Goal: Task Accomplishment & Management: Manage account settings

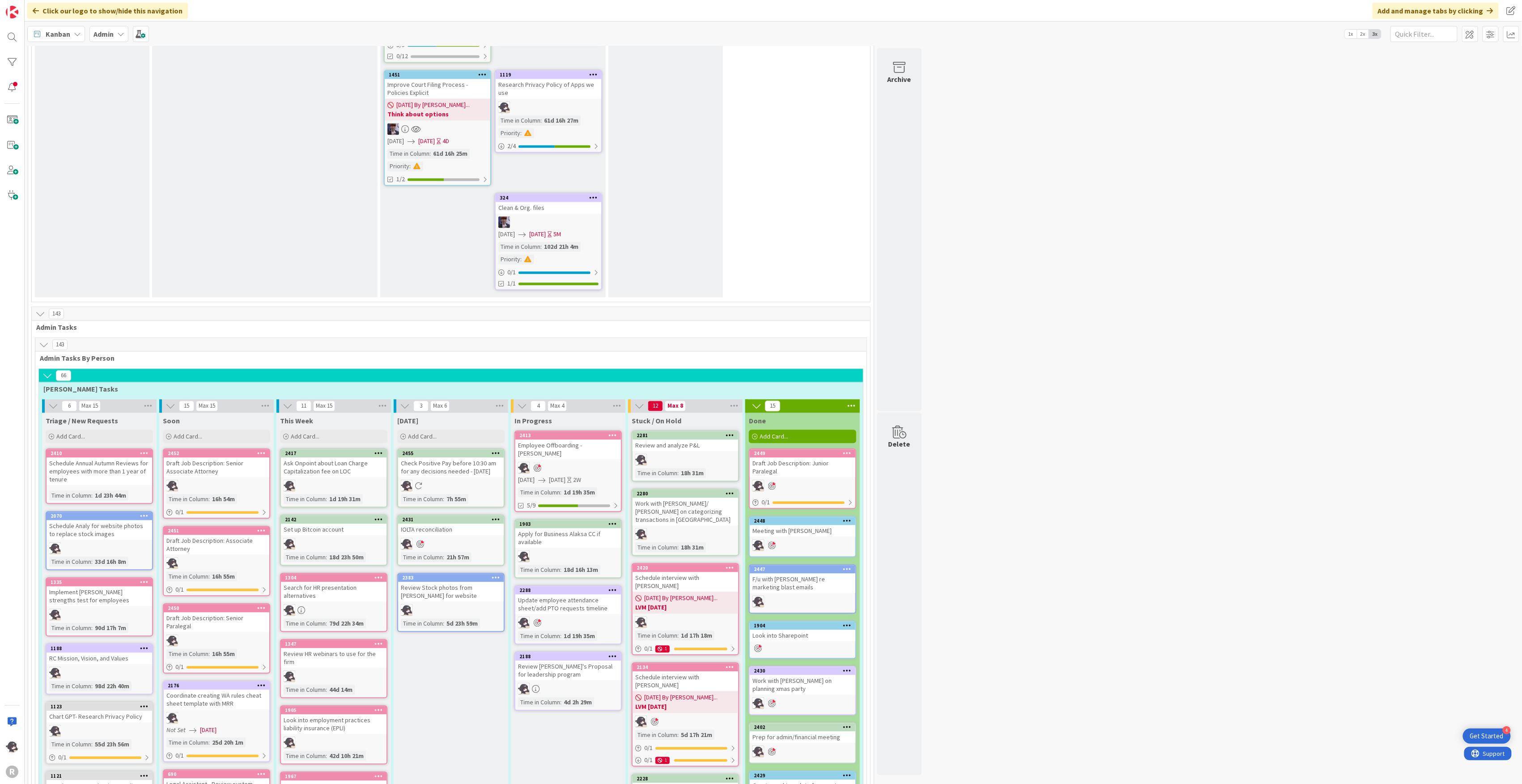
scroll to position [1074, 0]
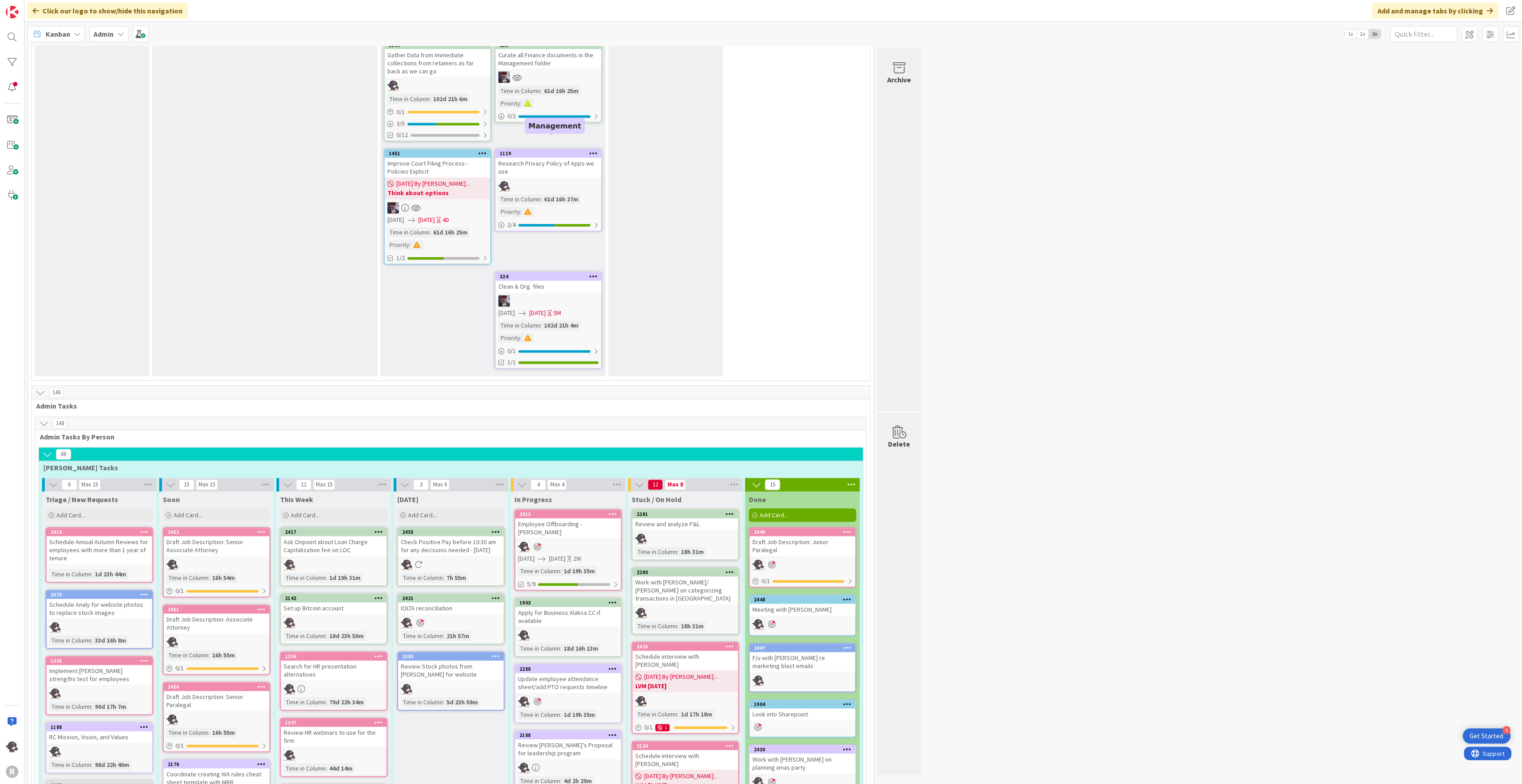
click at [560, 151] on div "1119" at bounding box center [550, 154] width 101 height 7
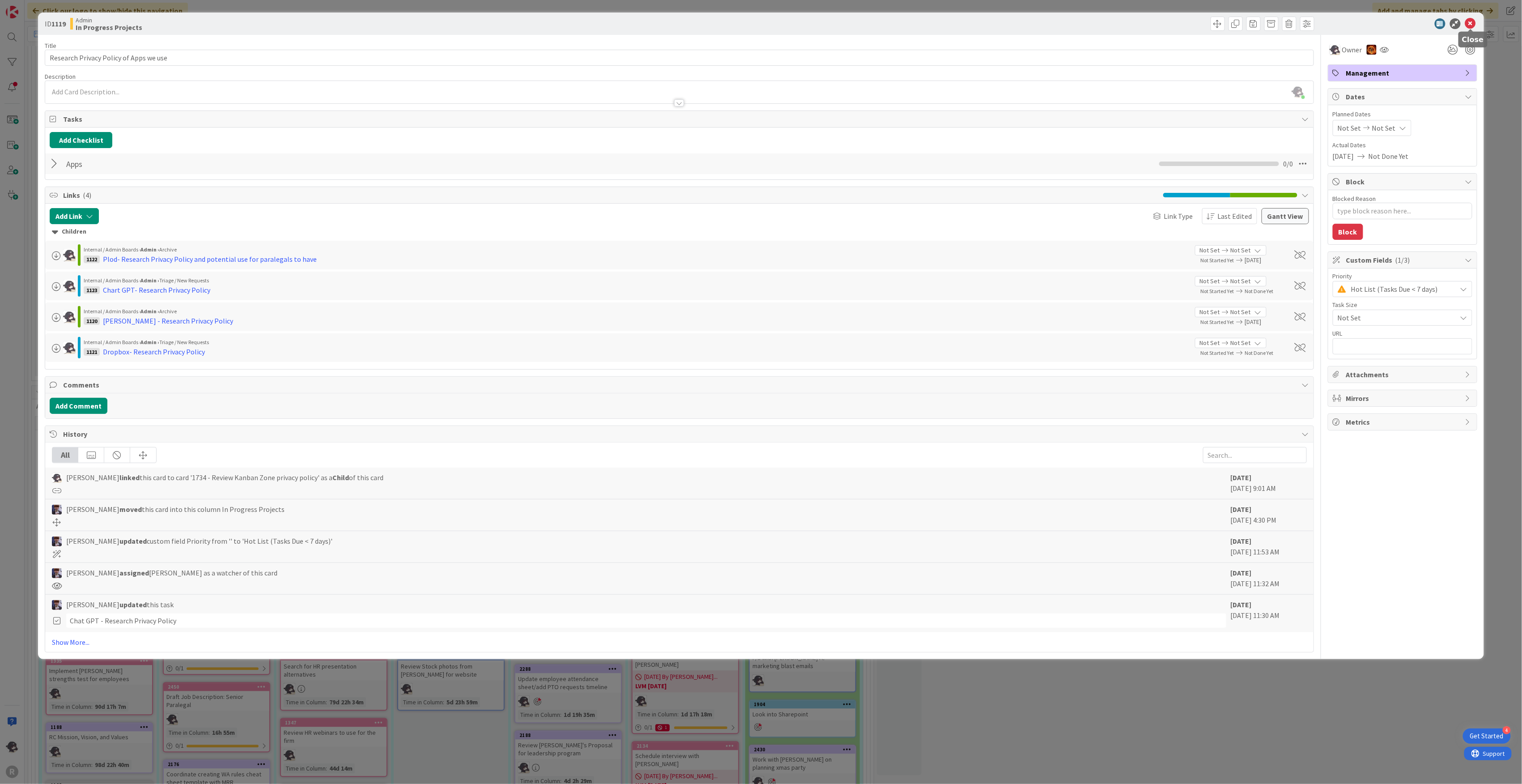
click at [1473, 24] on icon at bounding box center [1471, 23] width 11 height 11
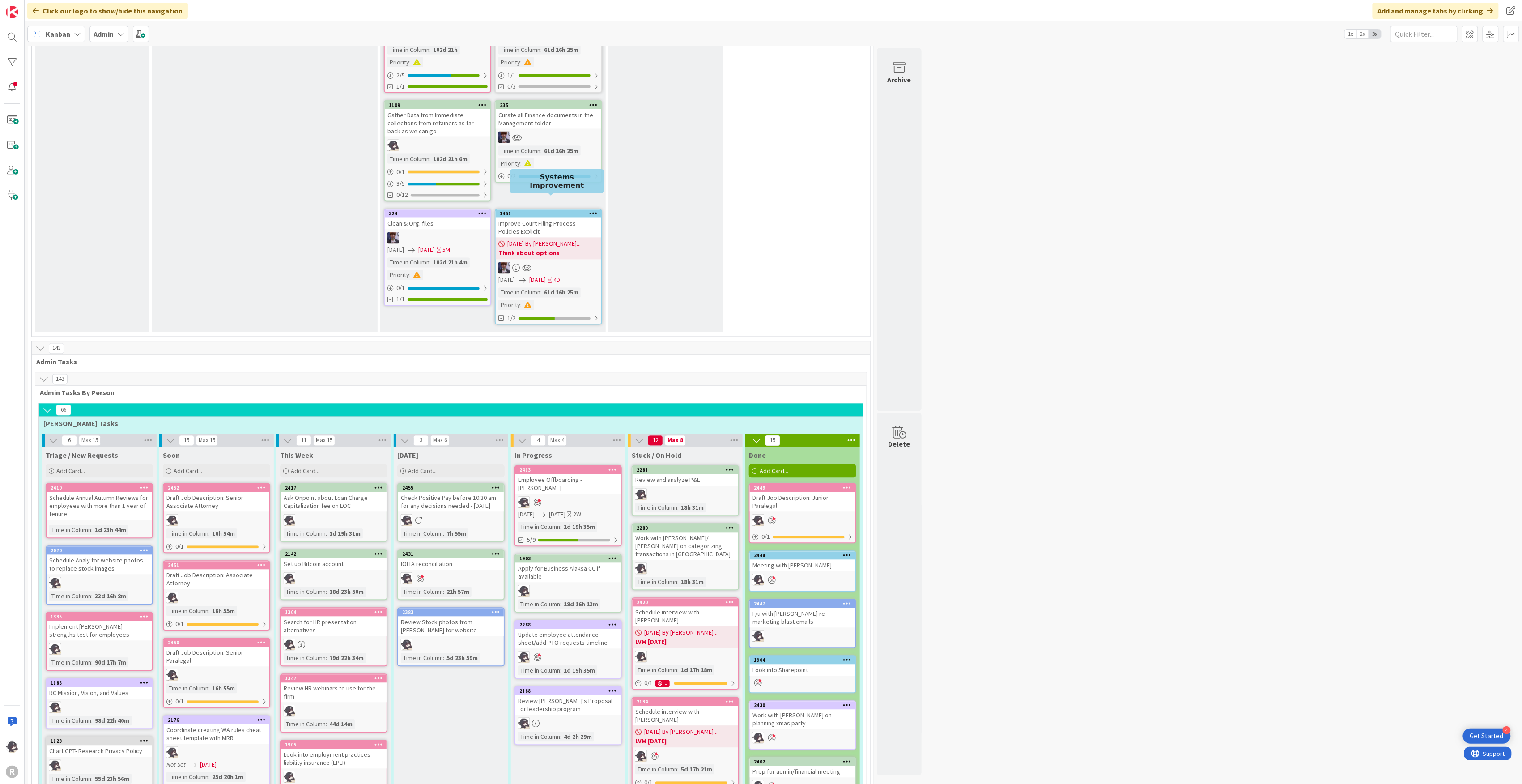
click at [530, 211] on div "1451" at bounding box center [550, 214] width 101 height 7
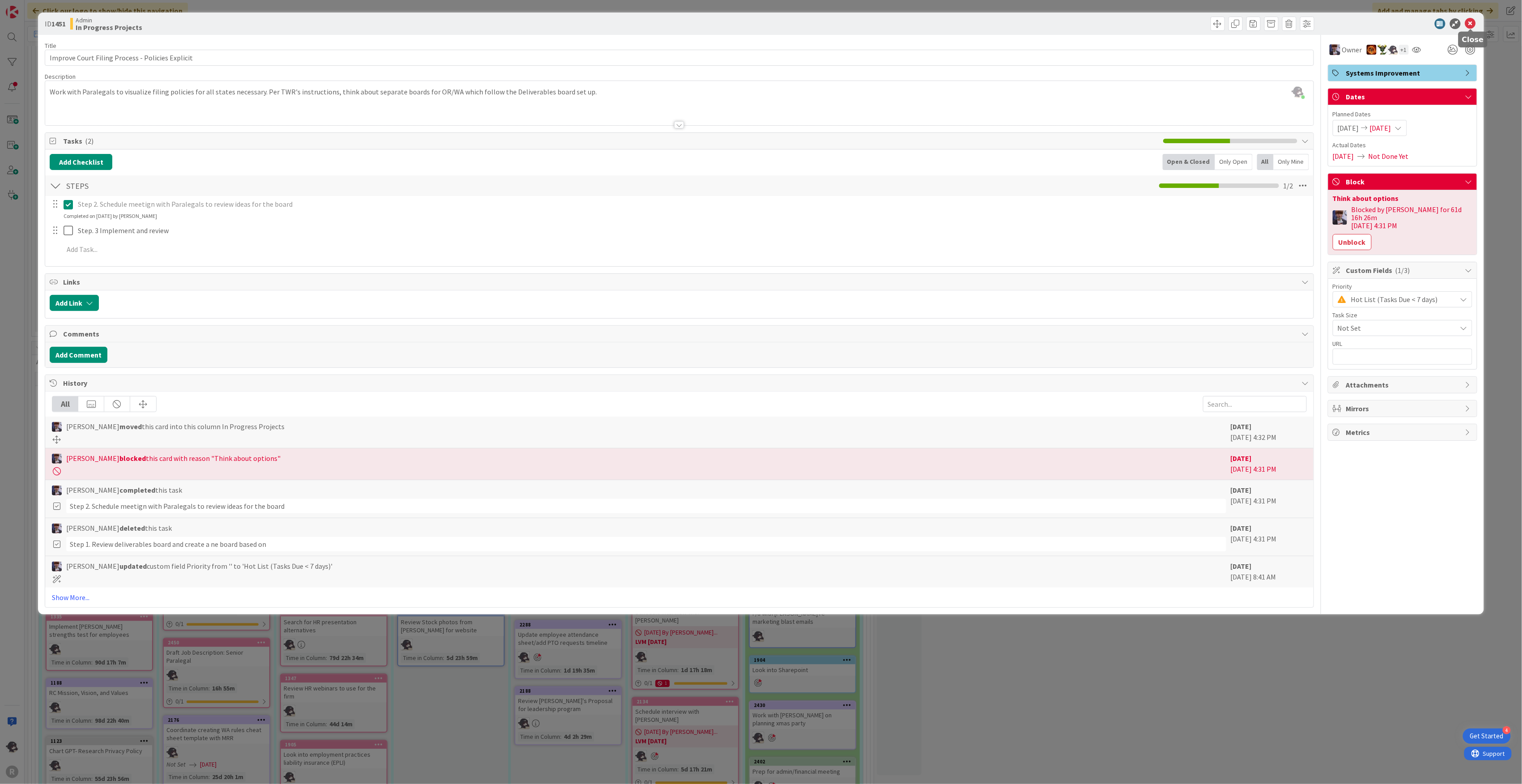
click at [1472, 25] on icon at bounding box center [1471, 23] width 11 height 11
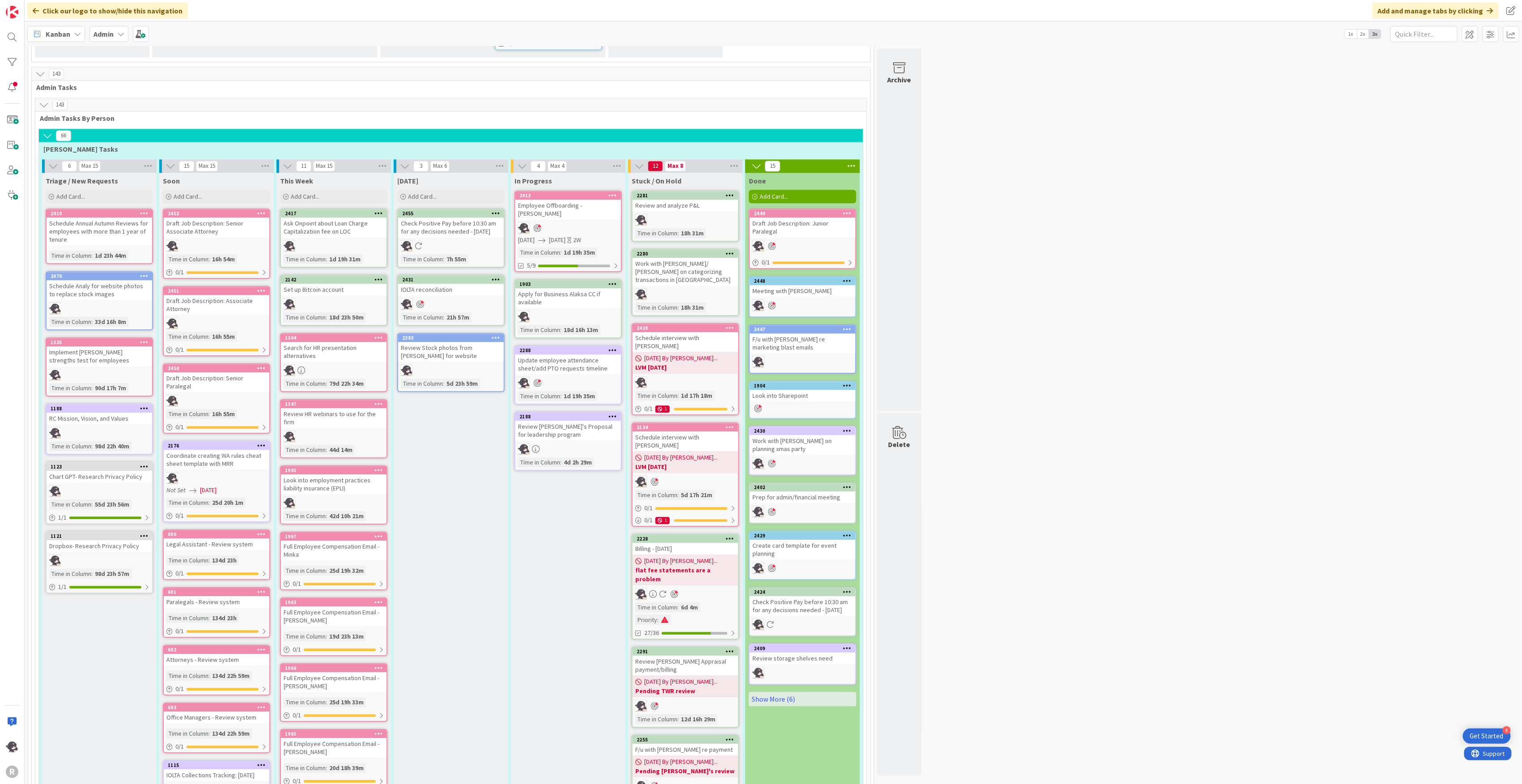
scroll to position [1312, 0]
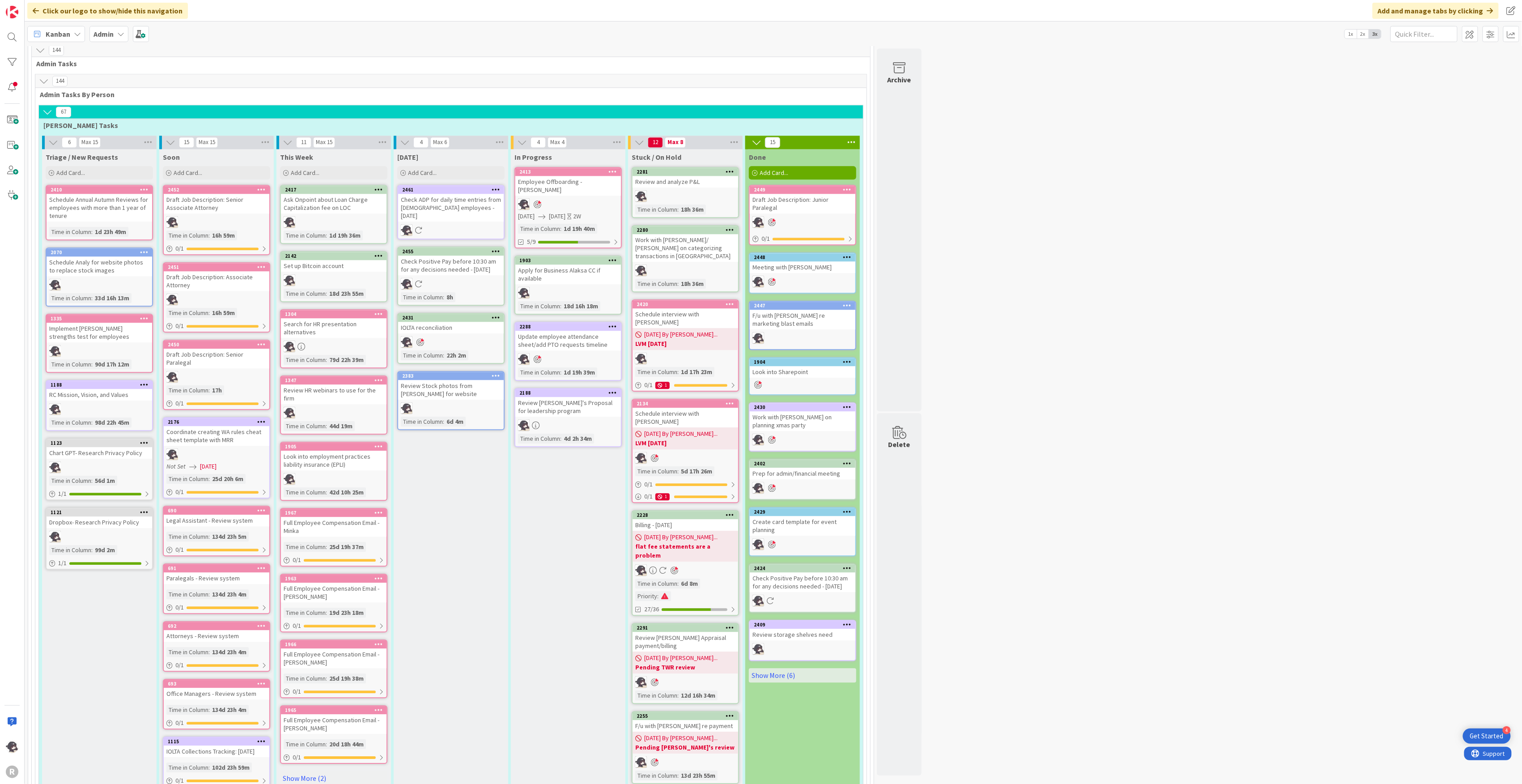
click at [498, 314] on icon at bounding box center [496, 317] width 9 height 7
click at [427, 468] on link "Remove from Focus" at bounding box center [444, 475] width 121 height 13
click at [66, 36] on span "Kanban" at bounding box center [58, 34] width 25 height 11
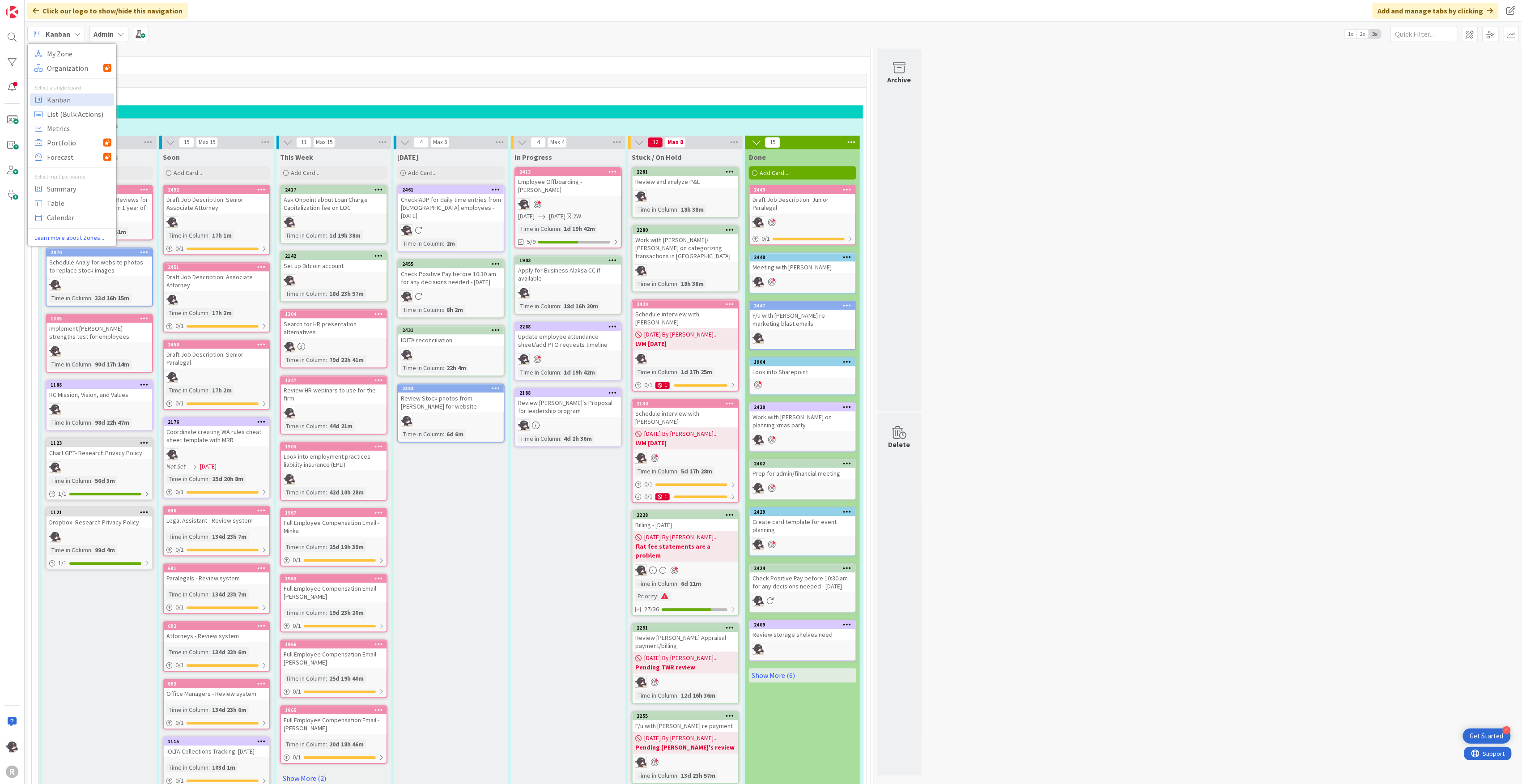
click at [69, 36] on span "Kanban" at bounding box center [58, 34] width 25 height 11
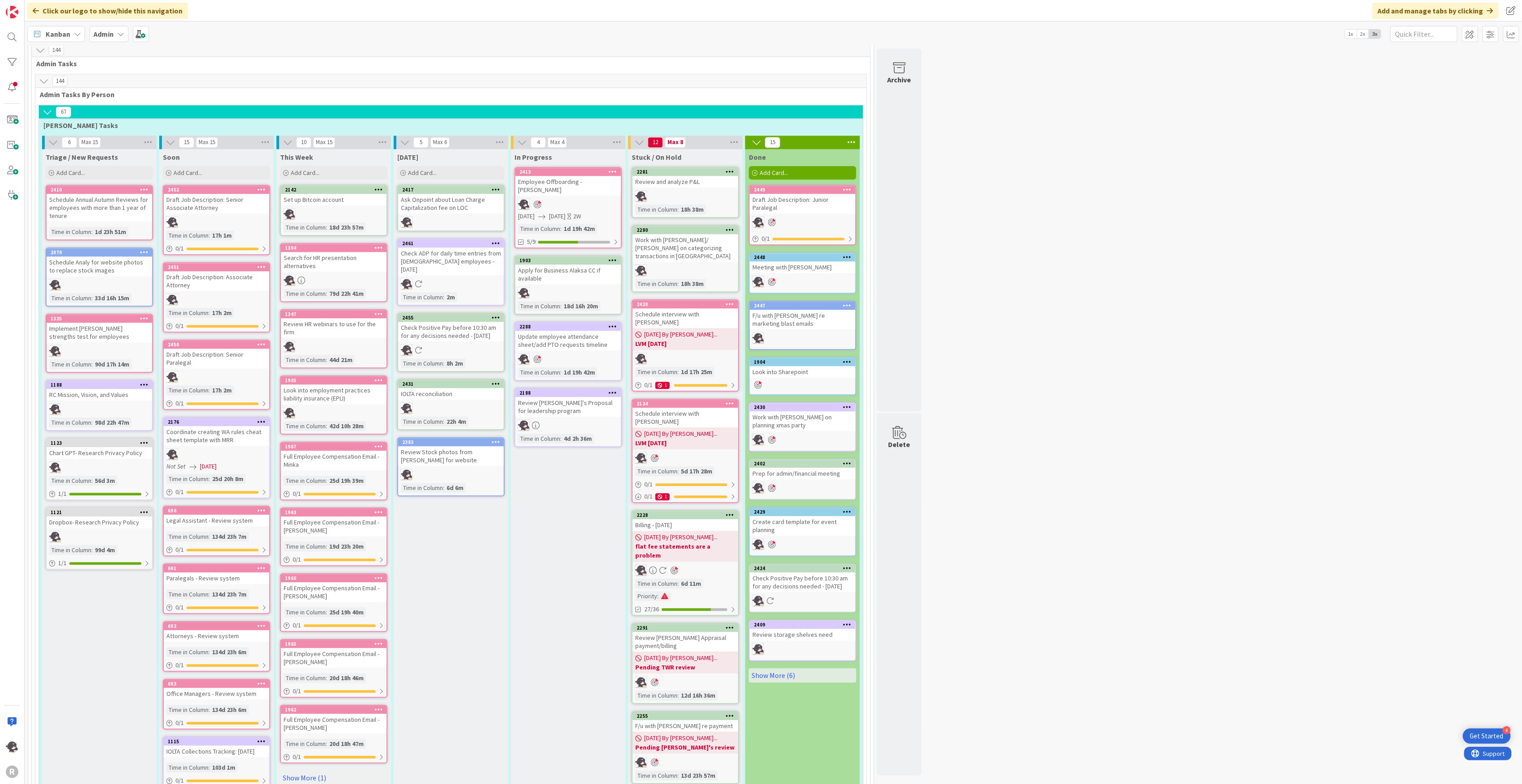
click at [497, 186] on icon at bounding box center [496, 189] width 9 height 7
click at [433, 340] on link "Add to Focus" at bounding box center [444, 346] width 121 height 13
click at [441, 166] on div "Add Card..." at bounding box center [451, 173] width 107 height 13
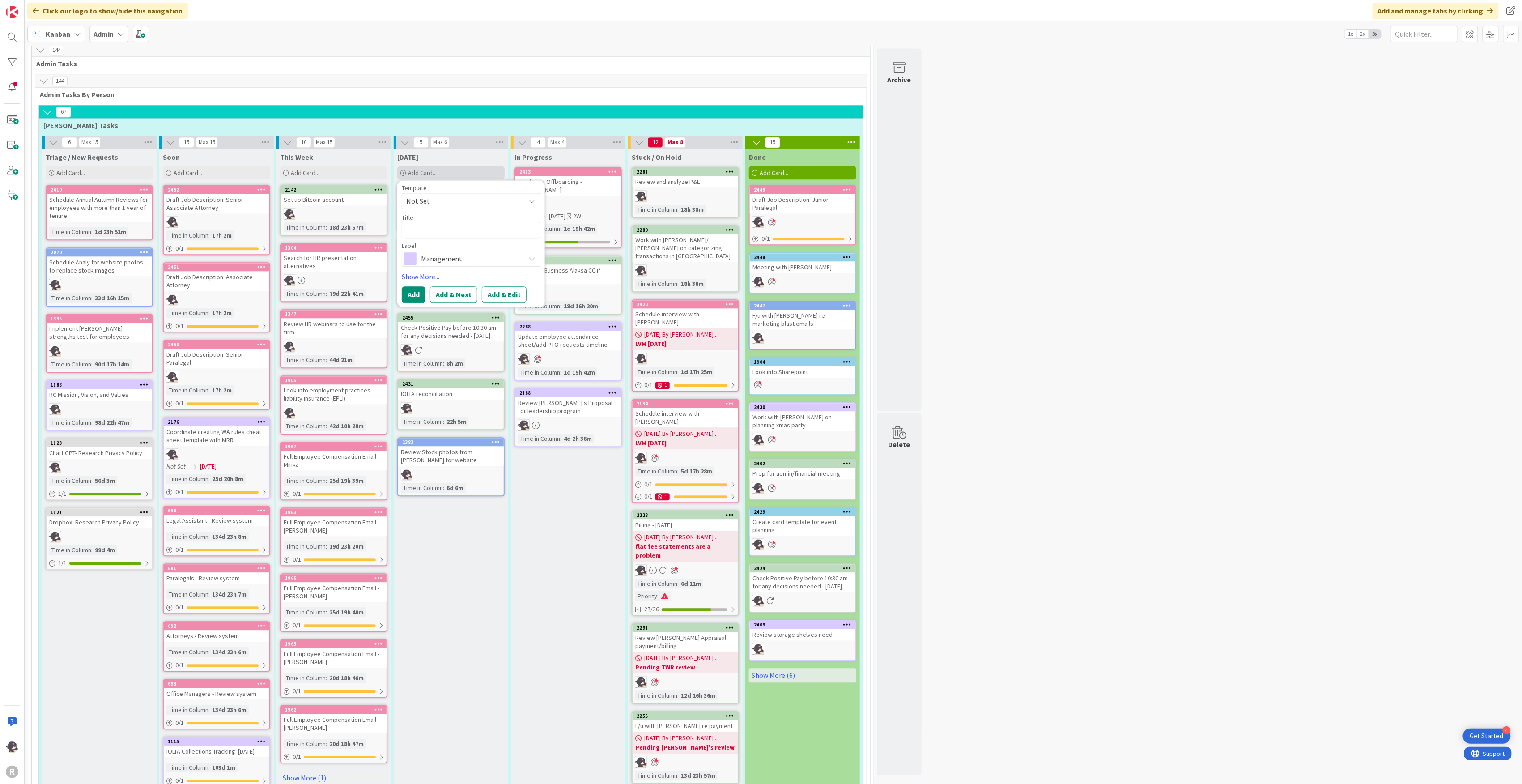
type textarea "x"
type textarea "C"
type textarea "x"
type textarea "Co"
type textarea "x"
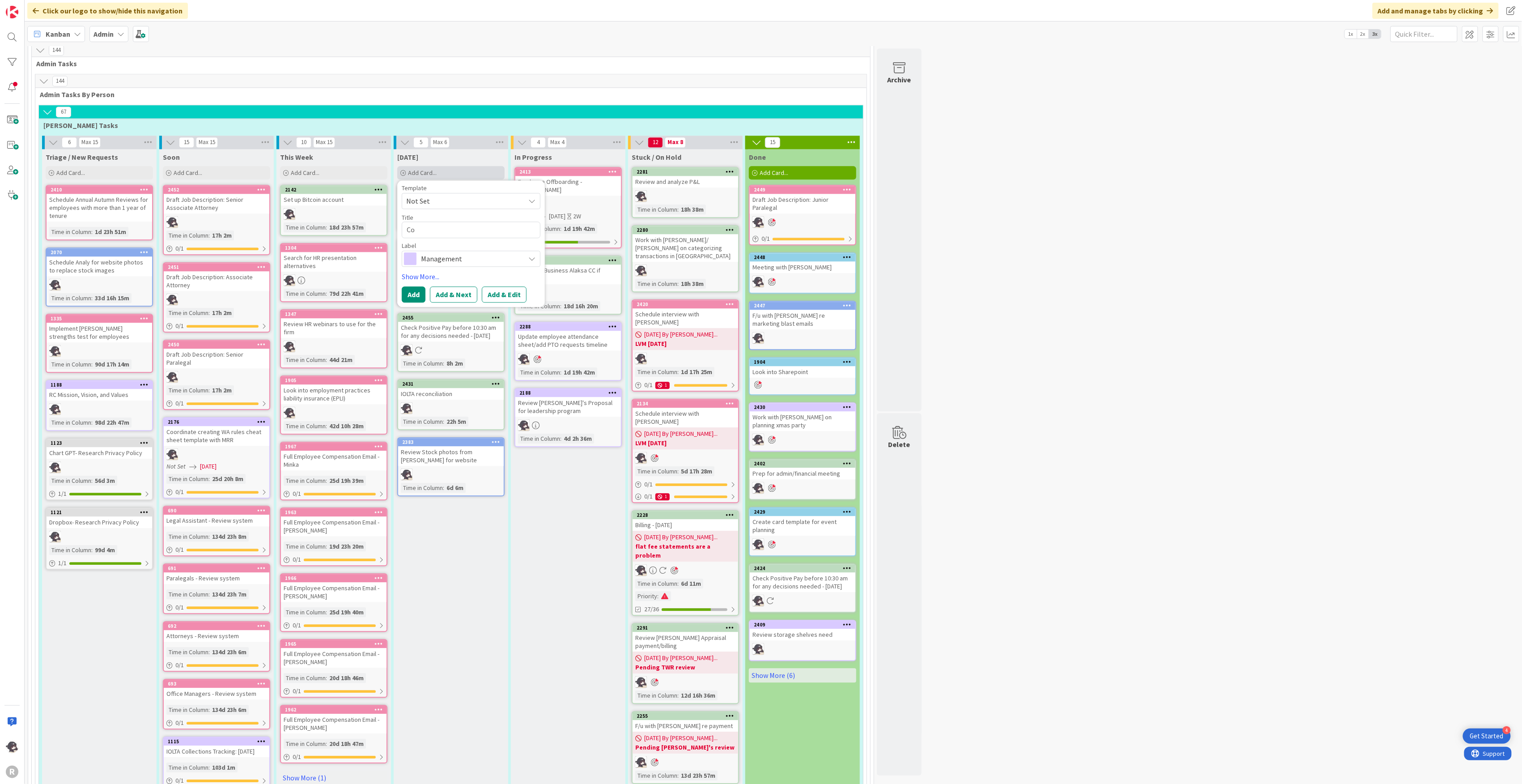
type textarea "Con"
type textarea "x"
type textarea "Conf"
type textarea "x"
type textarea "Confi"
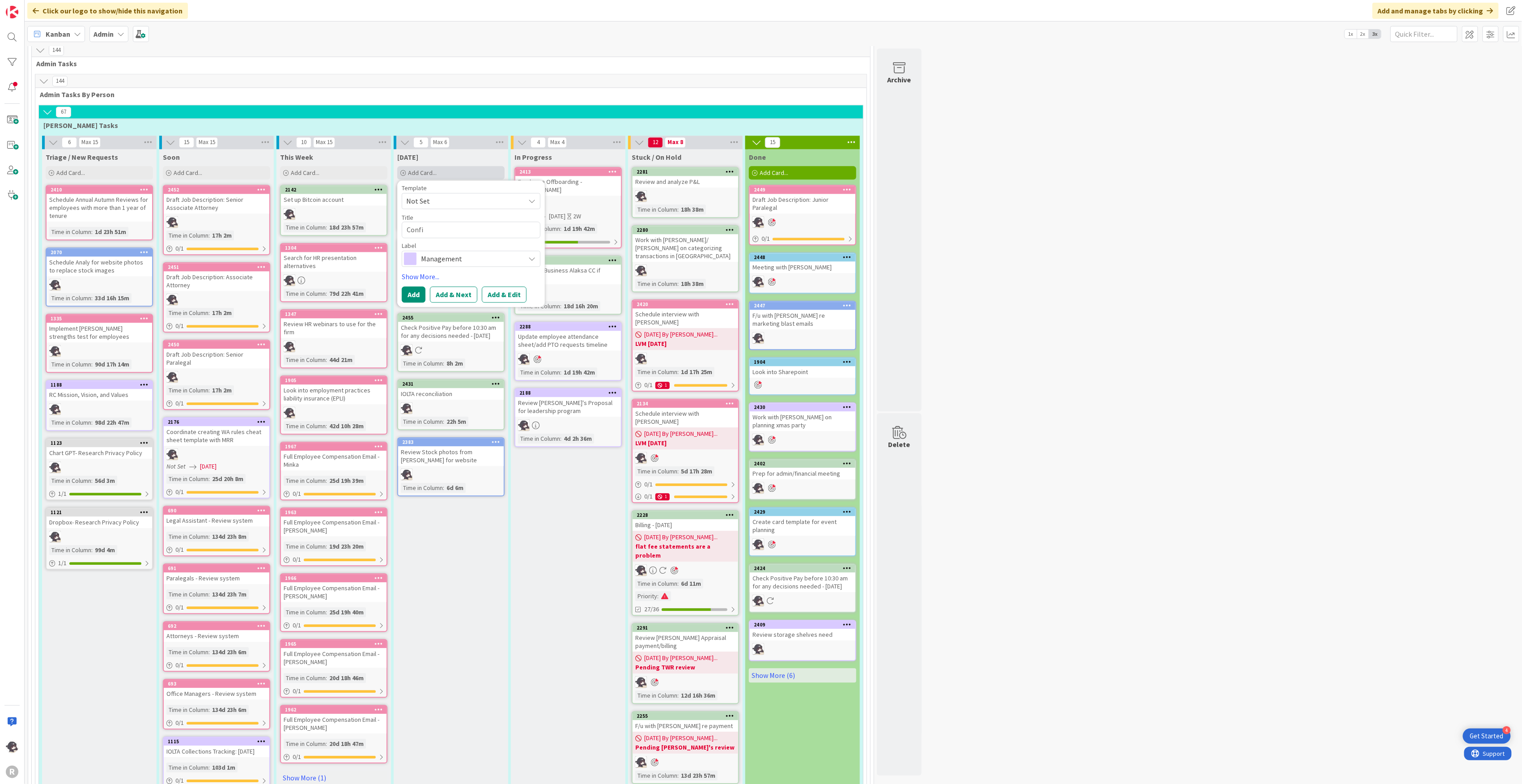
type textarea "x"
type textarea "Confir"
type textarea "x"
type textarea "Confirm"
type textarea "x"
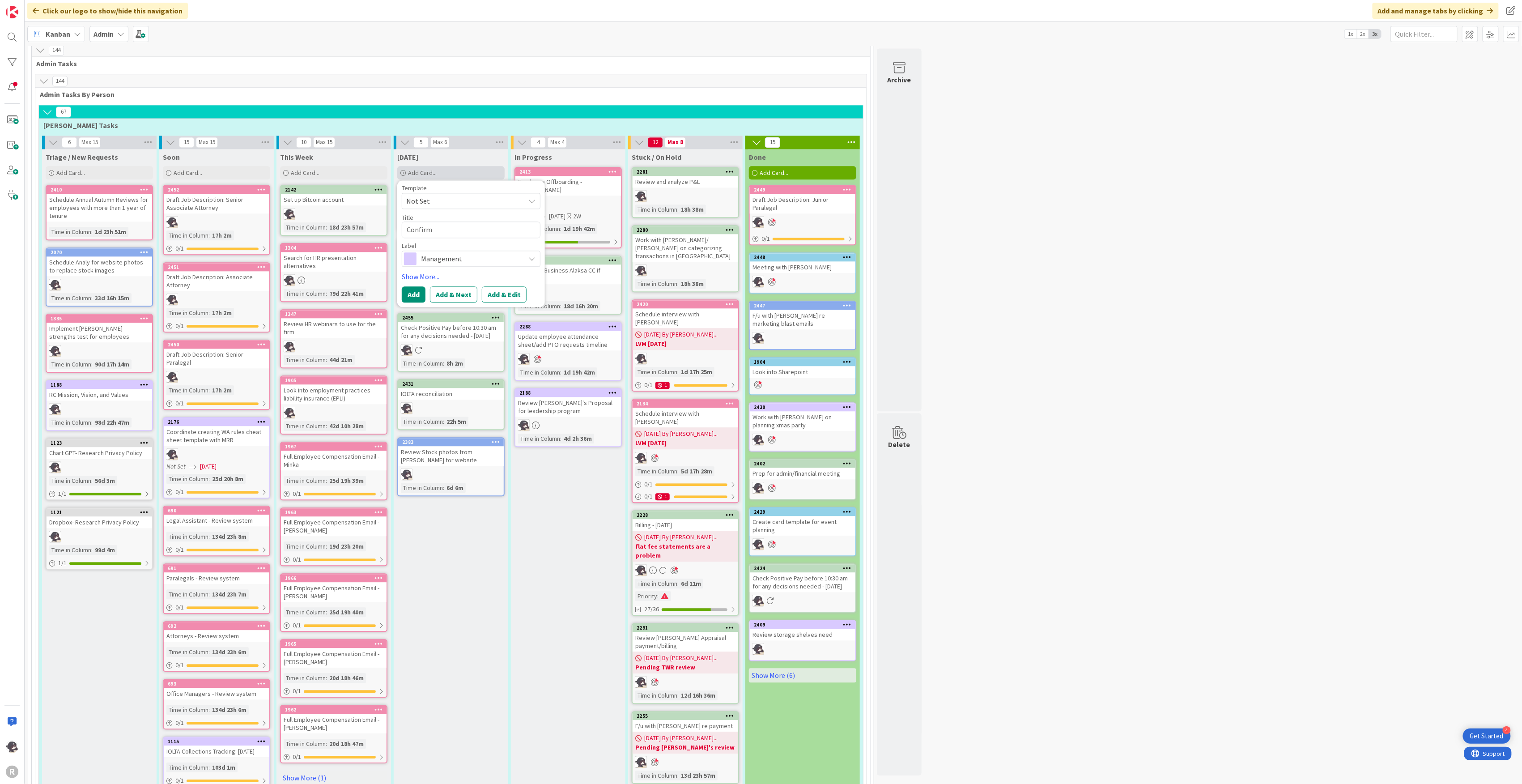
type textarea "Confirm"
type textarea "x"
type textarea "Confirm O"
type textarea "x"
type textarea "Confirm On"
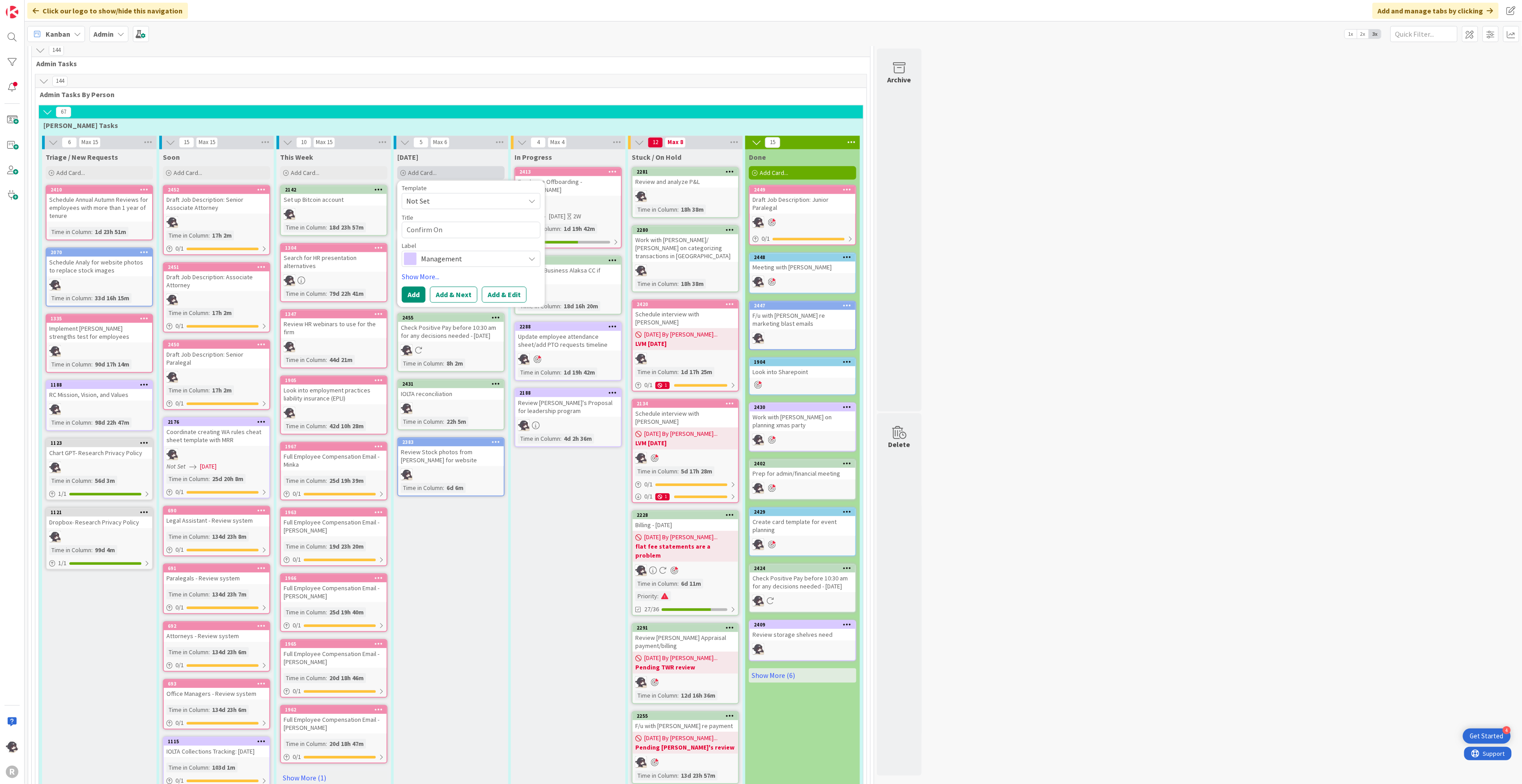
type textarea "x"
type textarea "Confirm Onp"
type textarea "x"
type textarea "Confirm Onpo"
type textarea "x"
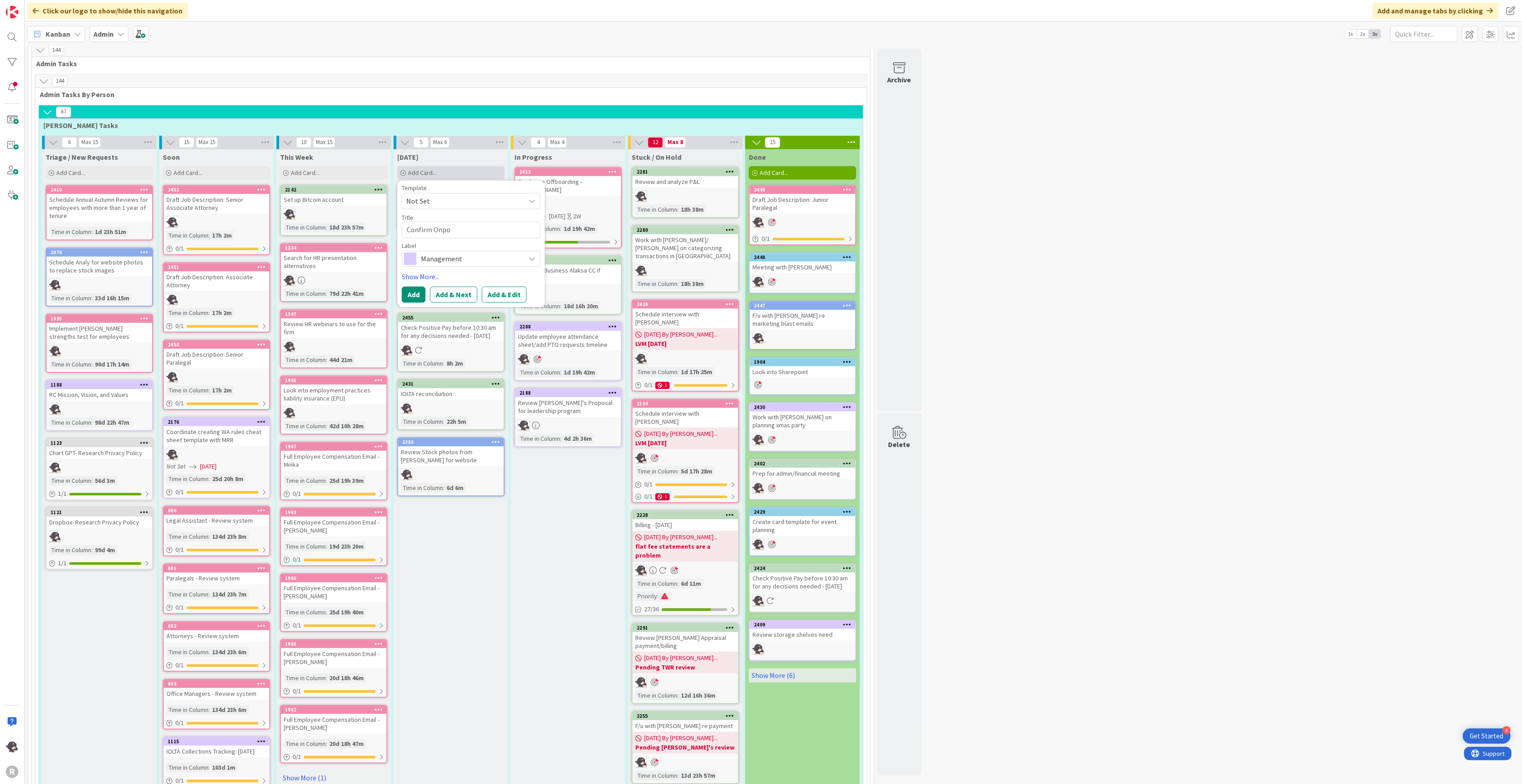
type textarea "Confirm Onpoi"
type textarea "x"
type textarea "Confirm Onpoint"
type textarea "x"
type textarea "Confirm Onpoint"
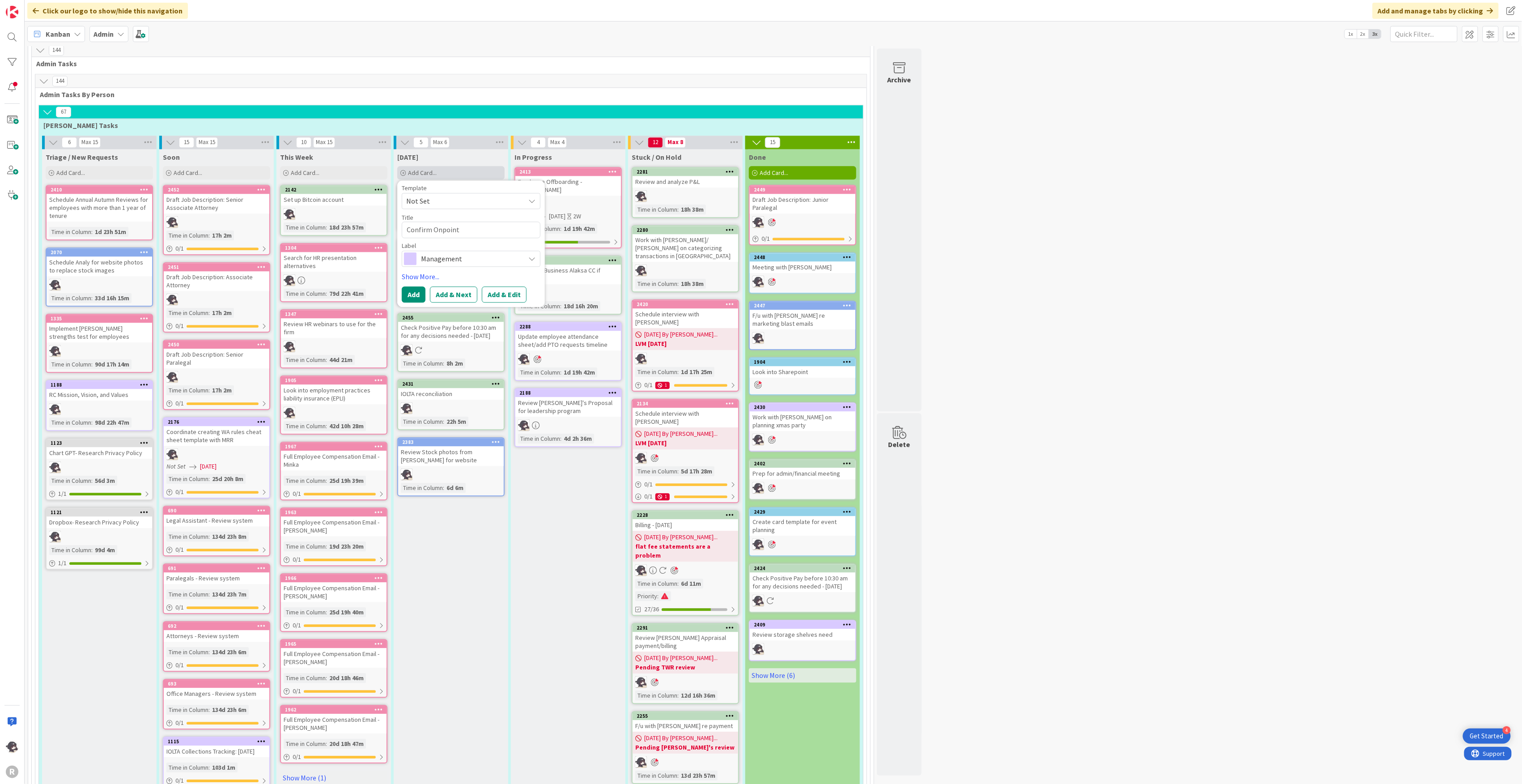
type textarea "x"
type textarea "Confirm Onpoint p"
type textarea "x"
type textarea "Confirm Onpoint pr"
type textarea "x"
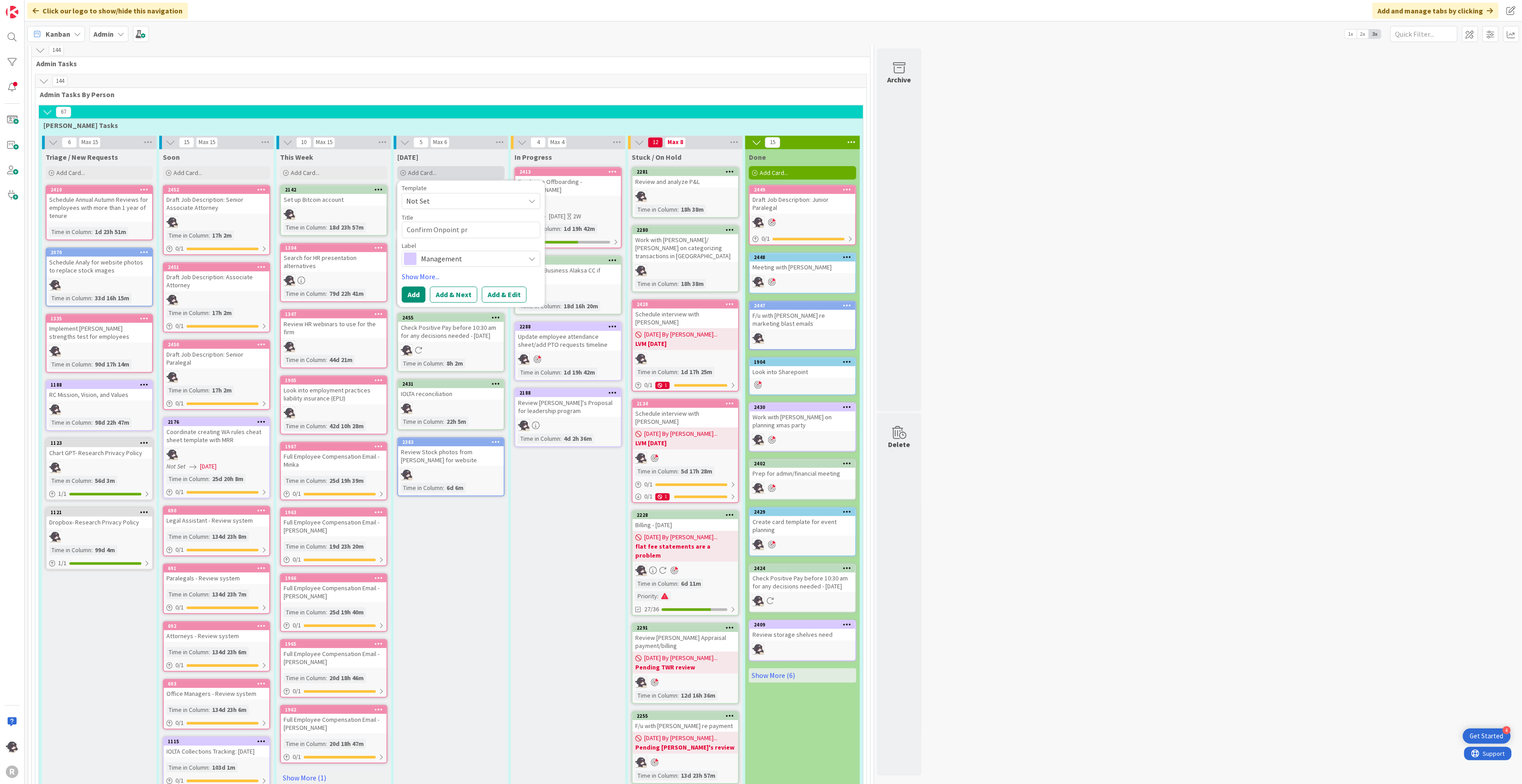
type textarea "Confirm Onpoint pre"
type textarea "x"
type textarea "Confirm Onpoint prese"
type textarea "x"
type textarea "Confirm Onpoint presen"
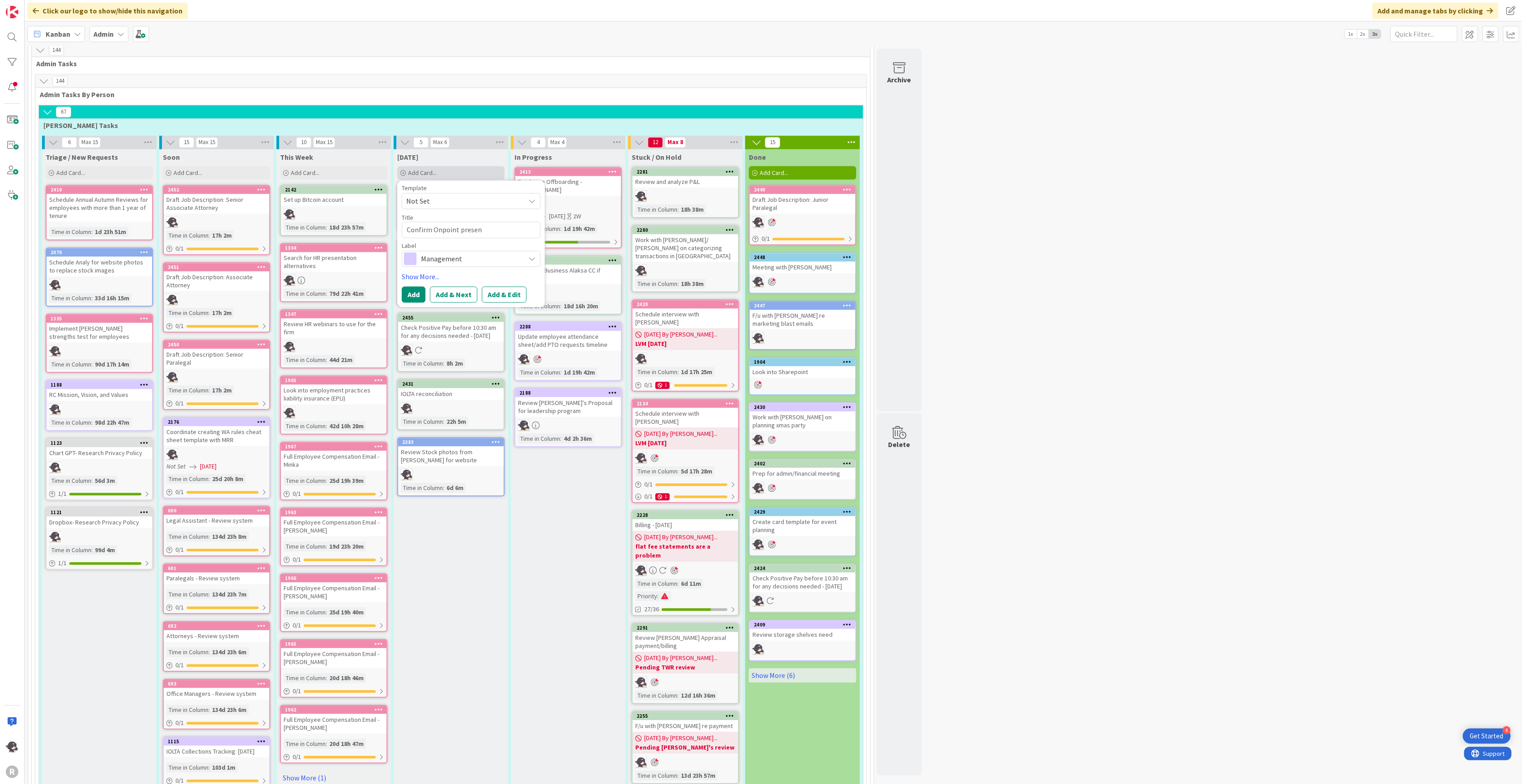
type textarea "x"
type textarea "Confirm Onpoint present"
type textarea "x"
type textarea "Confirm Onpoint presenta"
type textarea "x"
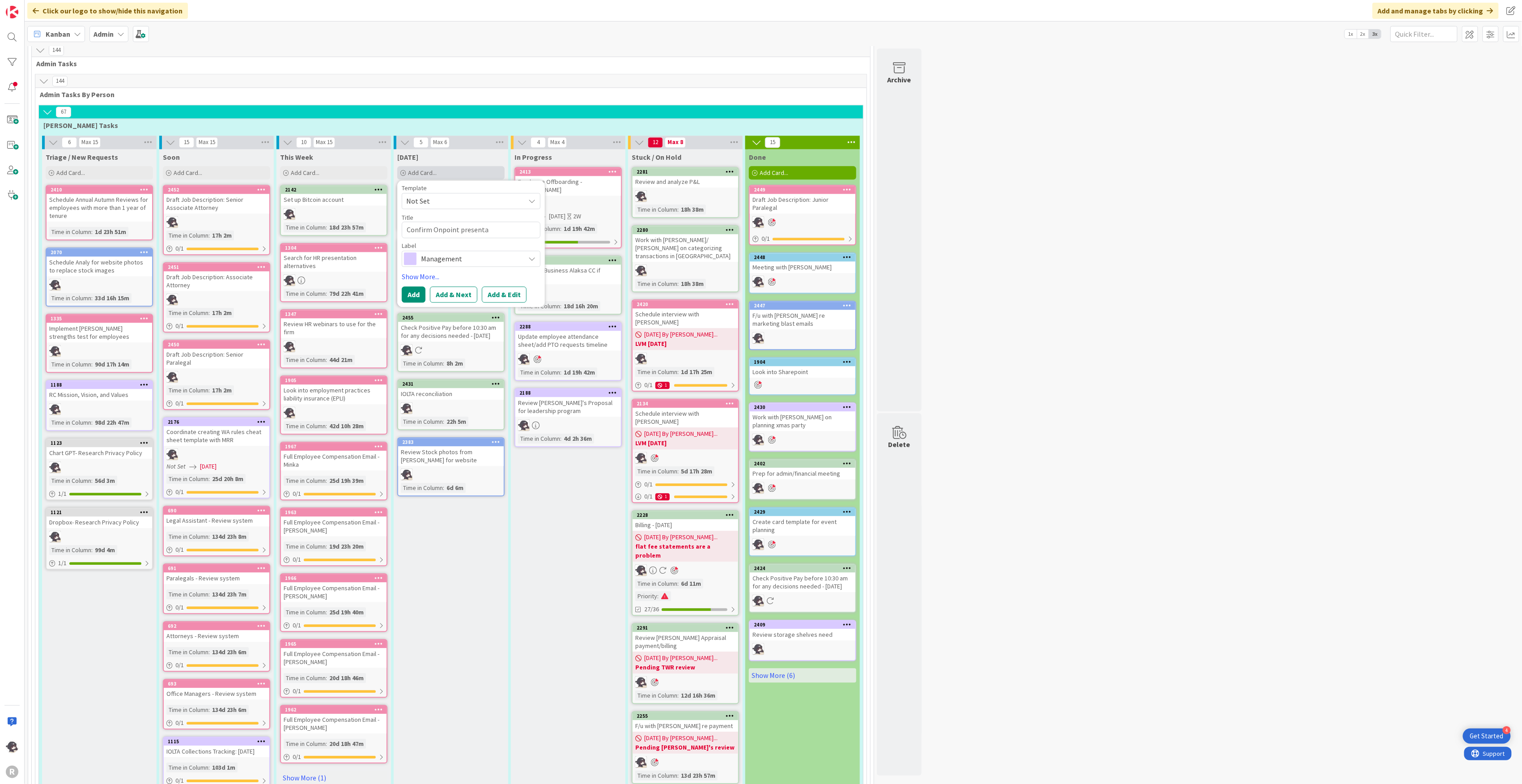
type textarea "Confirm Onpoint presentat"
type textarea "x"
type textarea "Confirm Onpoint presentati"
type textarea "x"
type textarea "Confirm Onpoint presentatio"
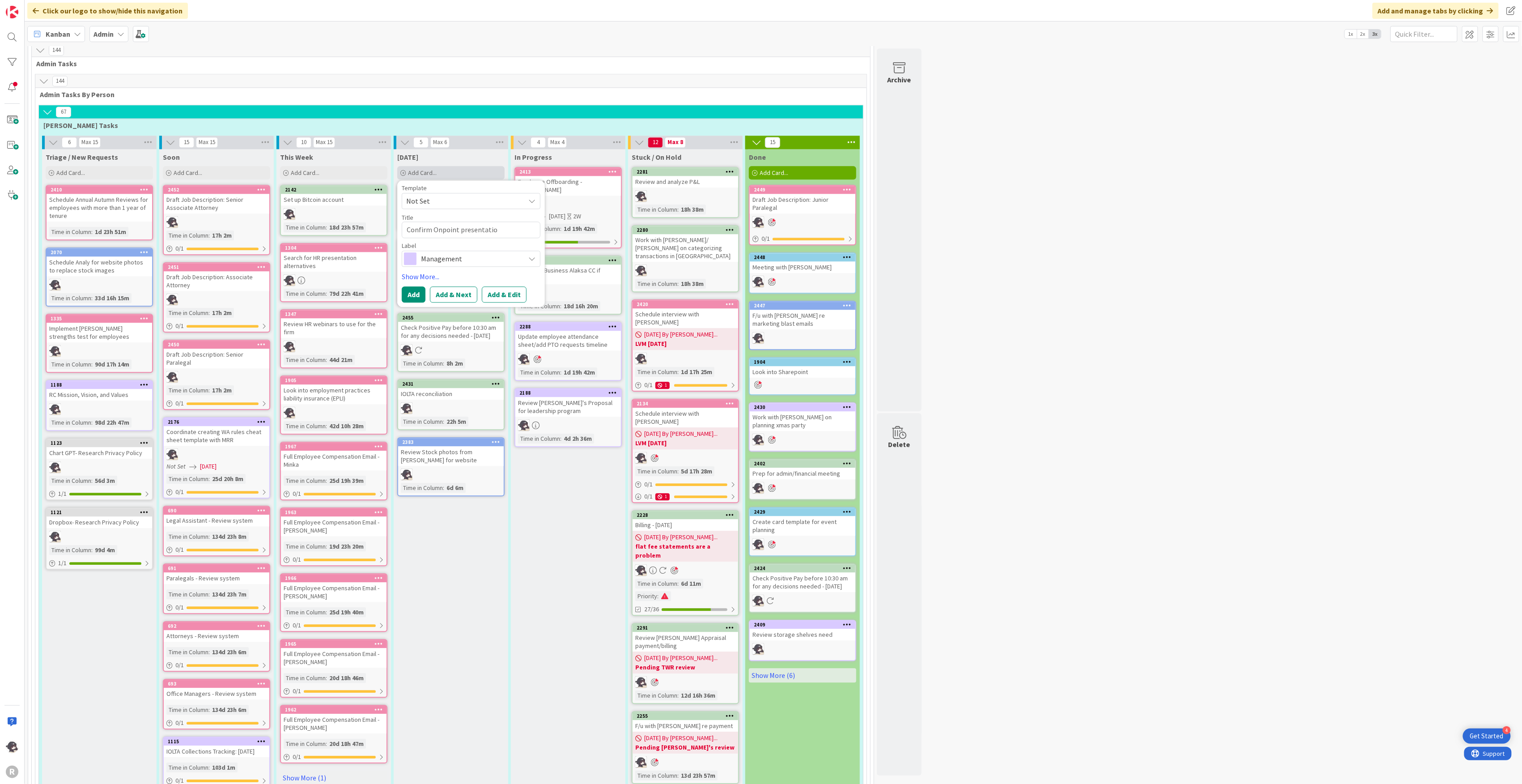
type textarea "x"
type textarea "Confirm Onpoint presentation"
type textarea "x"
type textarea "Confirm Onpoint presentation"
type textarea "x"
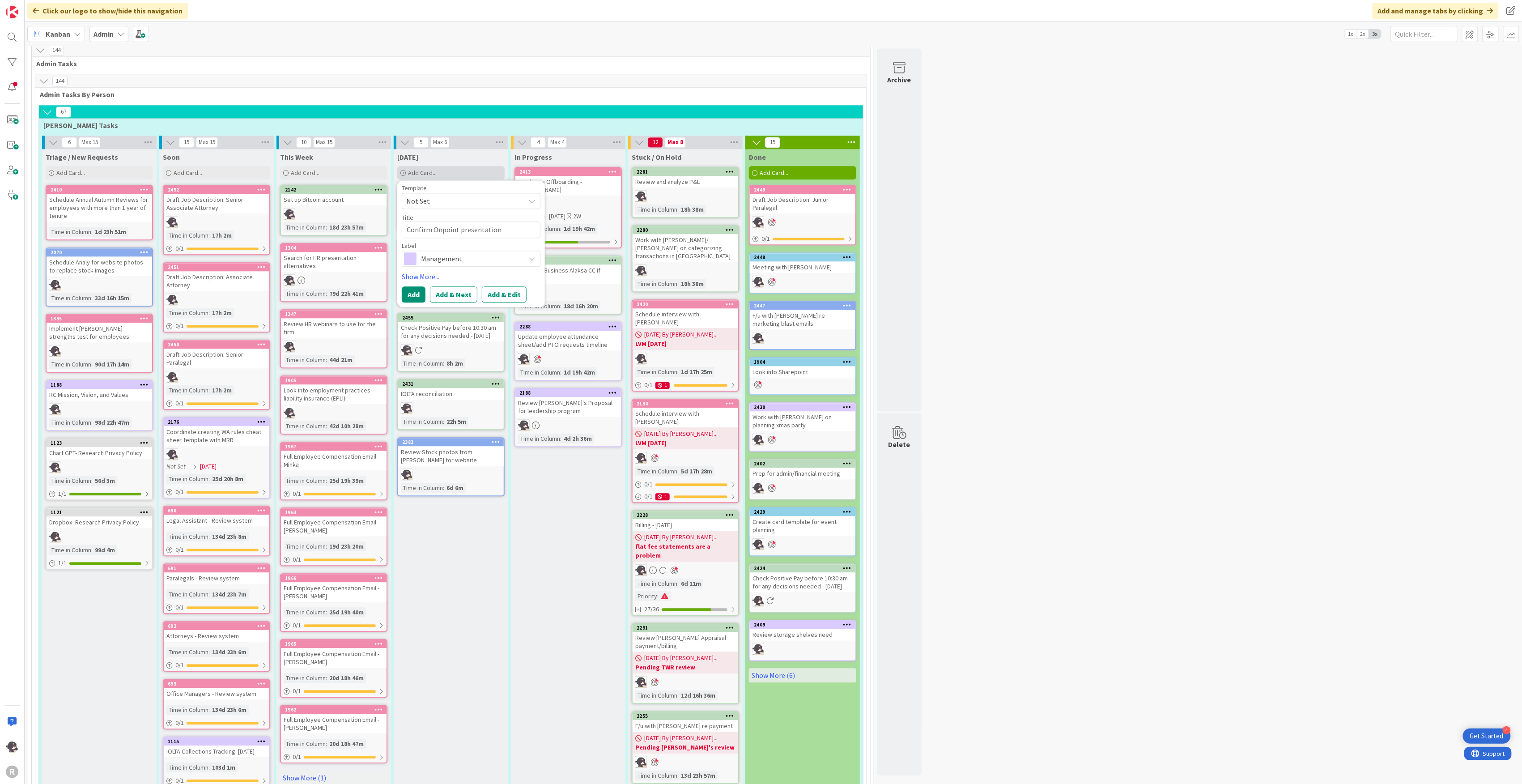
type textarea "Confirm Onpoint presentation d"
type textarea "x"
type textarea "Confirm Onpoint presentation da"
type textarea "x"
type textarea "Confirm Onpoint presentation dat"
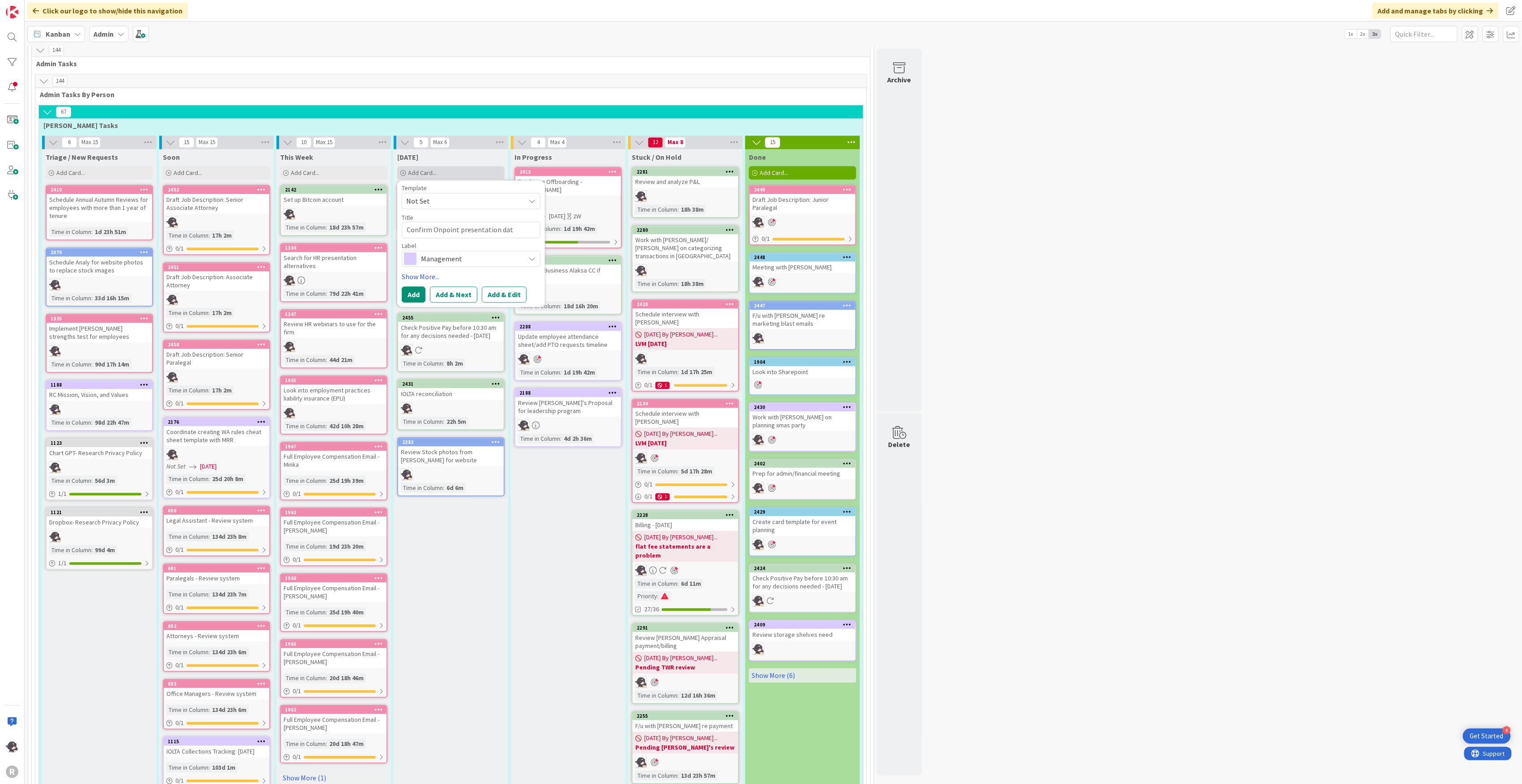
type textarea "x"
type textarea "Confirm Onpoint presentation date"
type textarea "x"
type textarea "Confirm Onpoint presentation date"
type textarea "x"
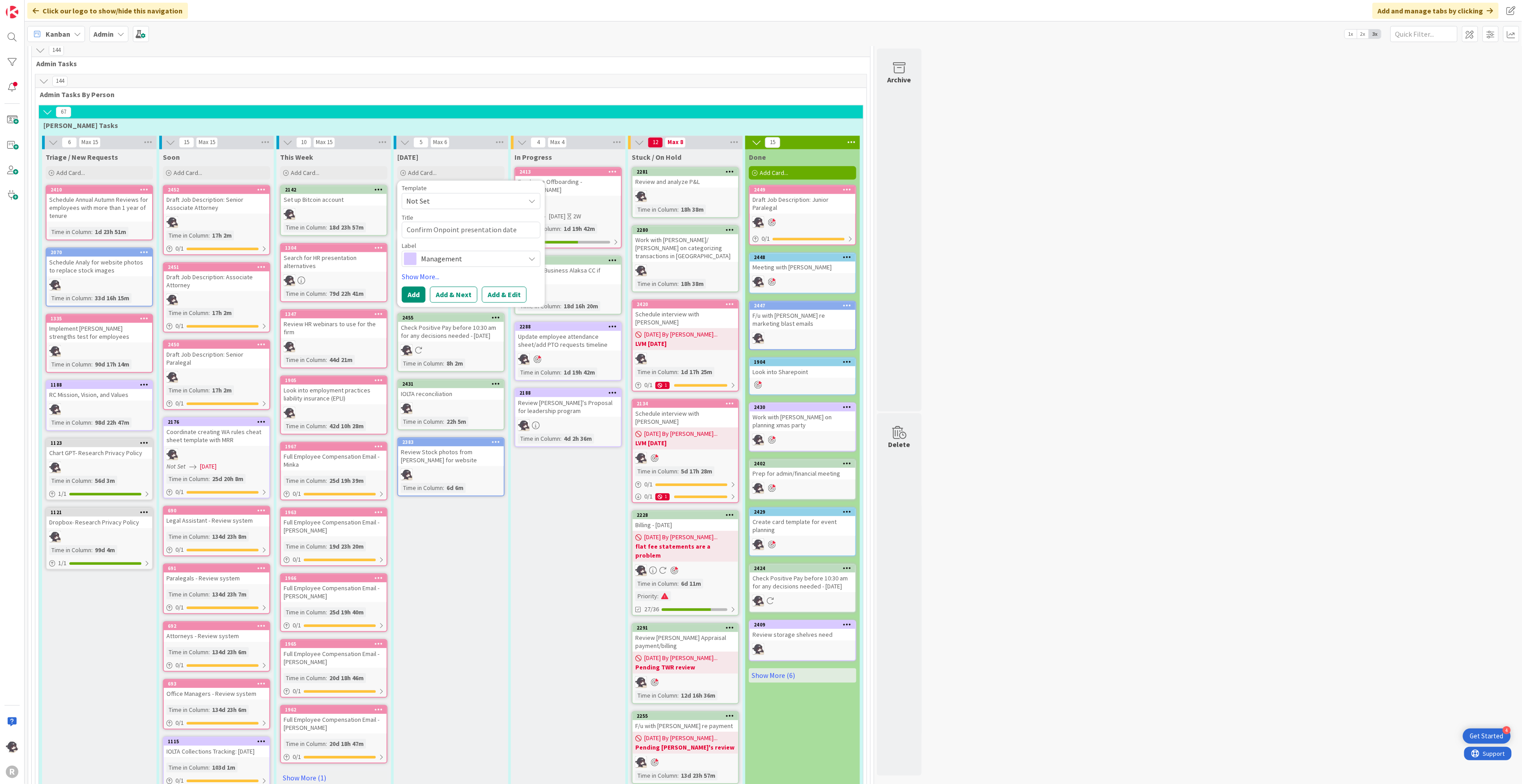
type textarea "Confirm Onpoint presentation date f"
type textarea "x"
type textarea "Confirm Onpoint presentation date fo"
type textarea "x"
type textarea "Confirm Onpoint presentation date for"
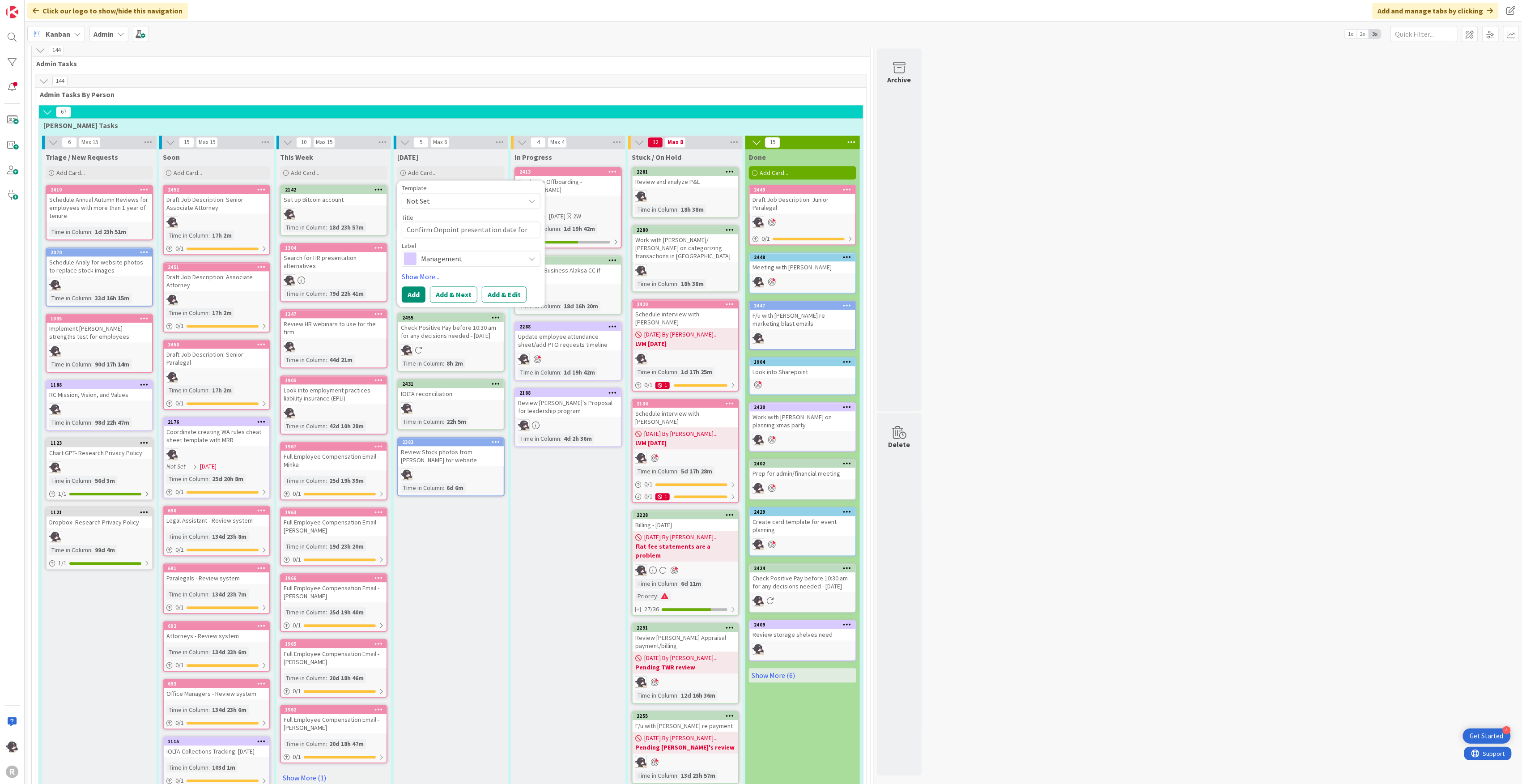
type textarea "x"
type textarea "Confirm Onpoint presentation date for"
type textarea "x"
type textarea "Confirm Onpoint presentation date for G"
type textarea "x"
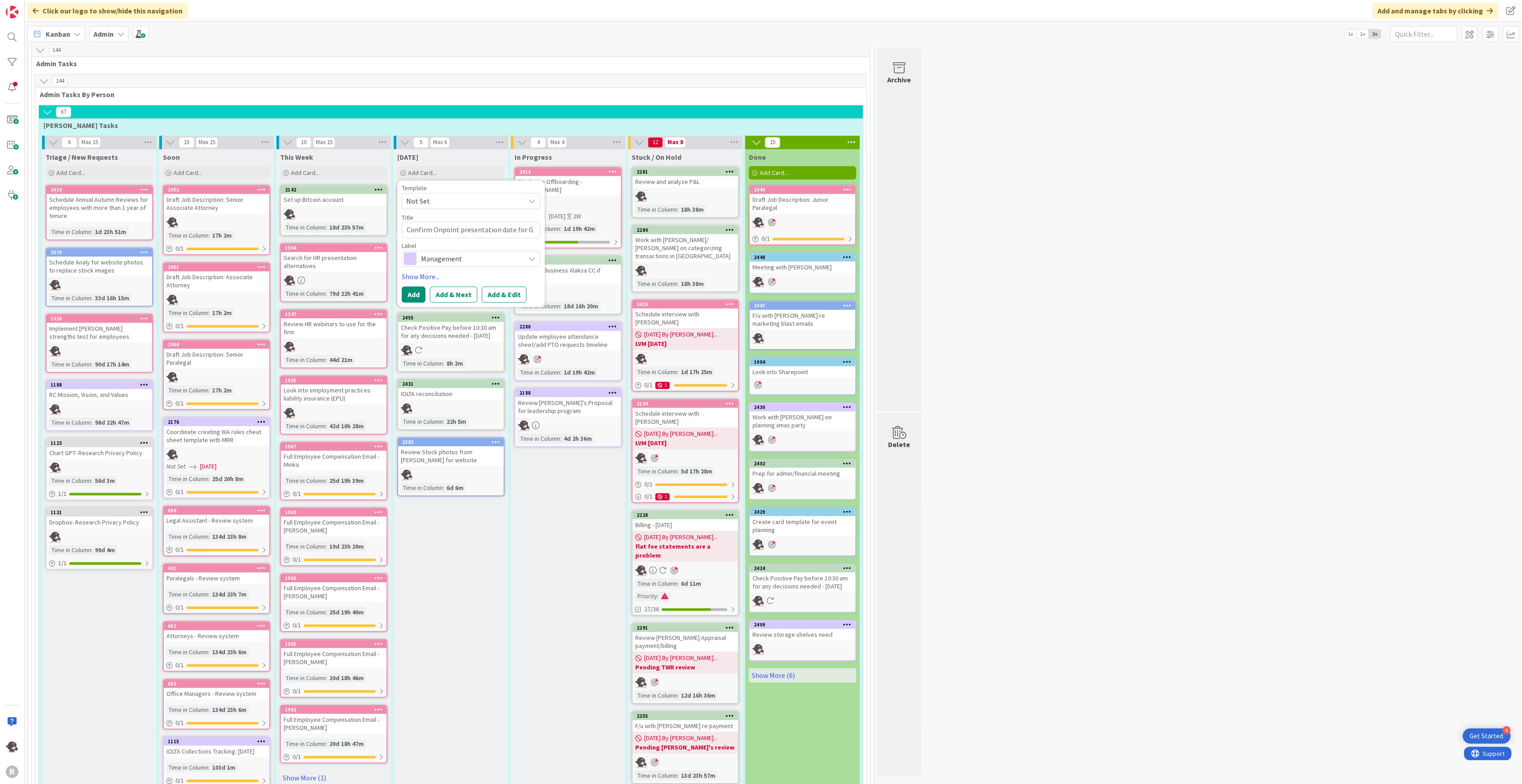
type textarea "Confirm Onpoint presentation date for Gr"
type textarea "x"
type textarea "Confirm Onpoint presentation date for Gro"
type textarea "x"
type textarea "Confirm Onpoint presentation date for Grou"
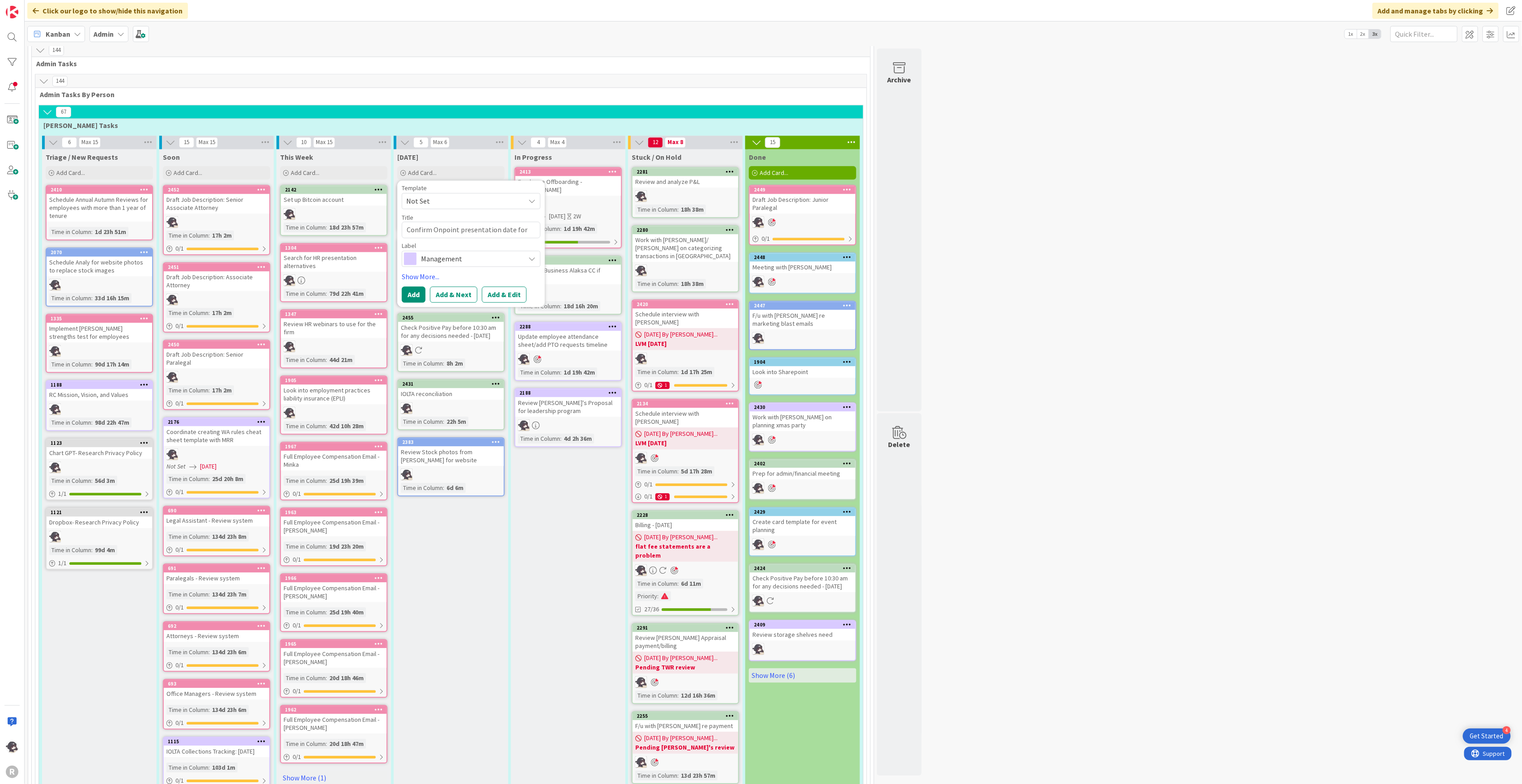
type textarea "x"
type textarea "Confirm Onpoint presentation date for Group"
type textarea "x"
type textarea "Confirm Onpoint presentation date for Group"
type textarea "x"
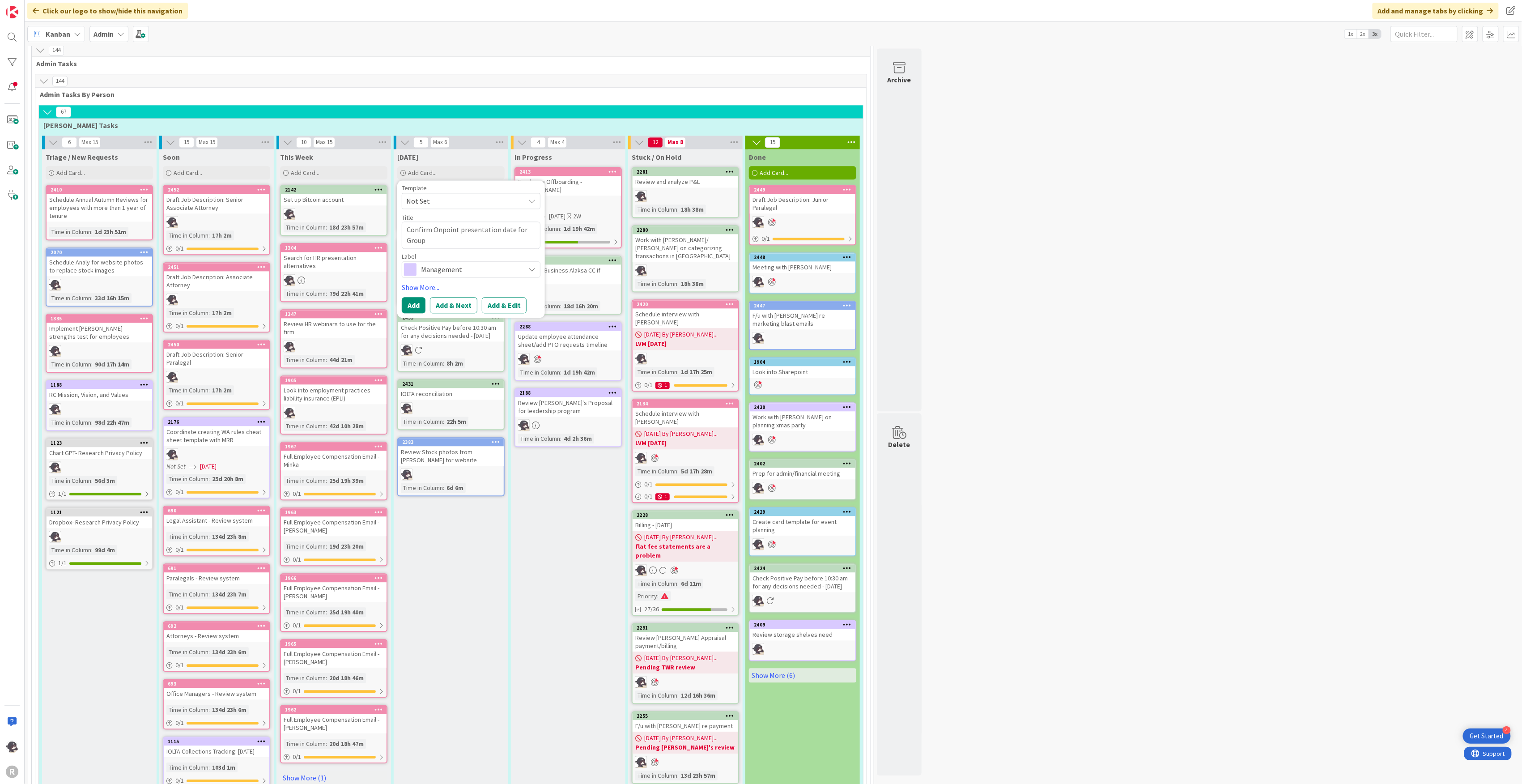
type textarea "Confirm Onpoint presentation date for Group B"
type textarea "x"
type textarea "Confirm Onpoint presentation date for Group Ban"
type textarea "x"
type textarea "Confirm Onpoint presentation date for Group Bank"
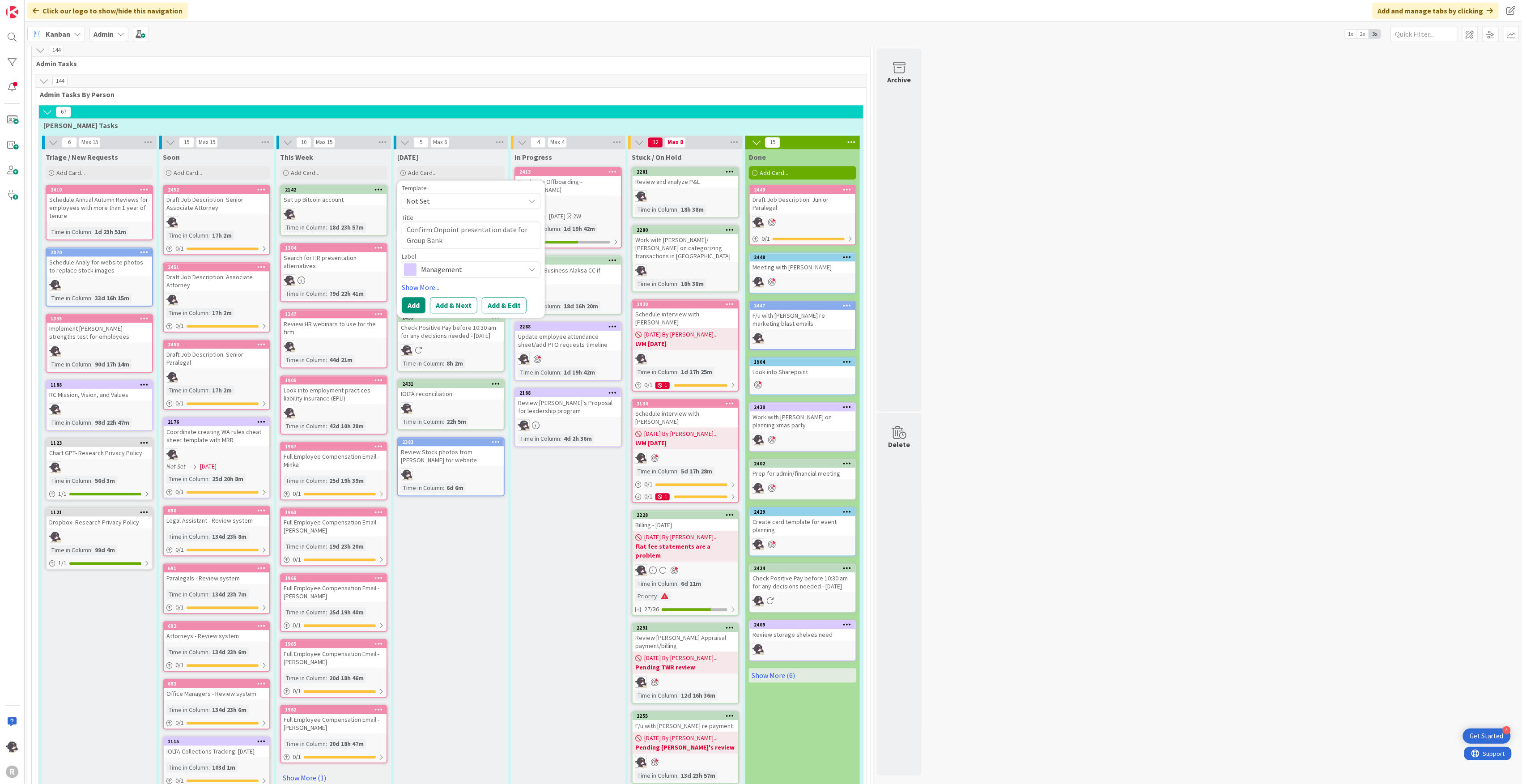
type textarea "x"
type textarea "Confirm Onpoint presentation date for Group Banki"
type textarea "x"
type textarea "Confirm Onpoint presentation date for Group Banking"
type textarea "x"
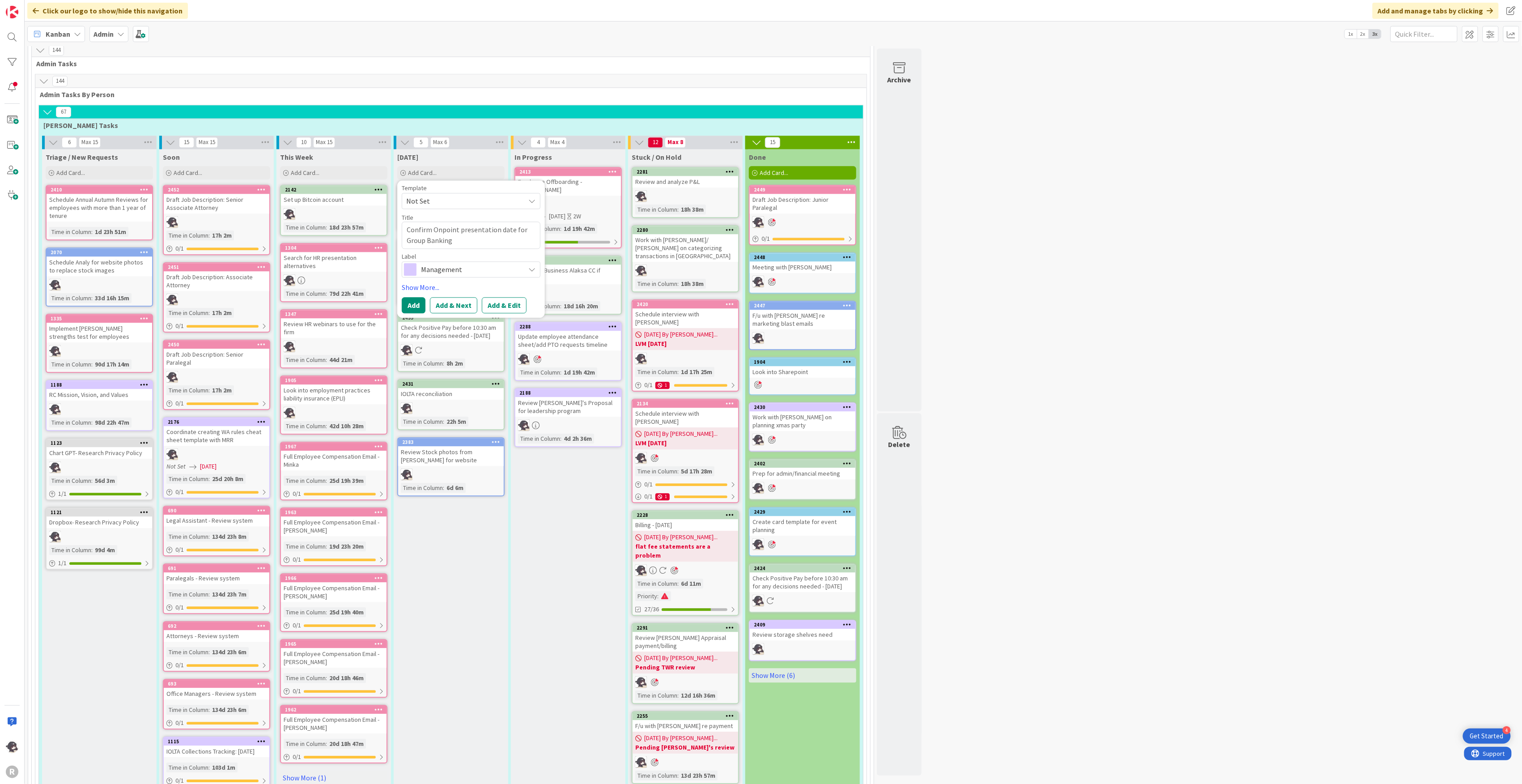
type textarea "Confirm Onpoint presentation date for Group Banking"
type textarea "x"
type textarea "Confirm Onpoint presentation date for Group Banking B"
type textarea "x"
type textarea "Confirm Onpoint presentation date for Group Banking Be"
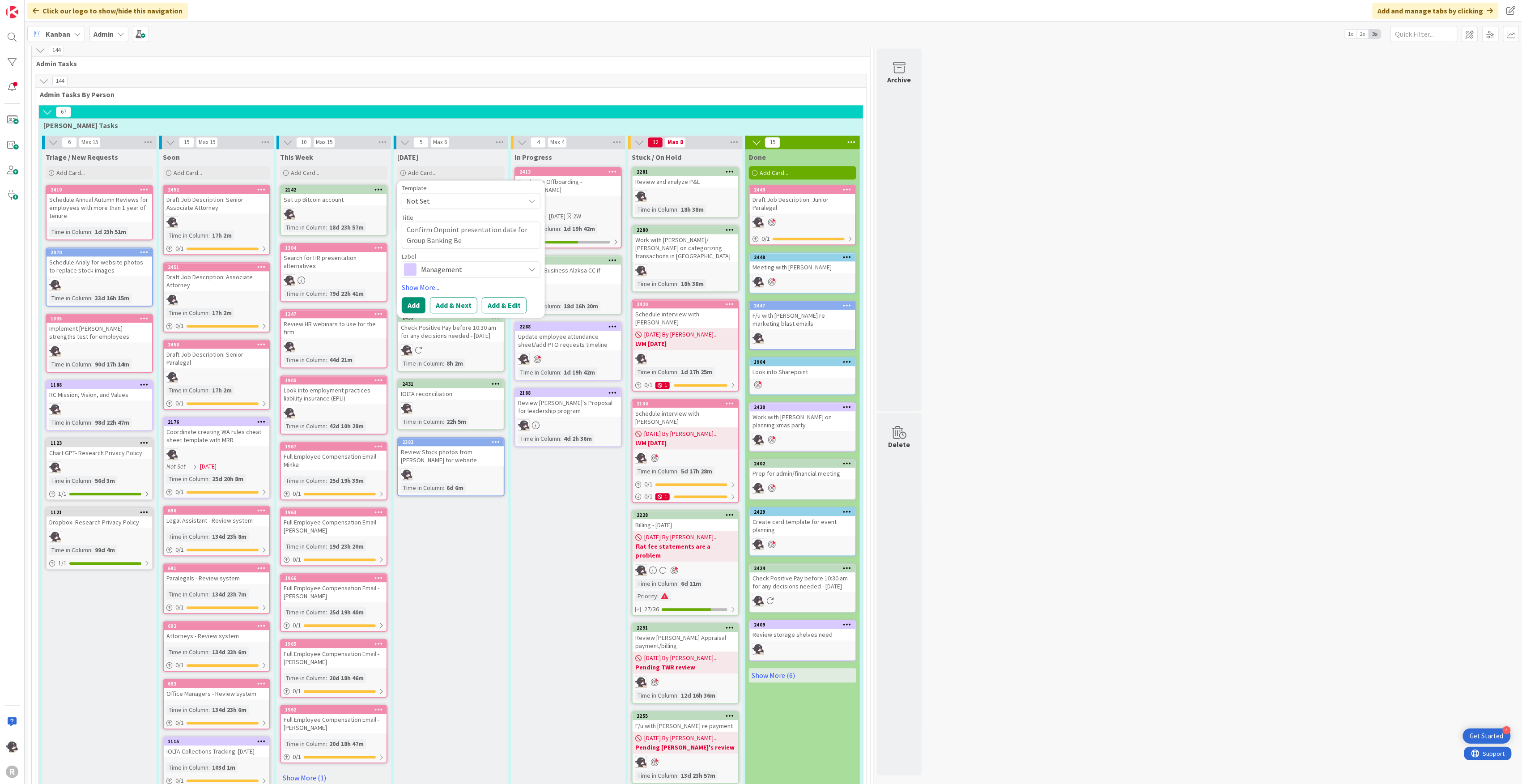
type textarea "x"
type textarea "Confirm Onpoint presentation date for Group Banking Ben"
type textarea "x"
type textarea "Confirm Onpoint presentation date for Group Banking Bene"
type textarea "x"
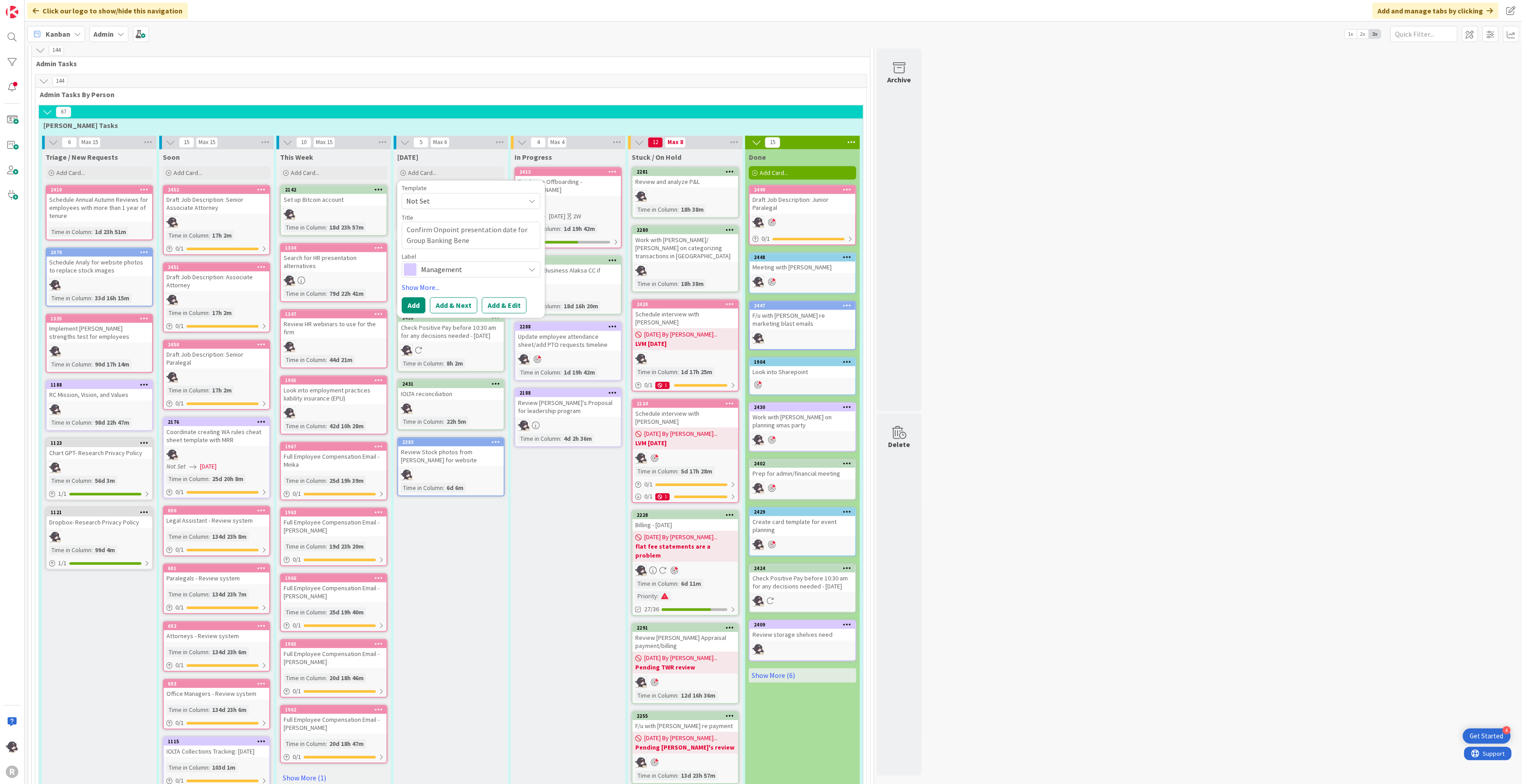
type textarea "Confirm Onpoint presentation date for Group Banking Benef"
type textarea "x"
type textarea "Confirm Onpoint presentation date for Group Banking Benefi"
type textarea "x"
type textarea "Confirm Onpoint presentation date for Group Banking Benefit"
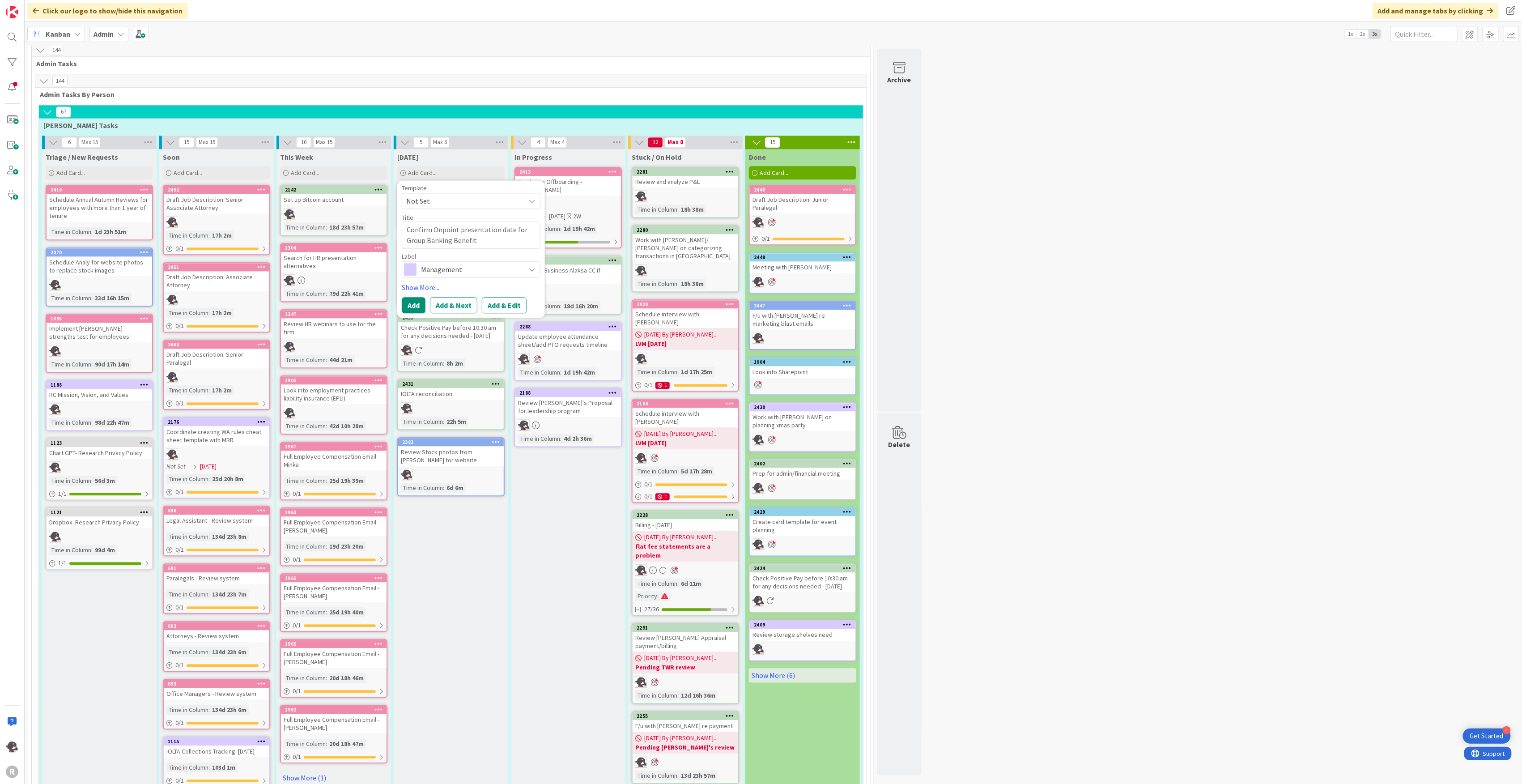
type textarea "x"
type textarea "Confirm Onpoint presentation date for Group Banking Benefits"
click at [449, 263] on span "Management" at bounding box center [471, 269] width 99 height 12
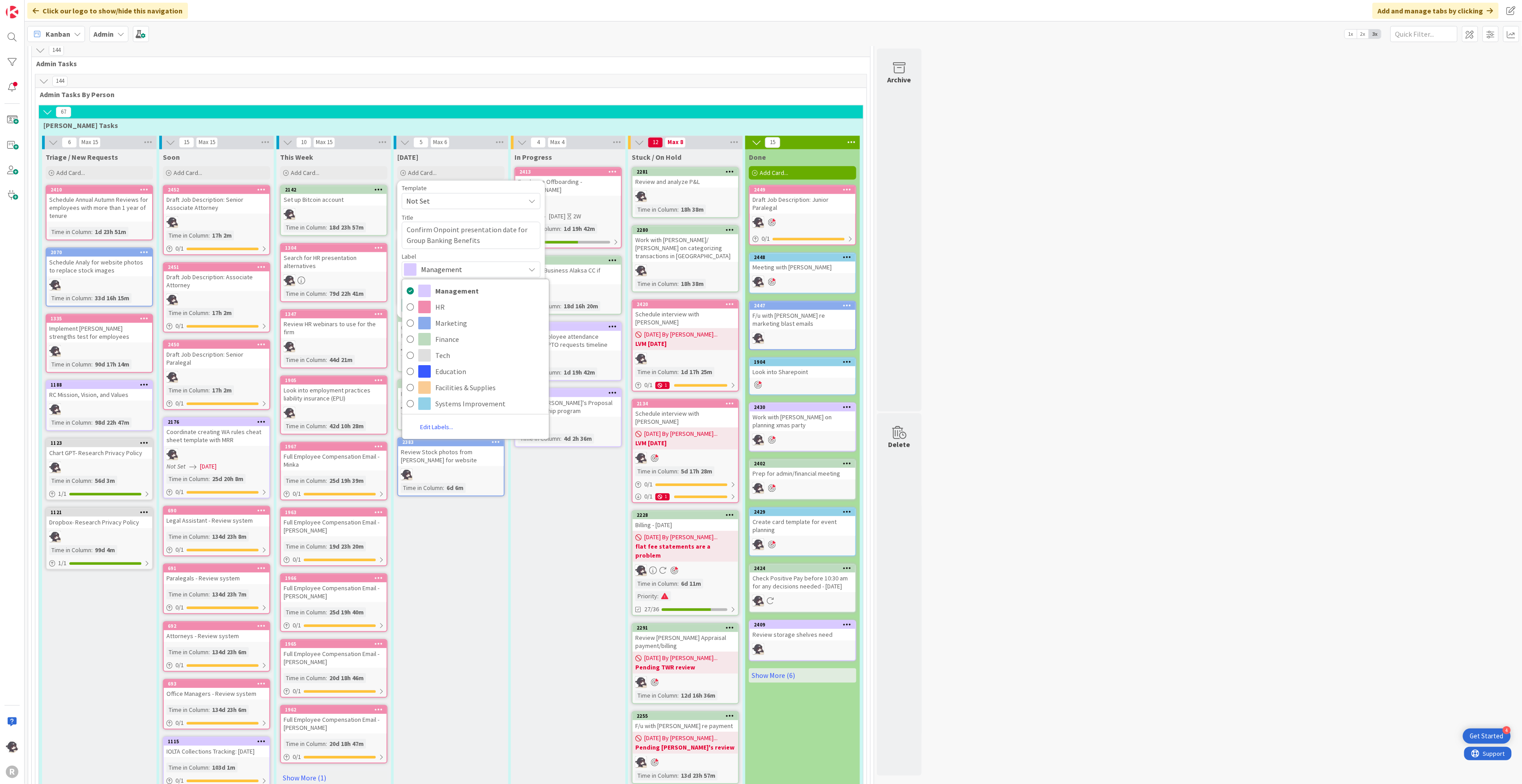
click at [449, 263] on span "Management" at bounding box center [471, 269] width 99 height 12
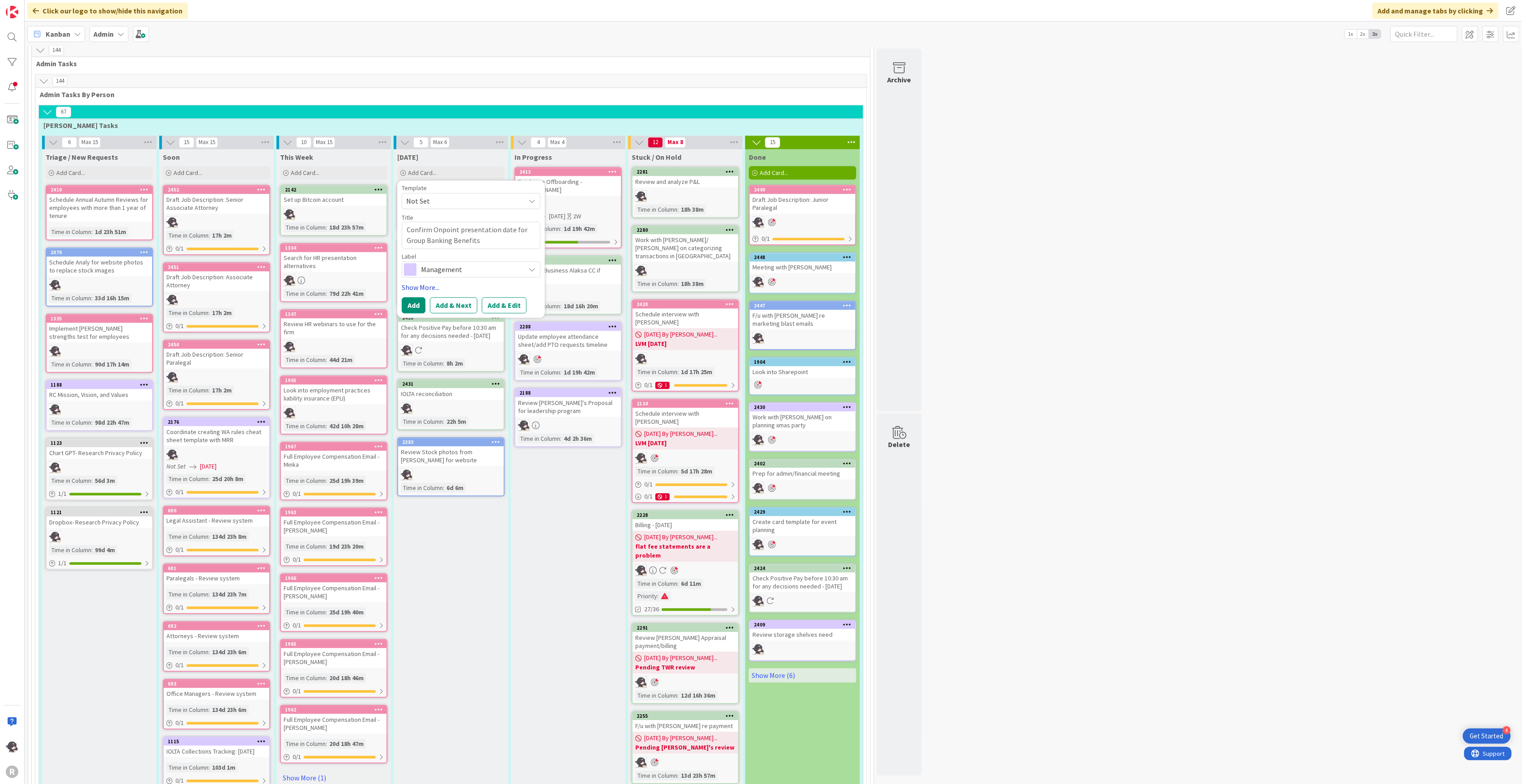
click at [425, 282] on link "Show More..." at bounding box center [471, 287] width 139 height 11
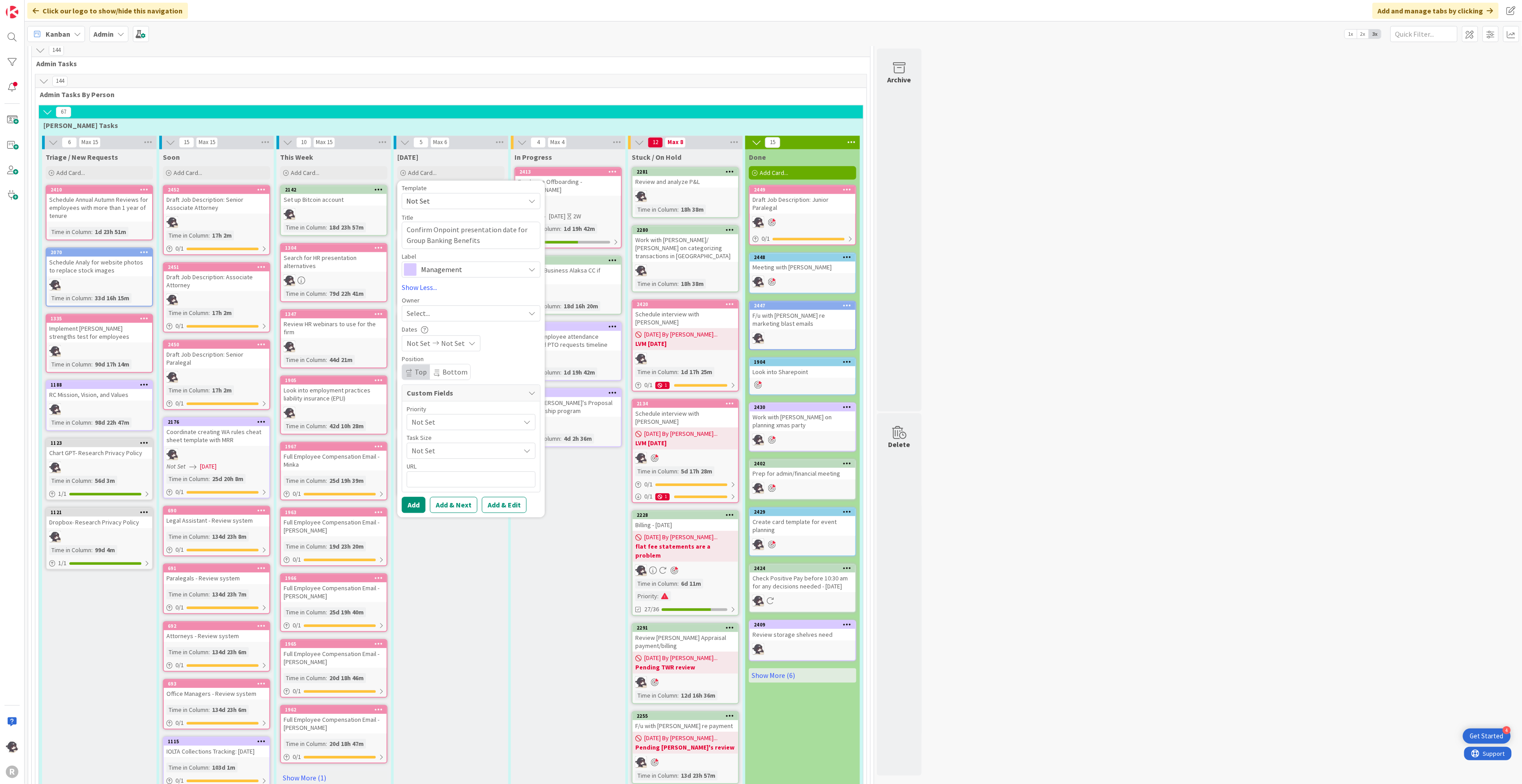
click at [421, 308] on span "Select..." at bounding box center [418, 313] width 23 height 11
click at [439, 365] on span "[PERSON_NAME]" at bounding box center [457, 371] width 43 height 13
click at [423, 497] on button "Add" at bounding box center [414, 505] width 24 height 16
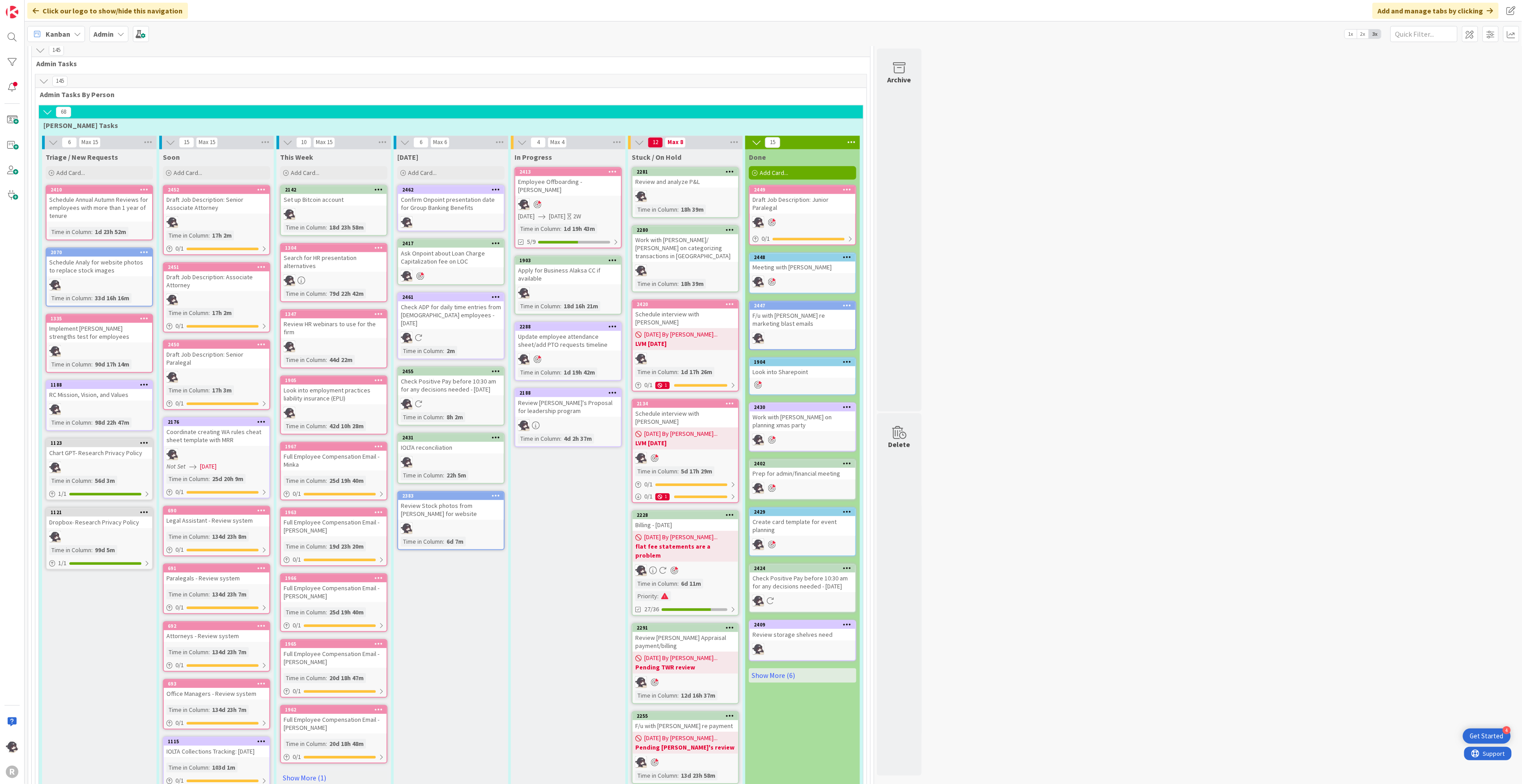
click at [496, 186] on icon at bounding box center [496, 189] width 9 height 7
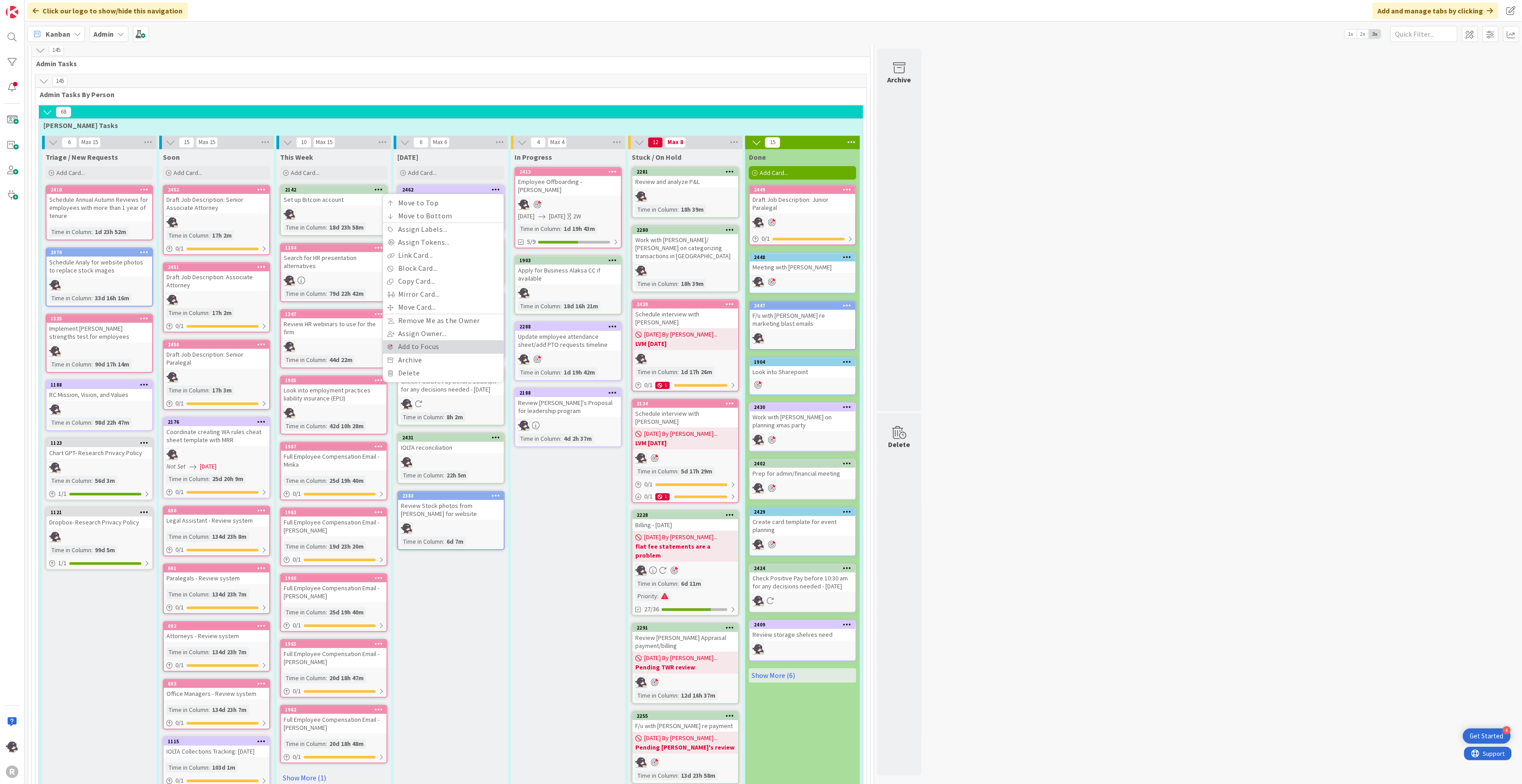
click at [432, 340] on link "Add to Focus" at bounding box center [444, 346] width 121 height 13
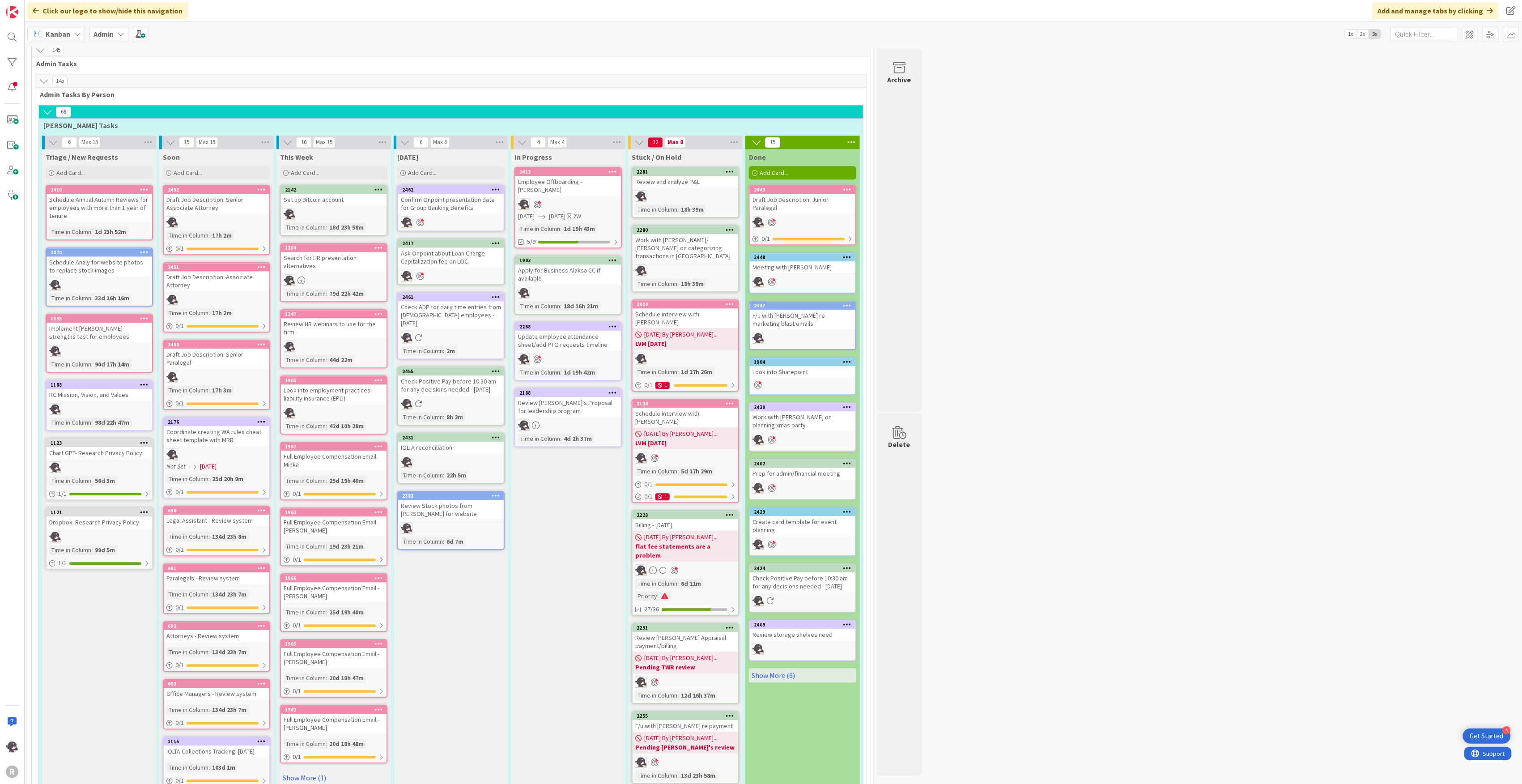
click at [612, 257] on icon at bounding box center [614, 260] width 9 height 7
click at [550, 411] on link "Add to Focus" at bounding box center [561, 417] width 121 height 13
click at [66, 34] on span "Kanban" at bounding box center [58, 34] width 25 height 11
click at [62, 54] on span "My Zone" at bounding box center [79, 53] width 64 height 13
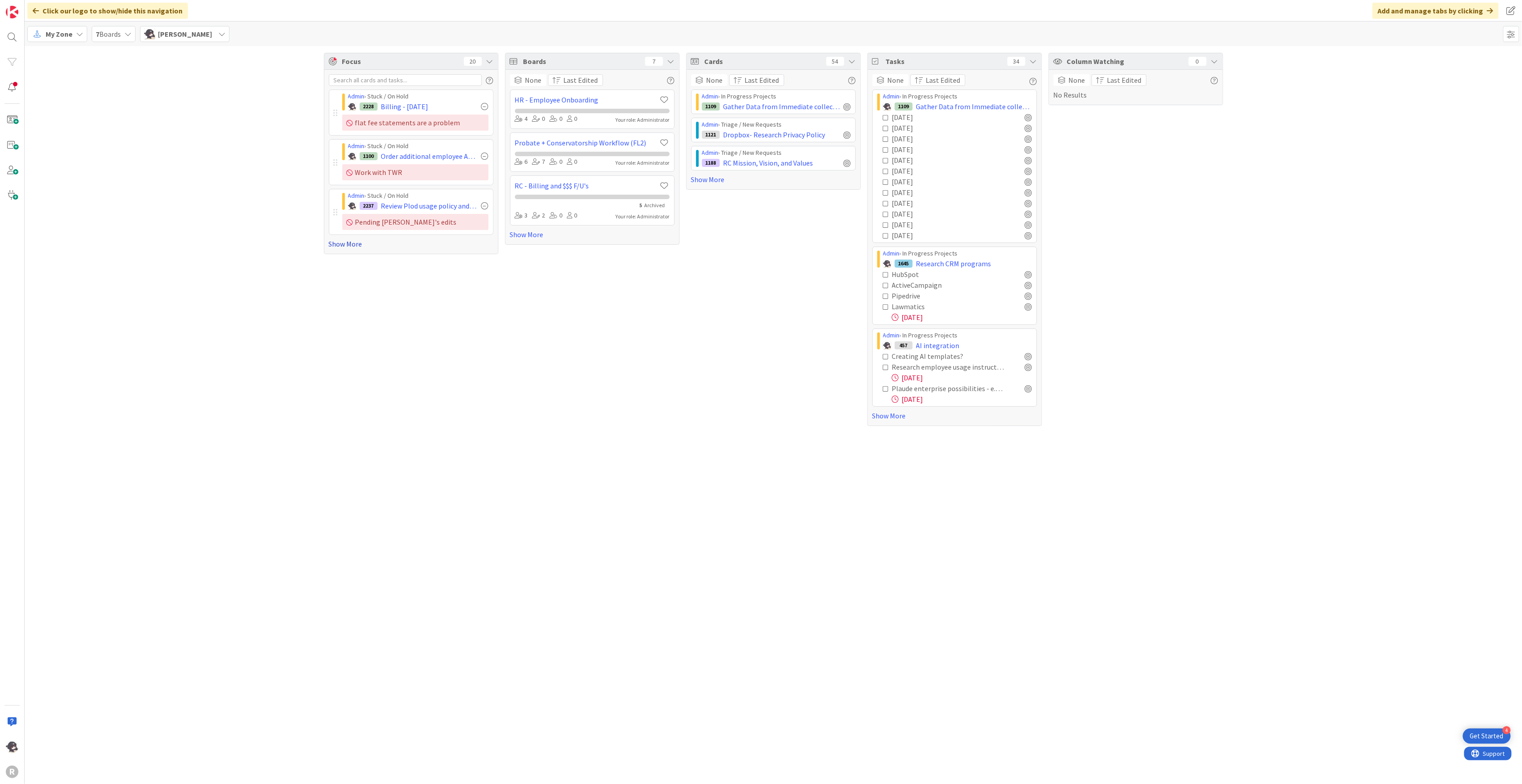
click at [349, 247] on link "Show More" at bounding box center [412, 244] width 165 height 11
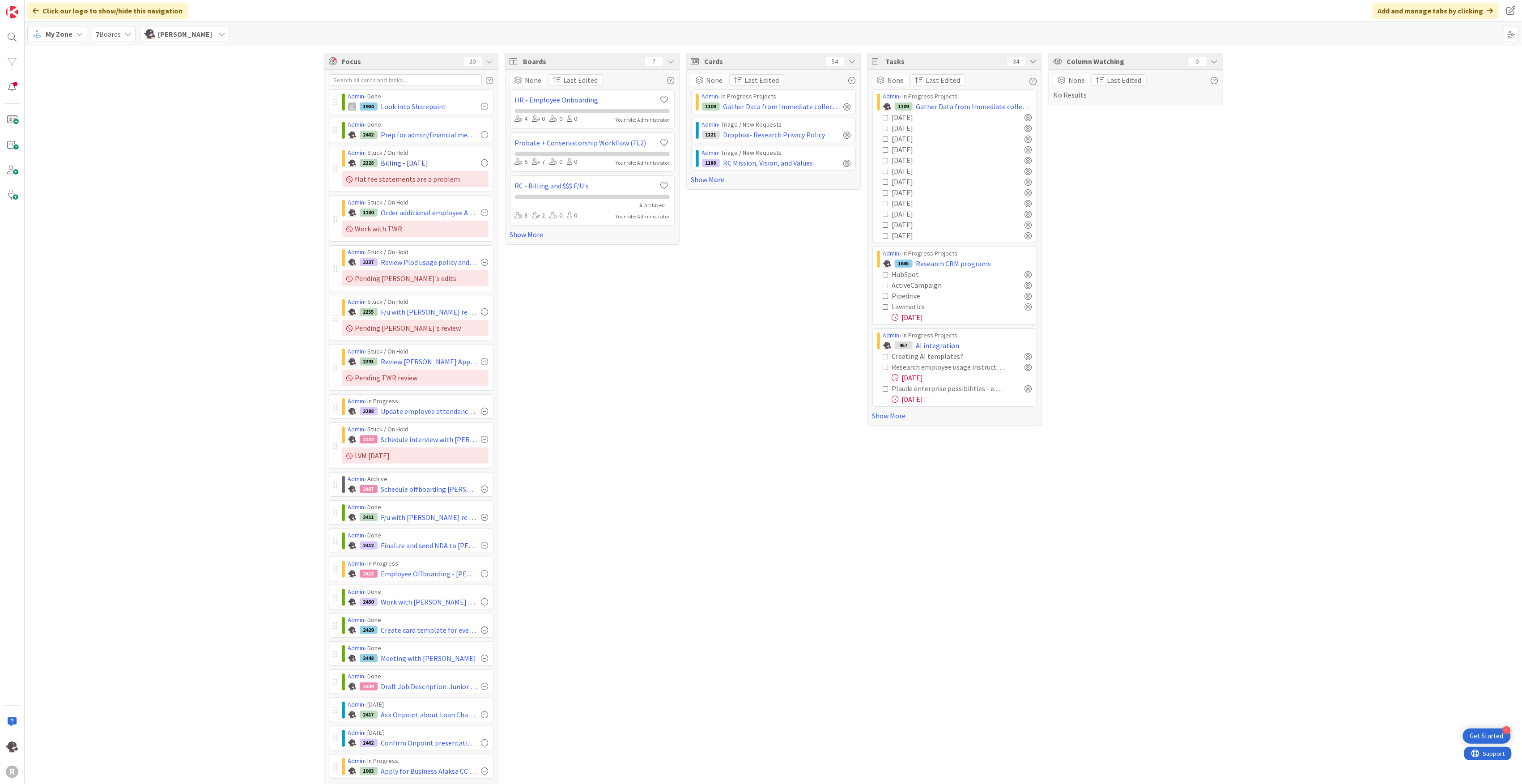
click at [482, 133] on div at bounding box center [485, 135] width 7 height 7
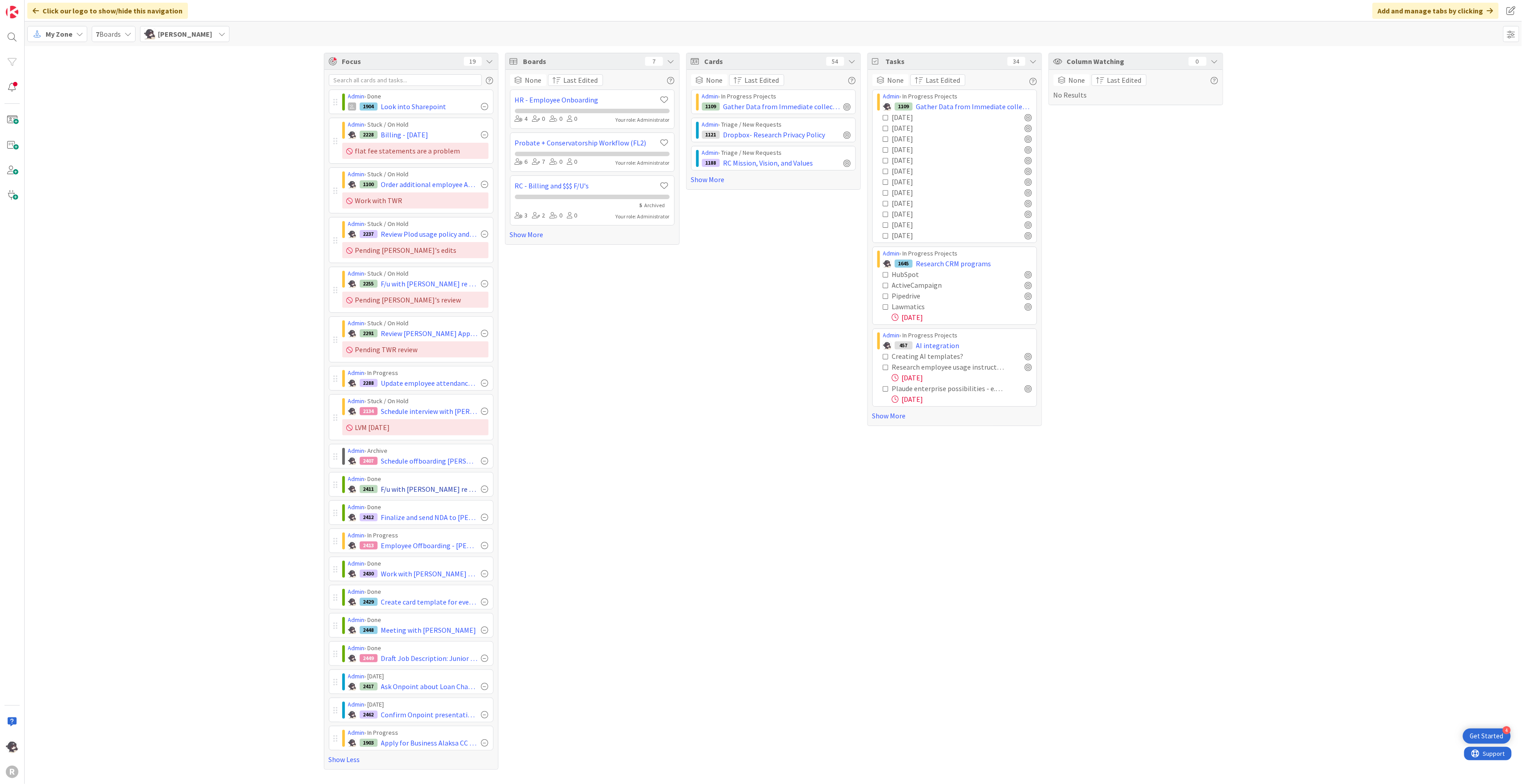
click at [485, 492] on div at bounding box center [485, 489] width 7 height 7
click at [88, 34] on div "My Zone 7 Boards [PERSON_NAME]" at bounding box center [773, 34] width 1498 height 25
click at [76, 34] on icon at bounding box center [80, 34] width 7 height 7
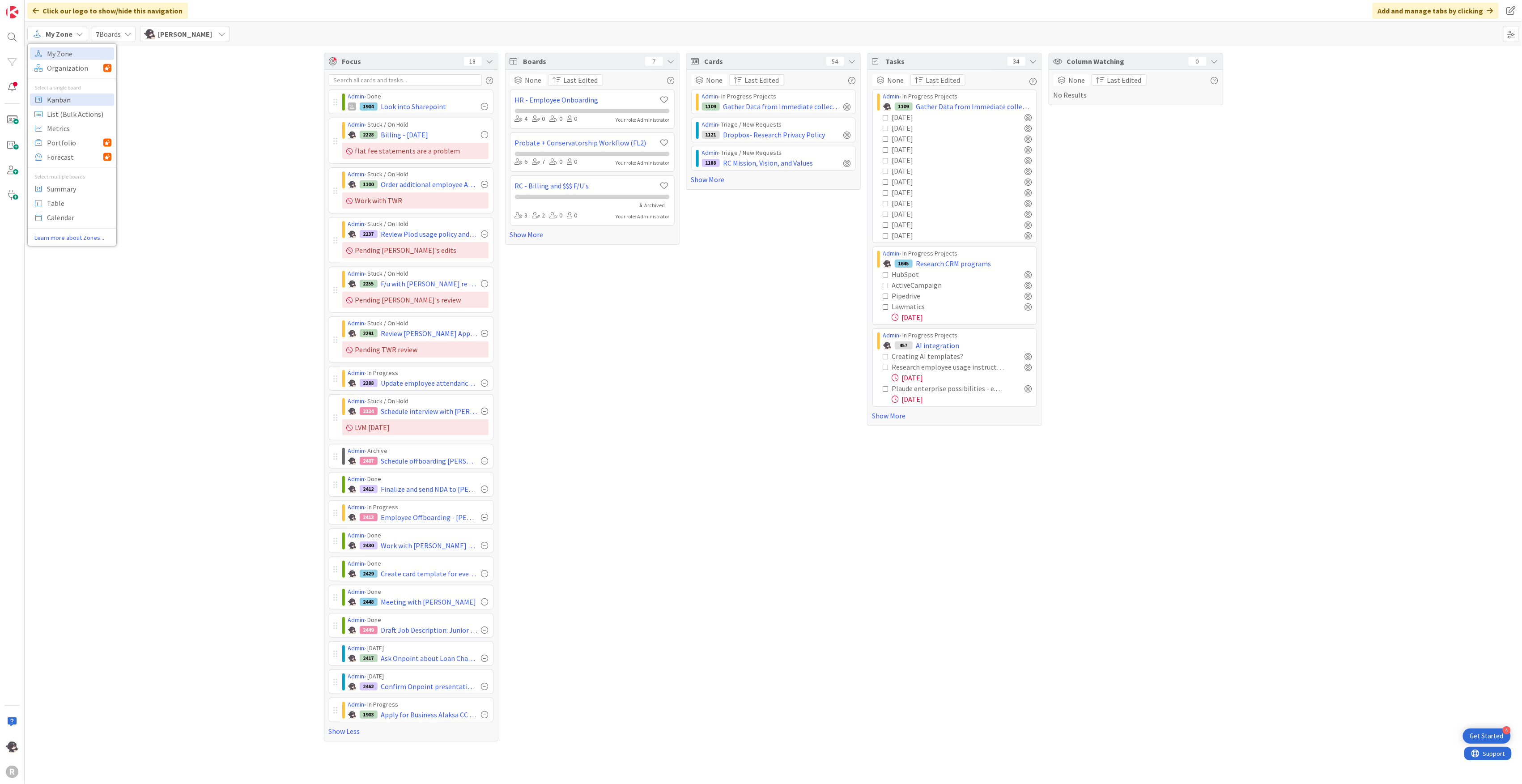
click at [64, 101] on span "Kanban" at bounding box center [79, 99] width 64 height 13
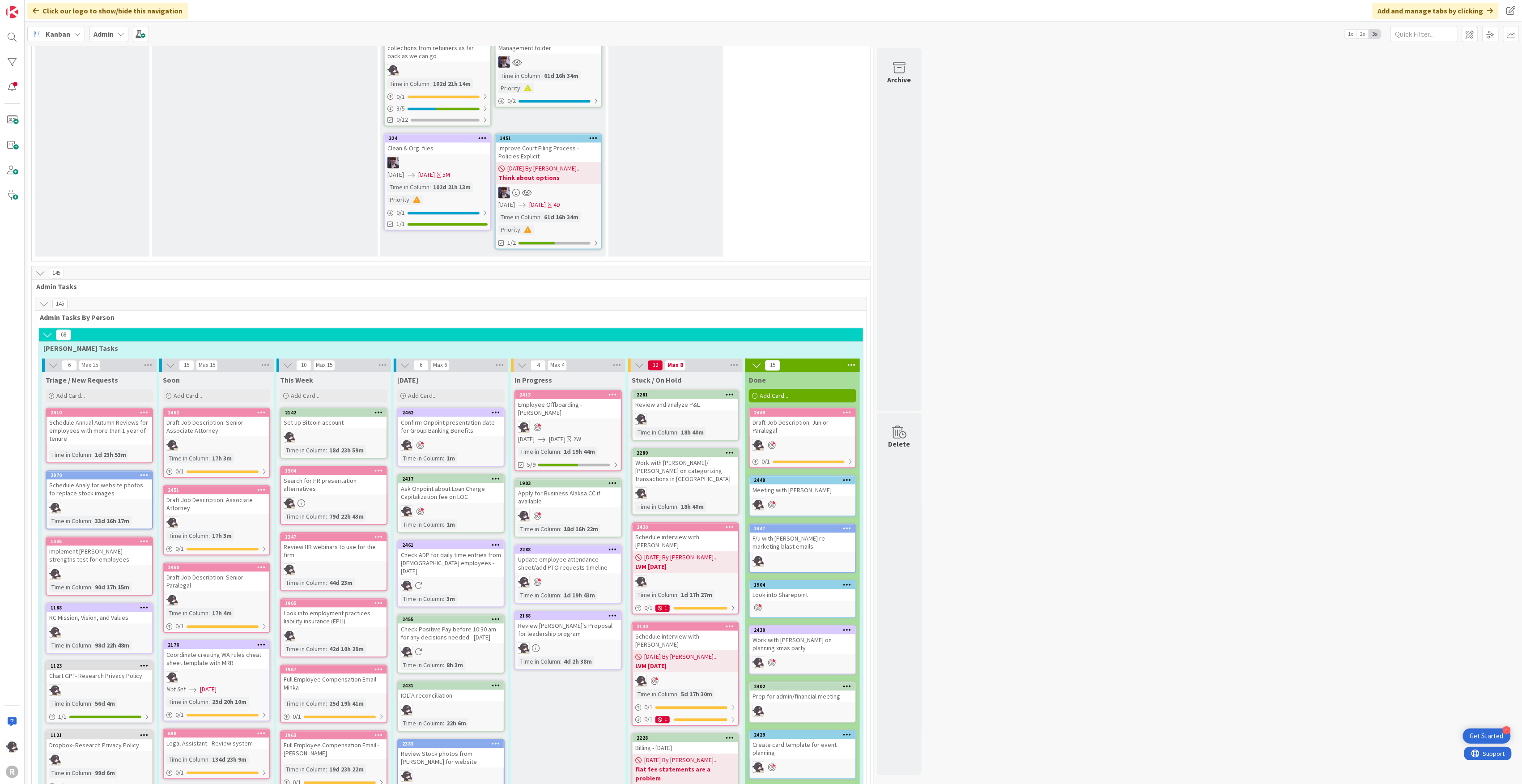
scroll to position [1192, 0]
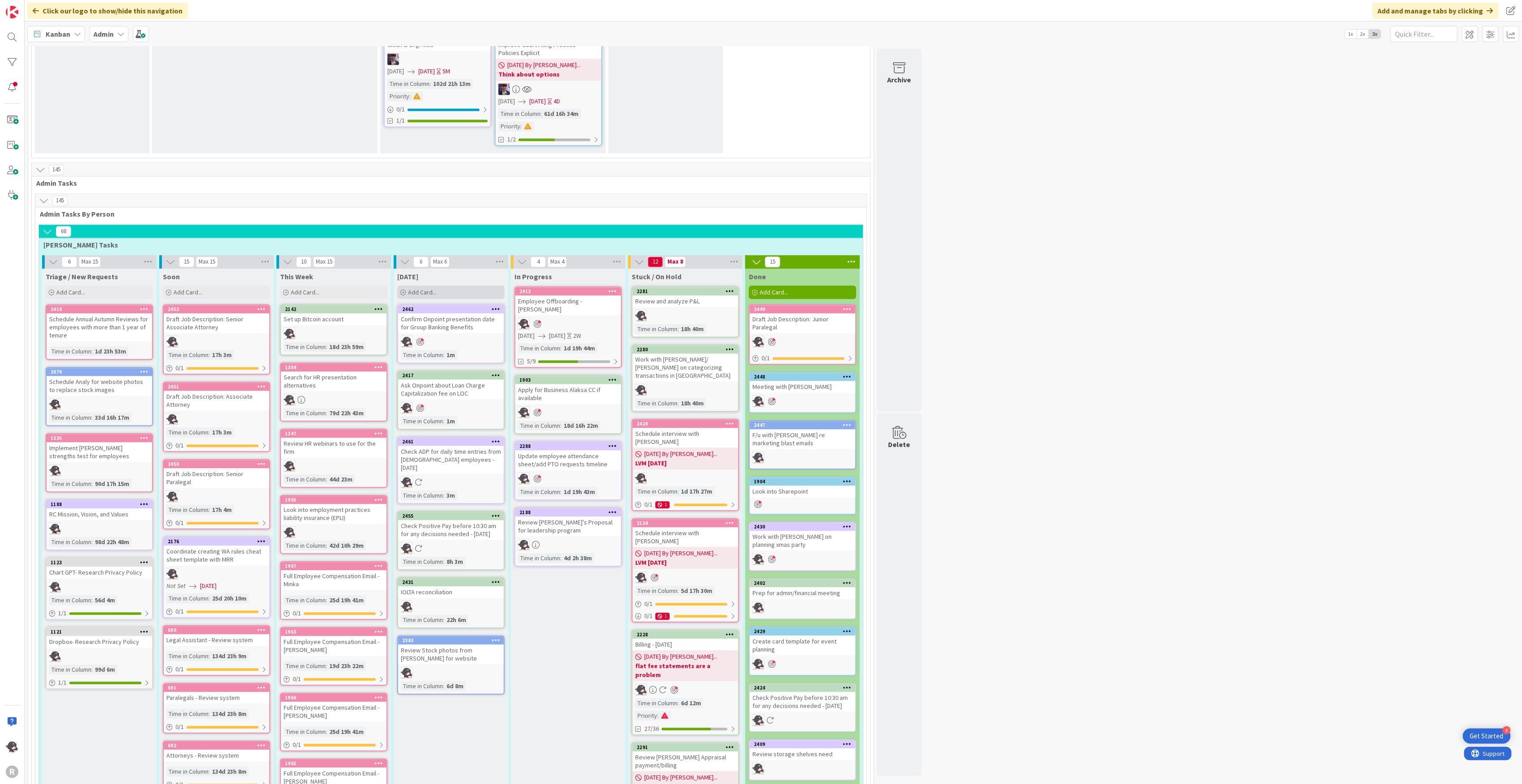
click at [426, 288] on span "Add Card..." at bounding box center [422, 292] width 28 height 8
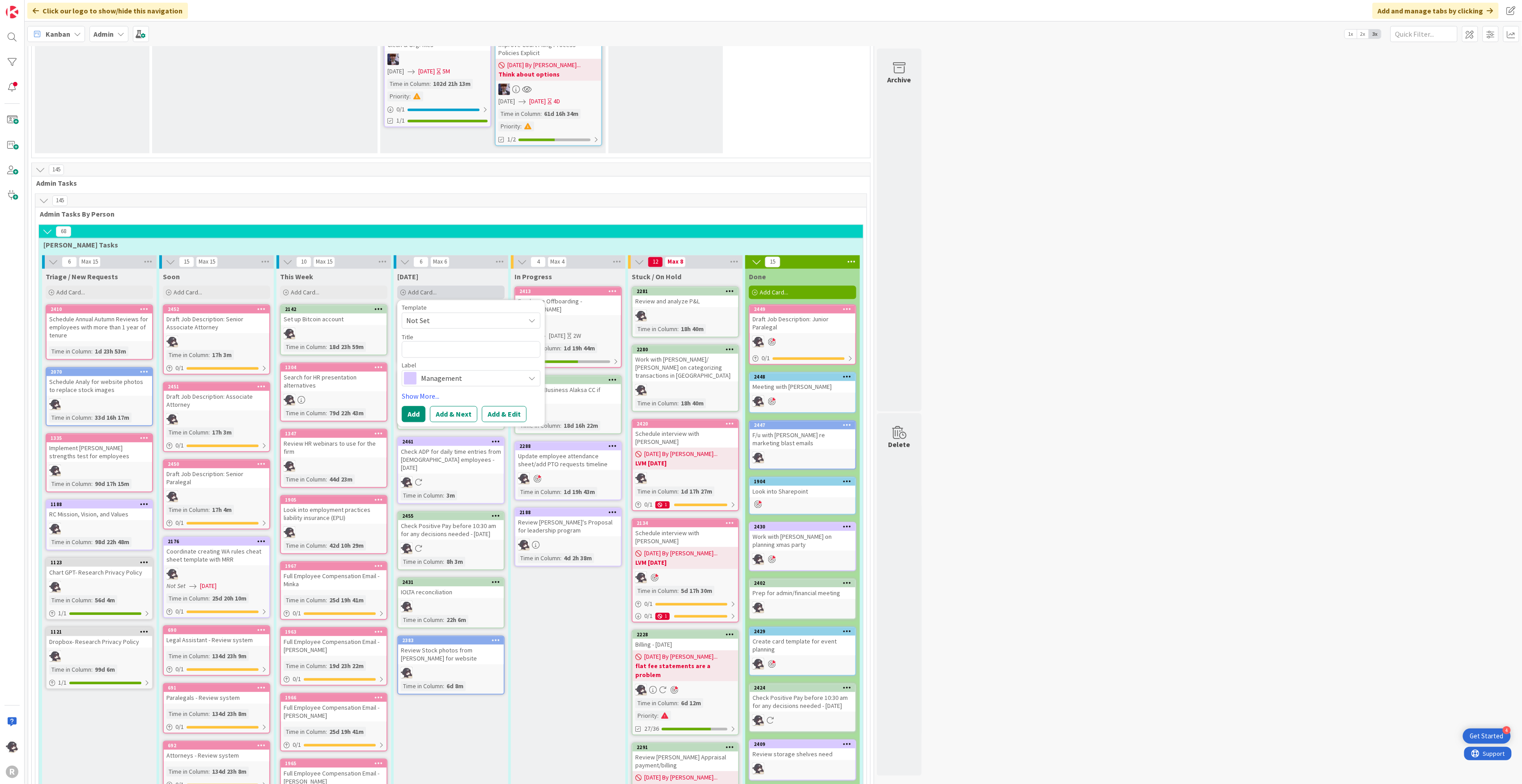
type textarea "x"
type textarea "P"
type textarea "x"
type textarea "Pr"
type textarea "x"
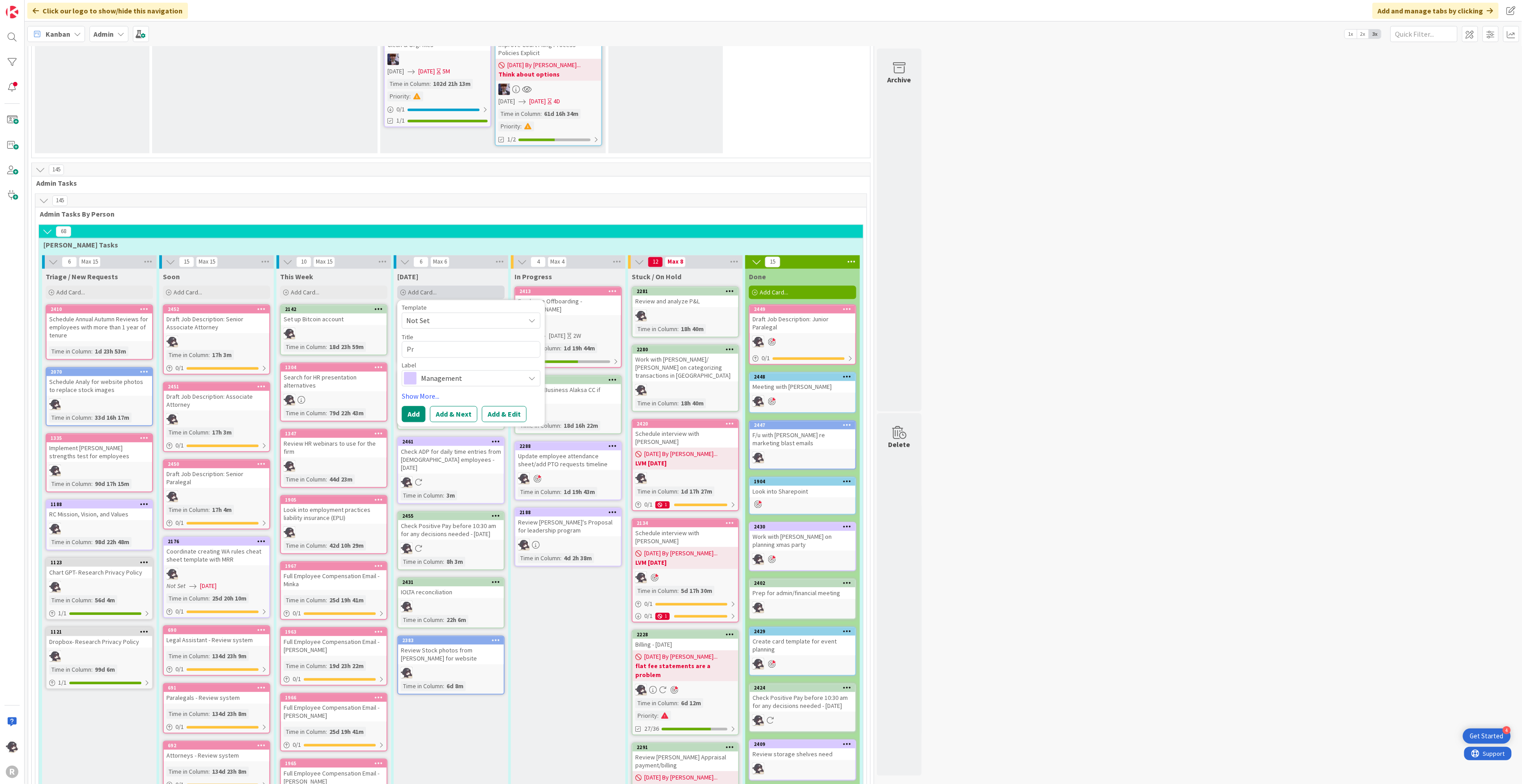
type textarea "Pro"
type textarea "x"
type textarea "Proc"
type textarea "x"
type textarea "Proce"
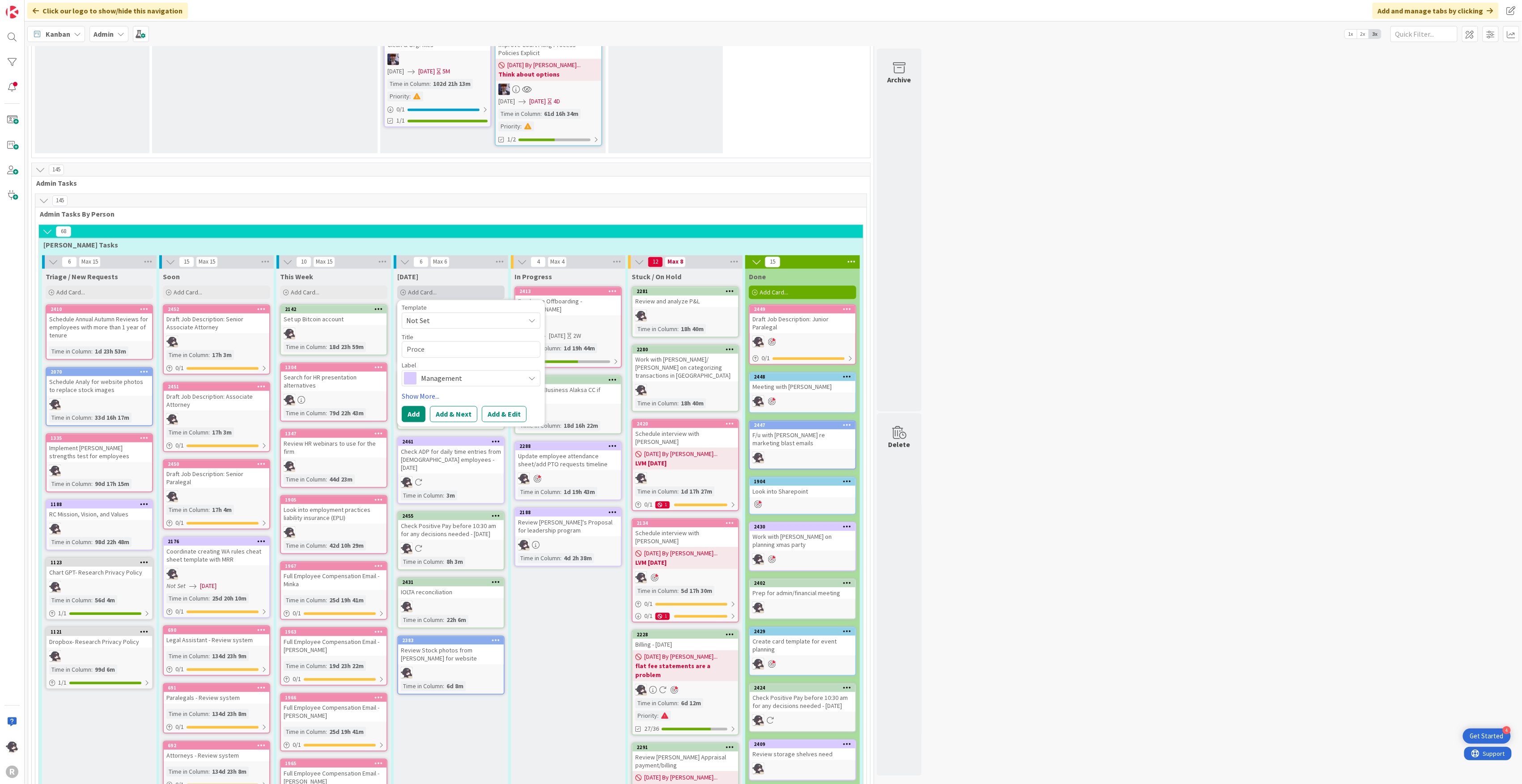
type textarea "x"
type textarea "Proces"
type textarea "x"
type textarea "Process"
type textarea "x"
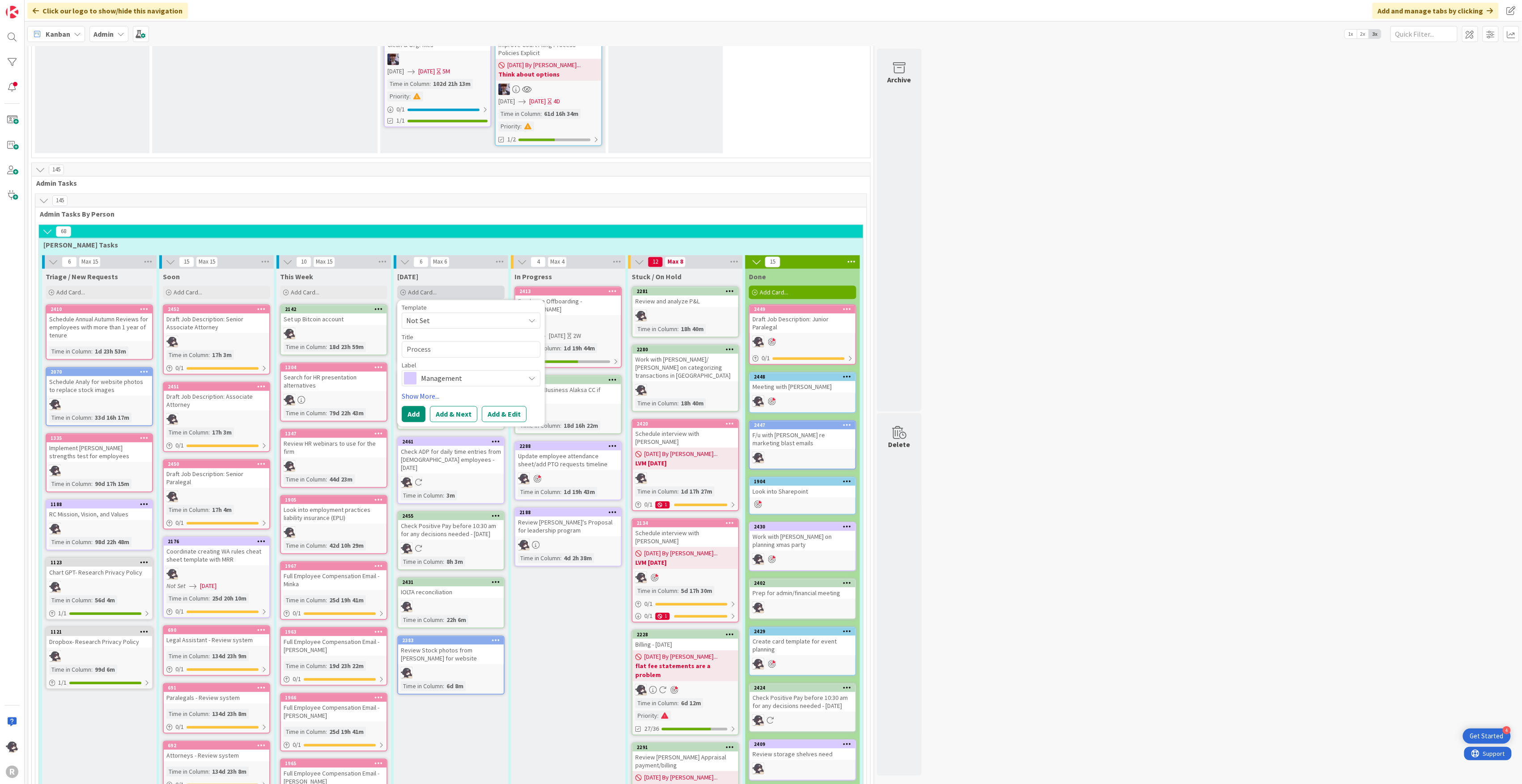
type textarea "Process"
type textarea "x"
type textarea "Process R"
type textarea "x"
type textarea "Process Ru"
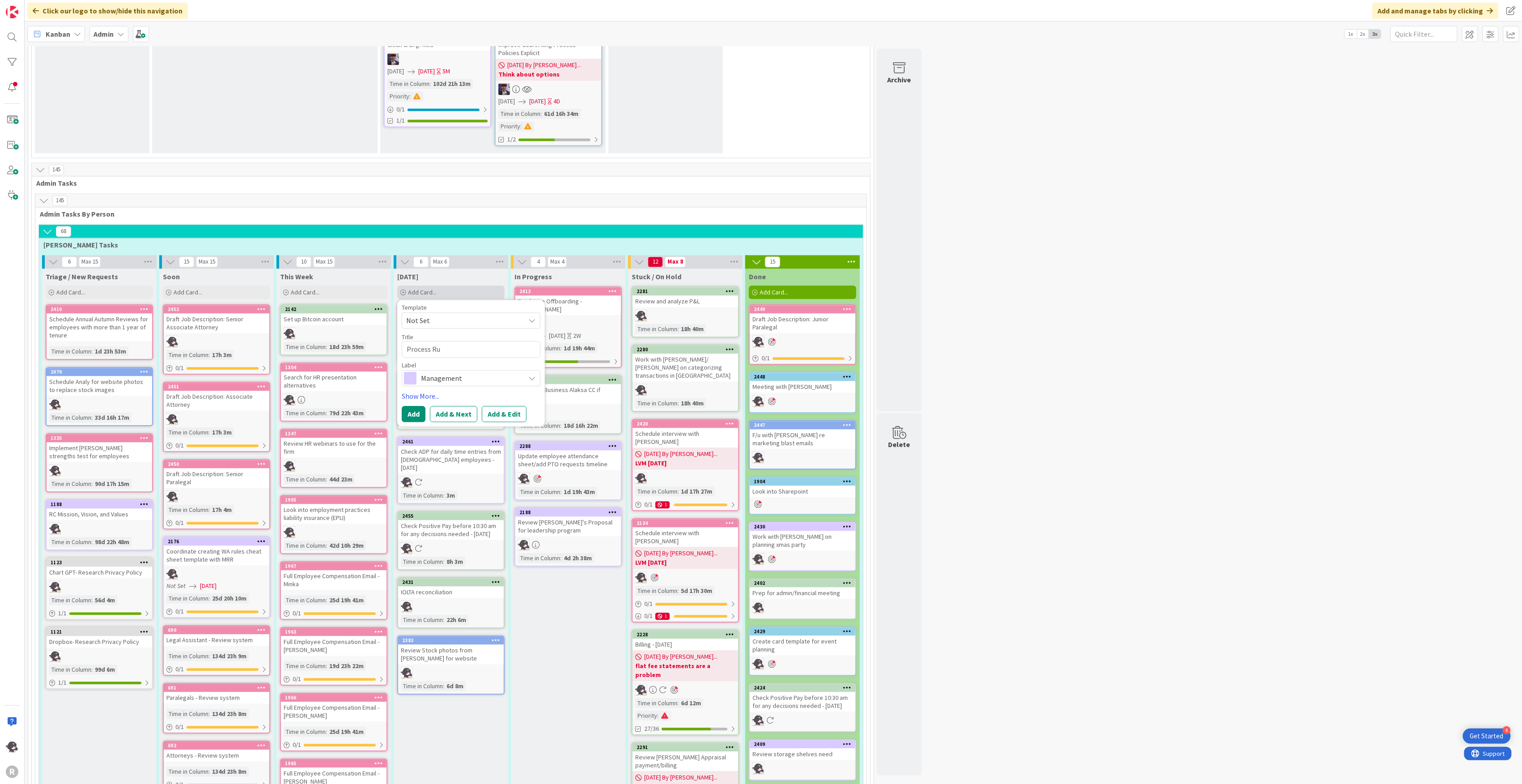
type textarea "x"
type textarea "Process Ruh"
type textarea "x"
type textarea "Process Ruh"
type textarea "x"
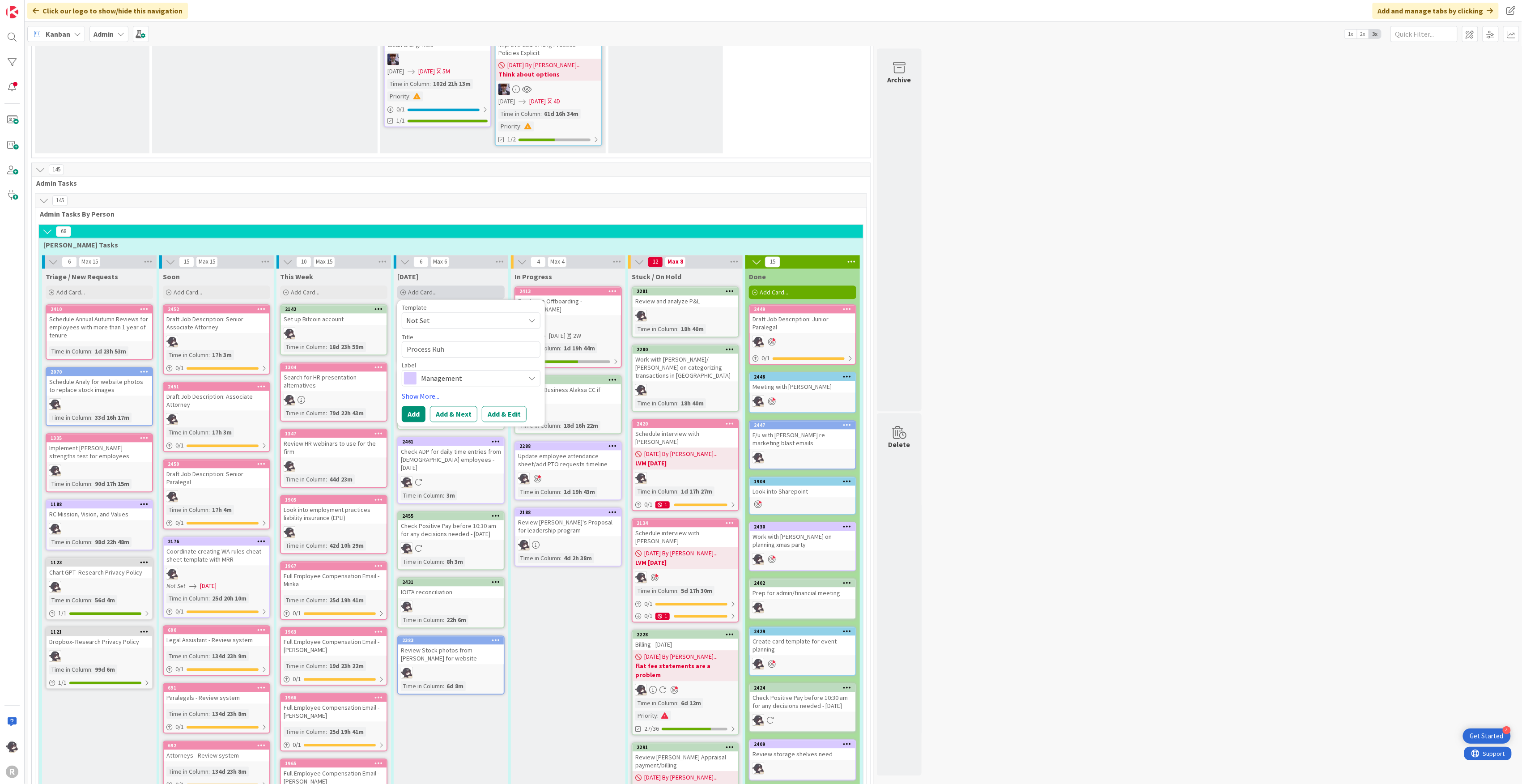
type textarea "Process Ruh a"
type textarea "x"
type textarea "Process Ruh and"
type textarea "x"
type textarea "Process Ruh and"
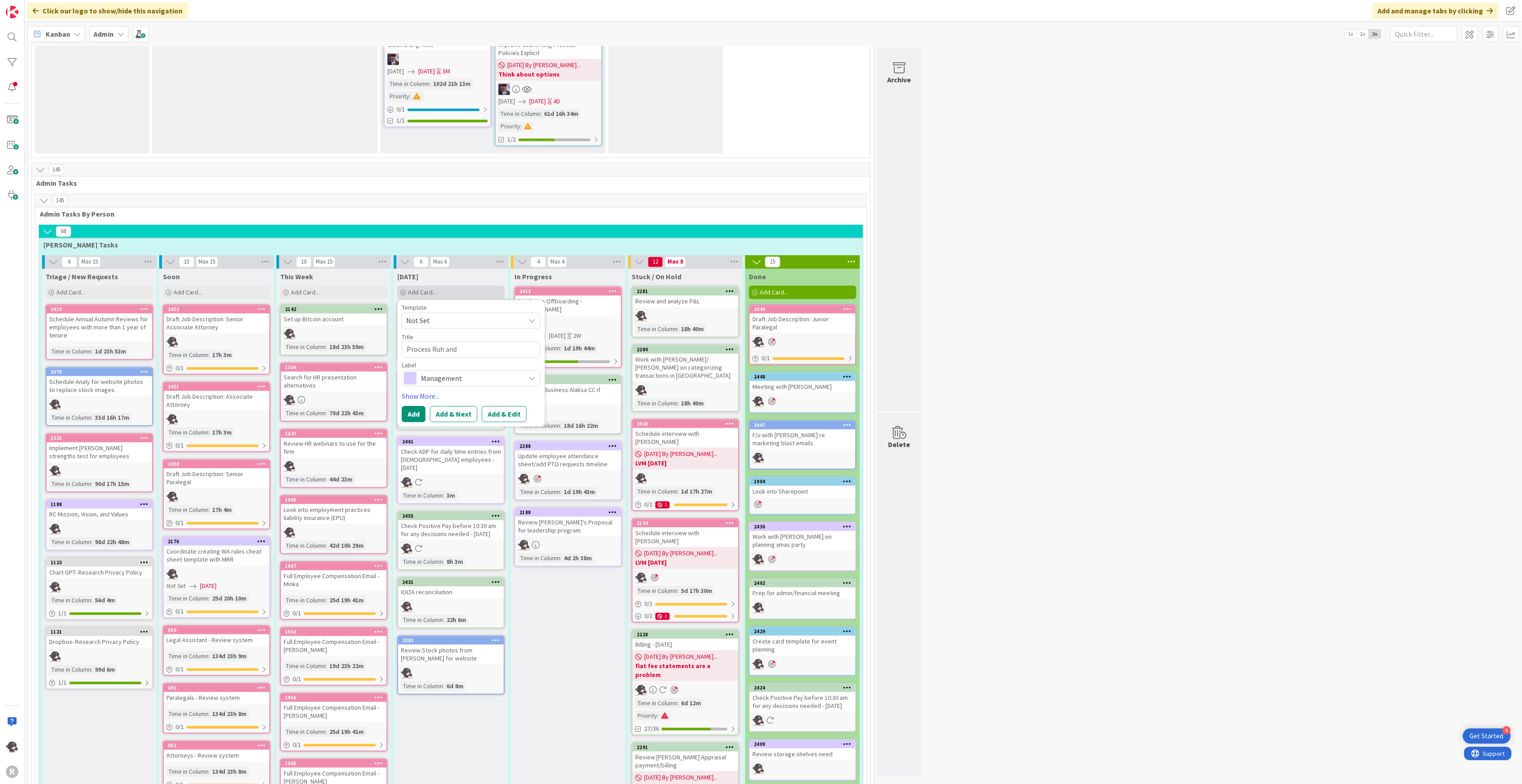
type textarea "x"
type textarea "Process Ruh and H"
type textarea "x"
type textarea "Process Ruh and Ho"
type textarea "x"
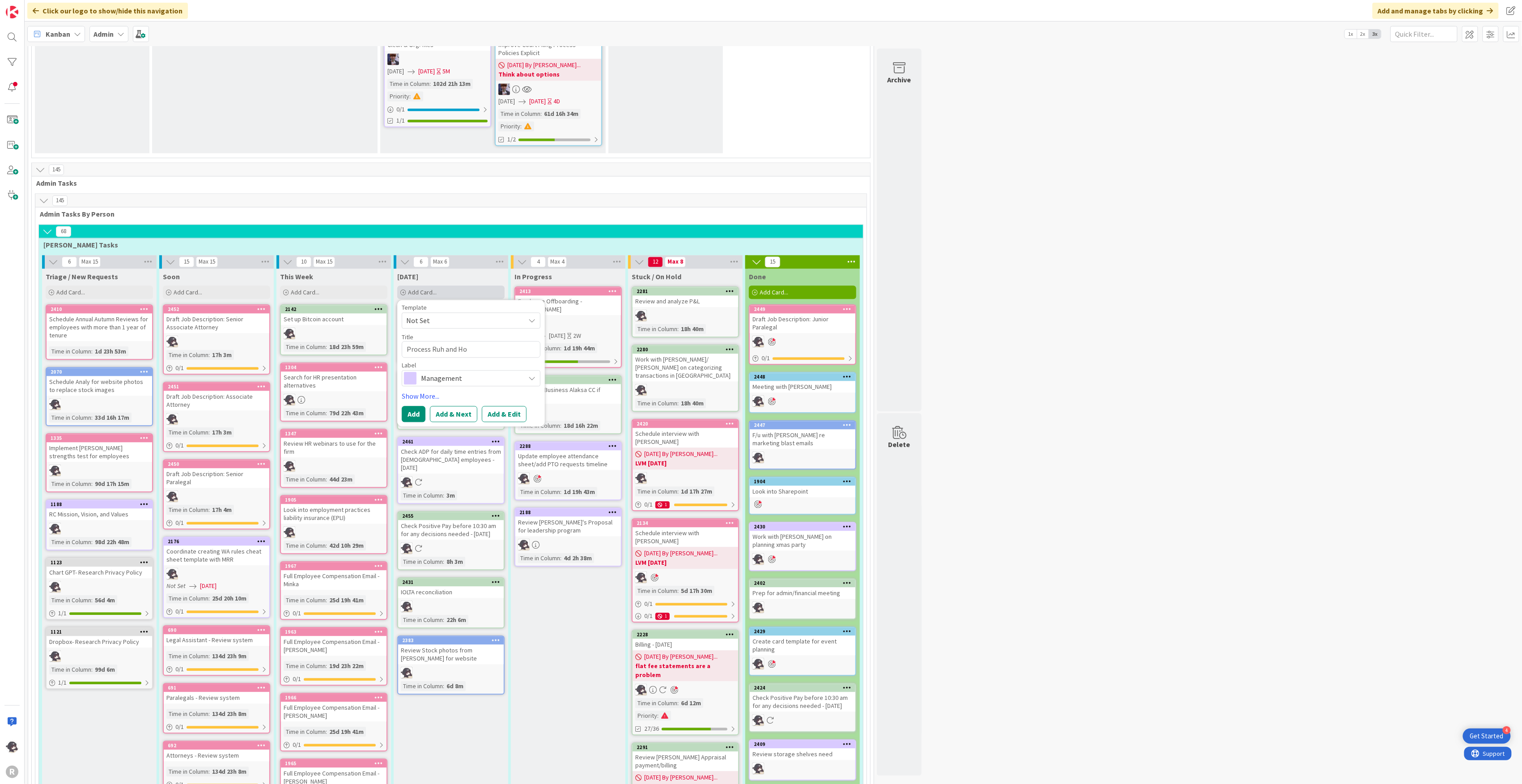
type textarea "Process Ruh and Hog"
type textarea "x"
type textarea "Process Ruh and Hogl"
type textarea "x"
type textarea "Process Ruh and Hoglu"
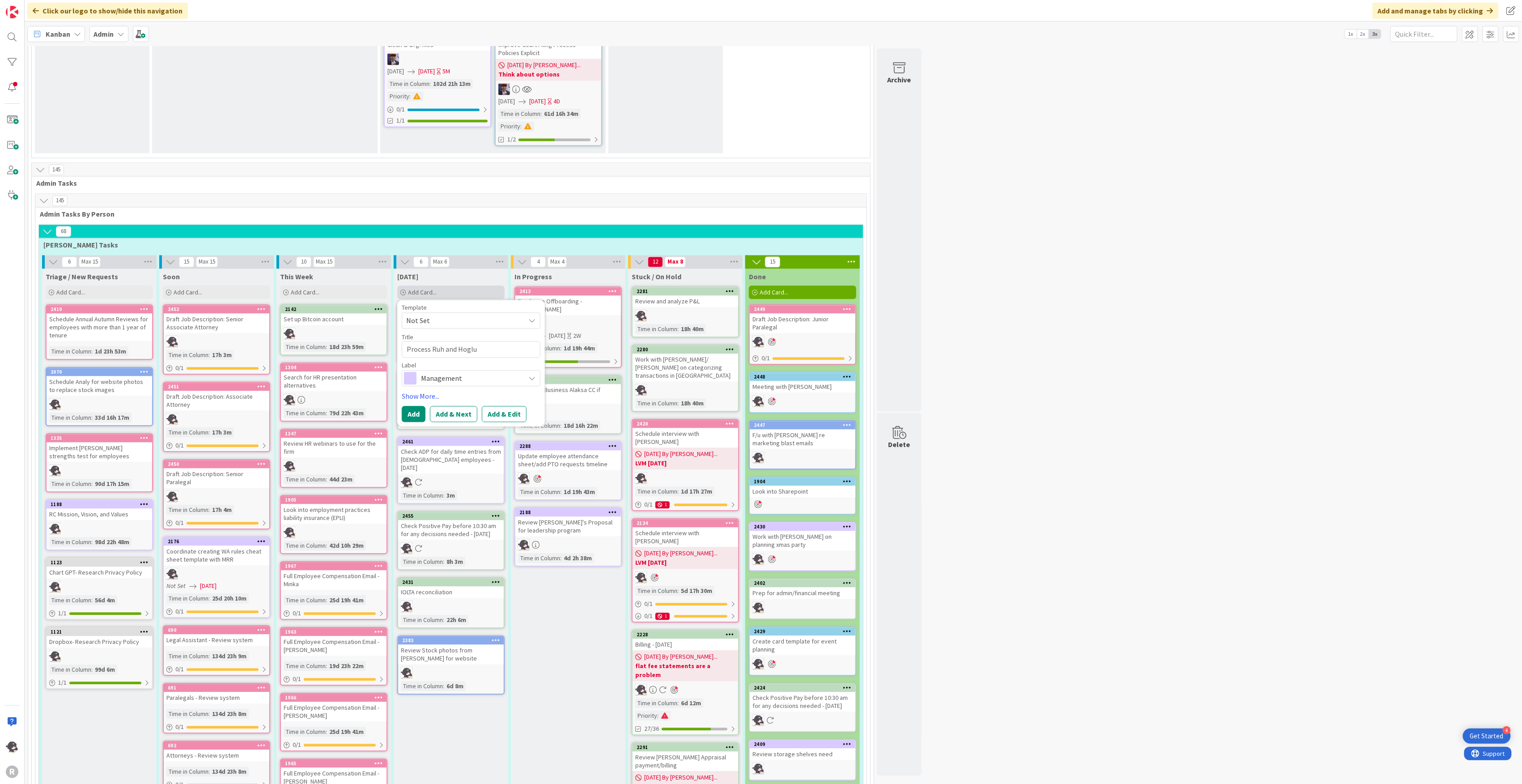
type textarea "x"
type textarea "Process Ruh and Hoglun"
type textarea "x"
type textarea "Process Ruh and [PERSON_NAME]"
type textarea "x"
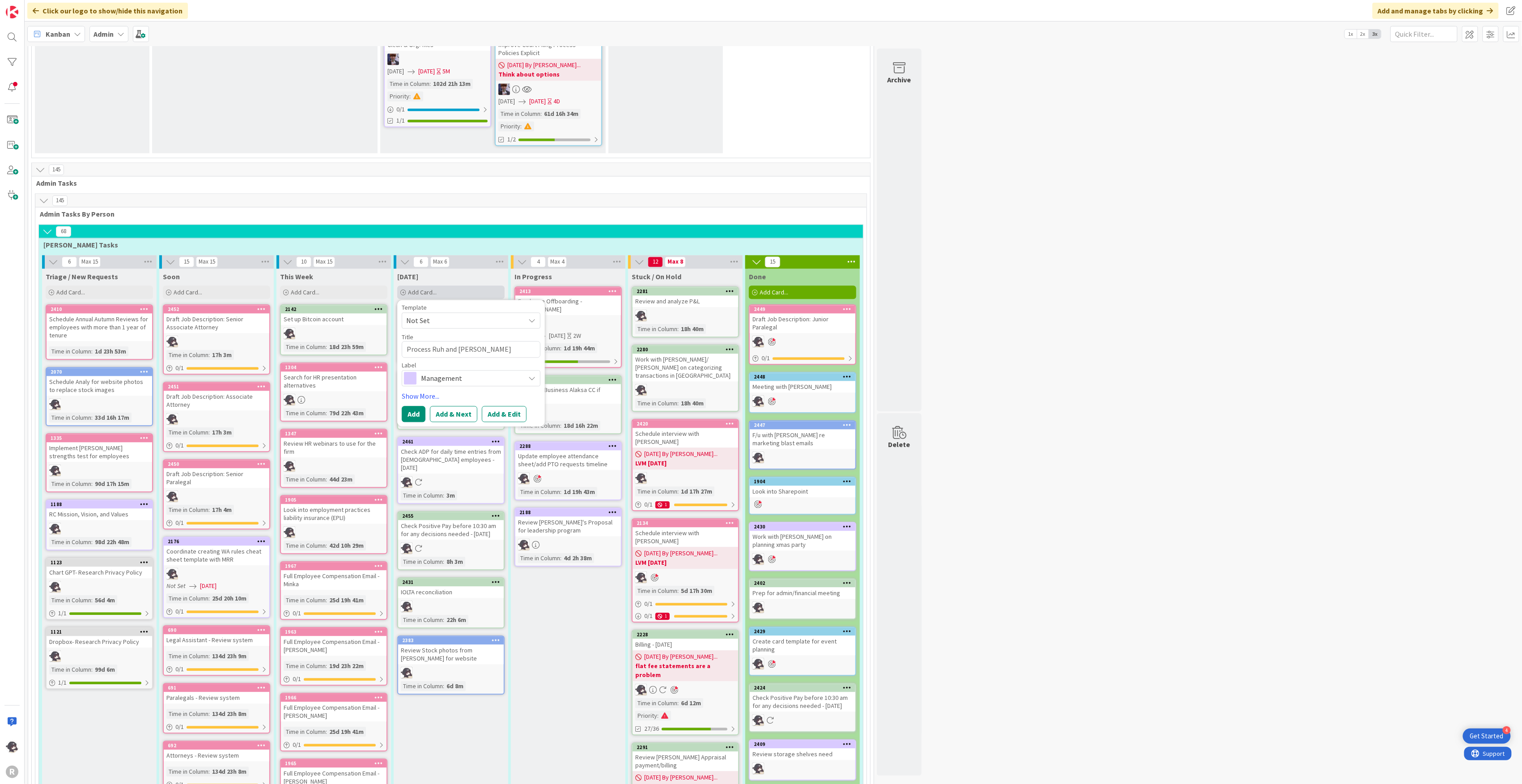
type textarea "Process Ruh and [PERSON_NAME]"
type textarea "x"
type textarea "Process Ruh and [PERSON_NAME] R"
type textarea "x"
type textarea "Process Ruh and [PERSON_NAME] Re"
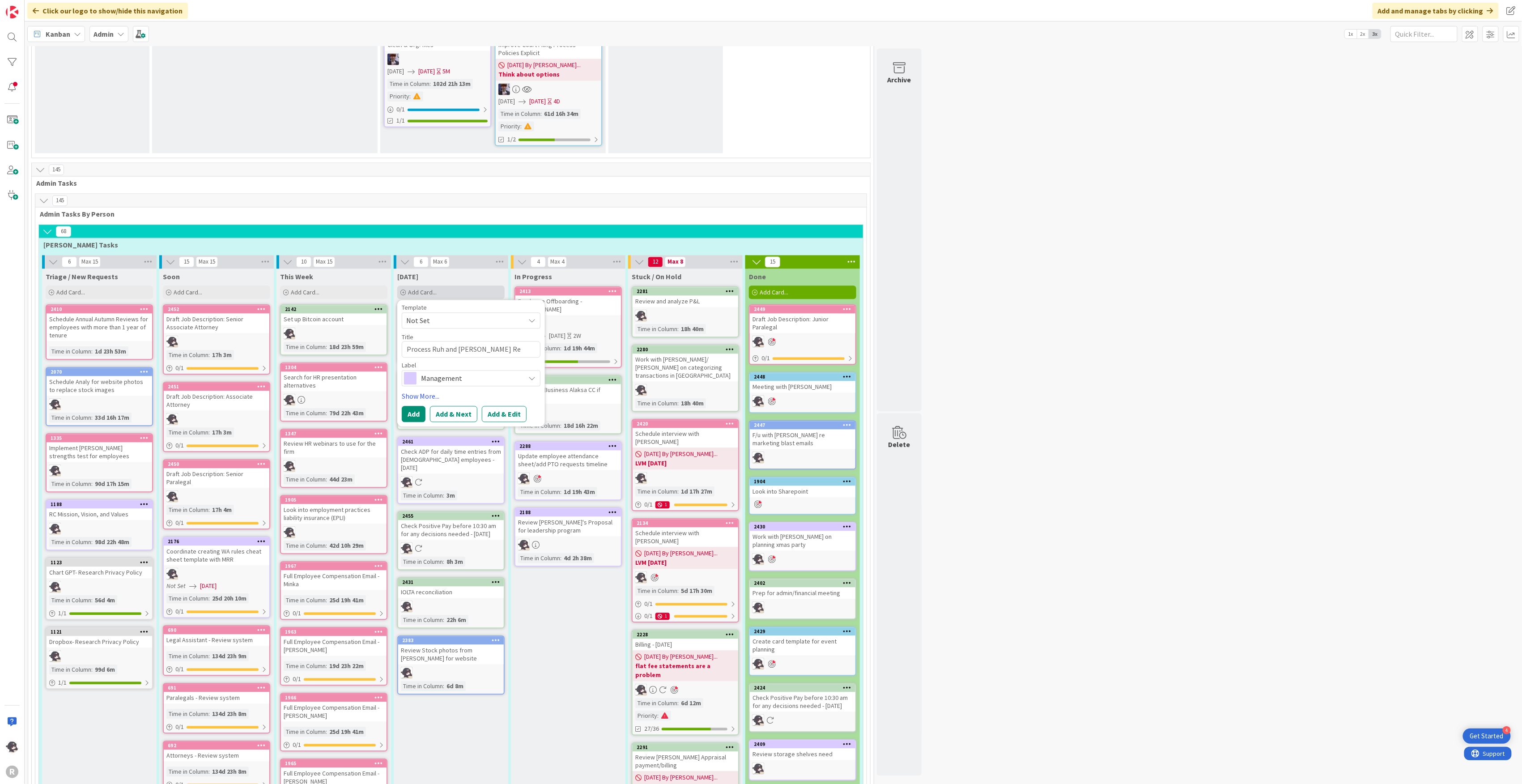
type textarea "x"
type textarea "Process Ruh and [PERSON_NAME] Ref"
type textarea "x"
type textarea "Process Ruh and [PERSON_NAME] Refu"
type textarea "x"
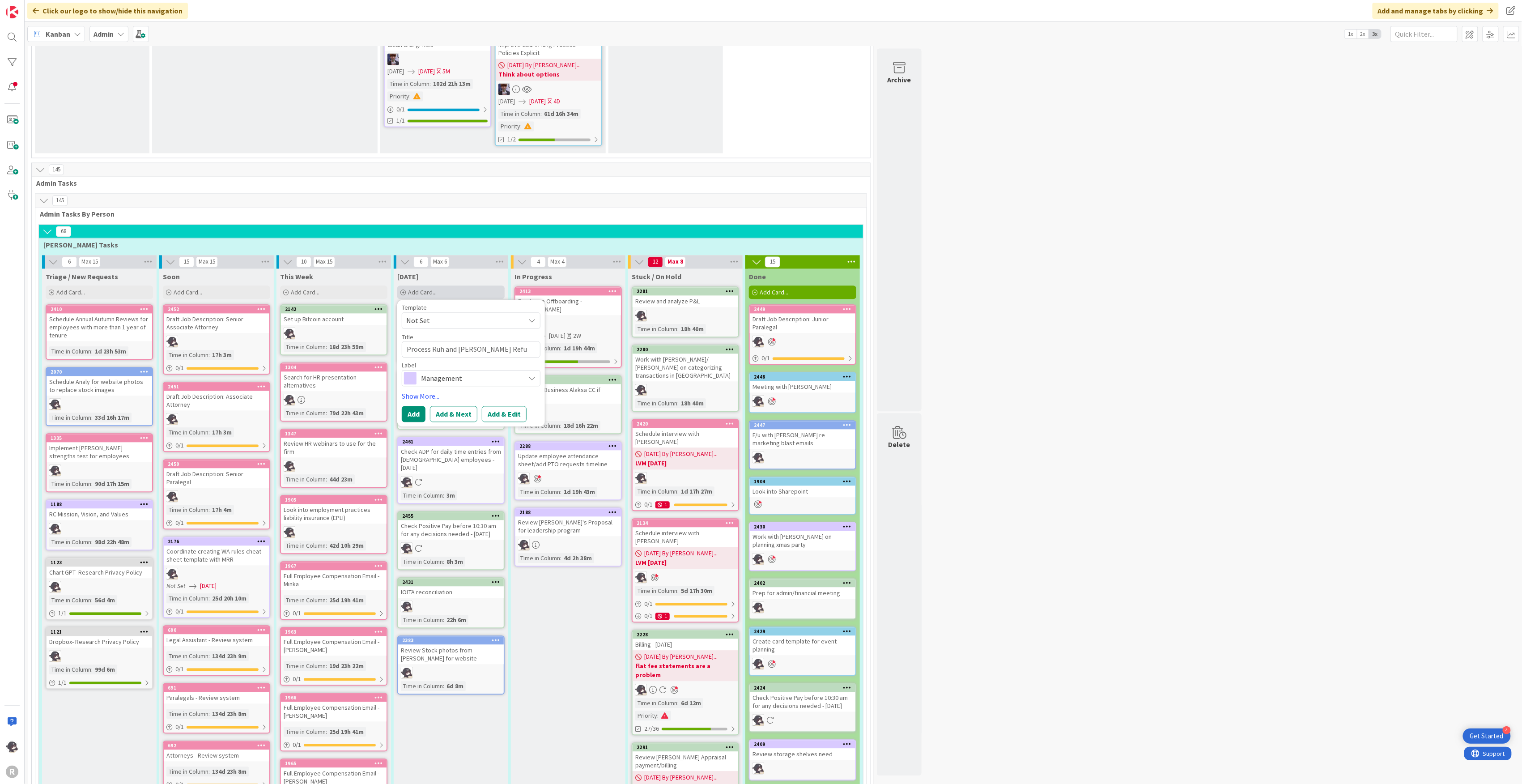
type textarea "Process Ruh and [PERSON_NAME] Refun"
type textarea "x"
type textarea "Process Ruh and [PERSON_NAME] Refund"
type textarea "x"
type textarea "Process Ruh and [PERSON_NAME] Refunds"
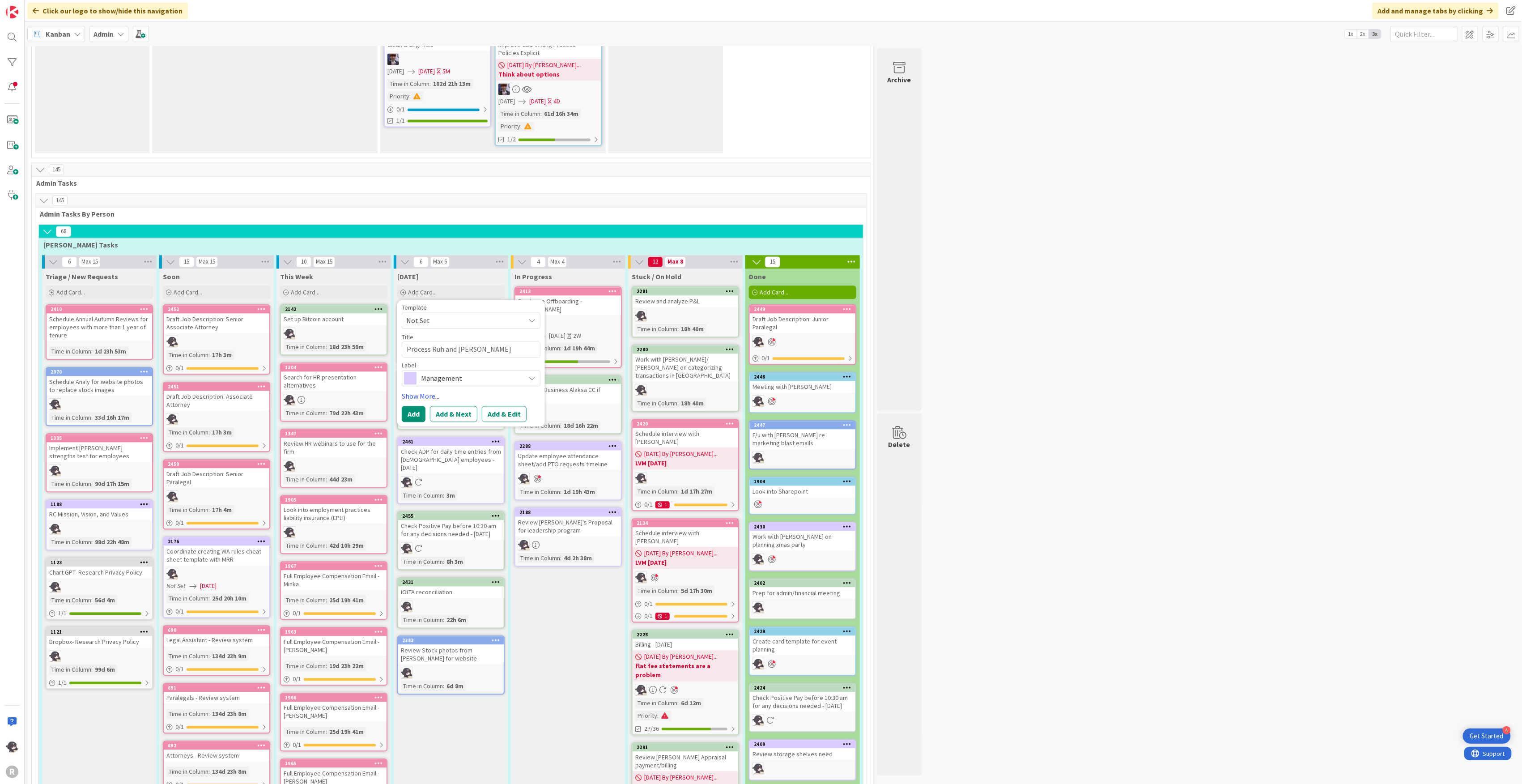
click at [444, 372] on span "Management" at bounding box center [471, 378] width 99 height 12
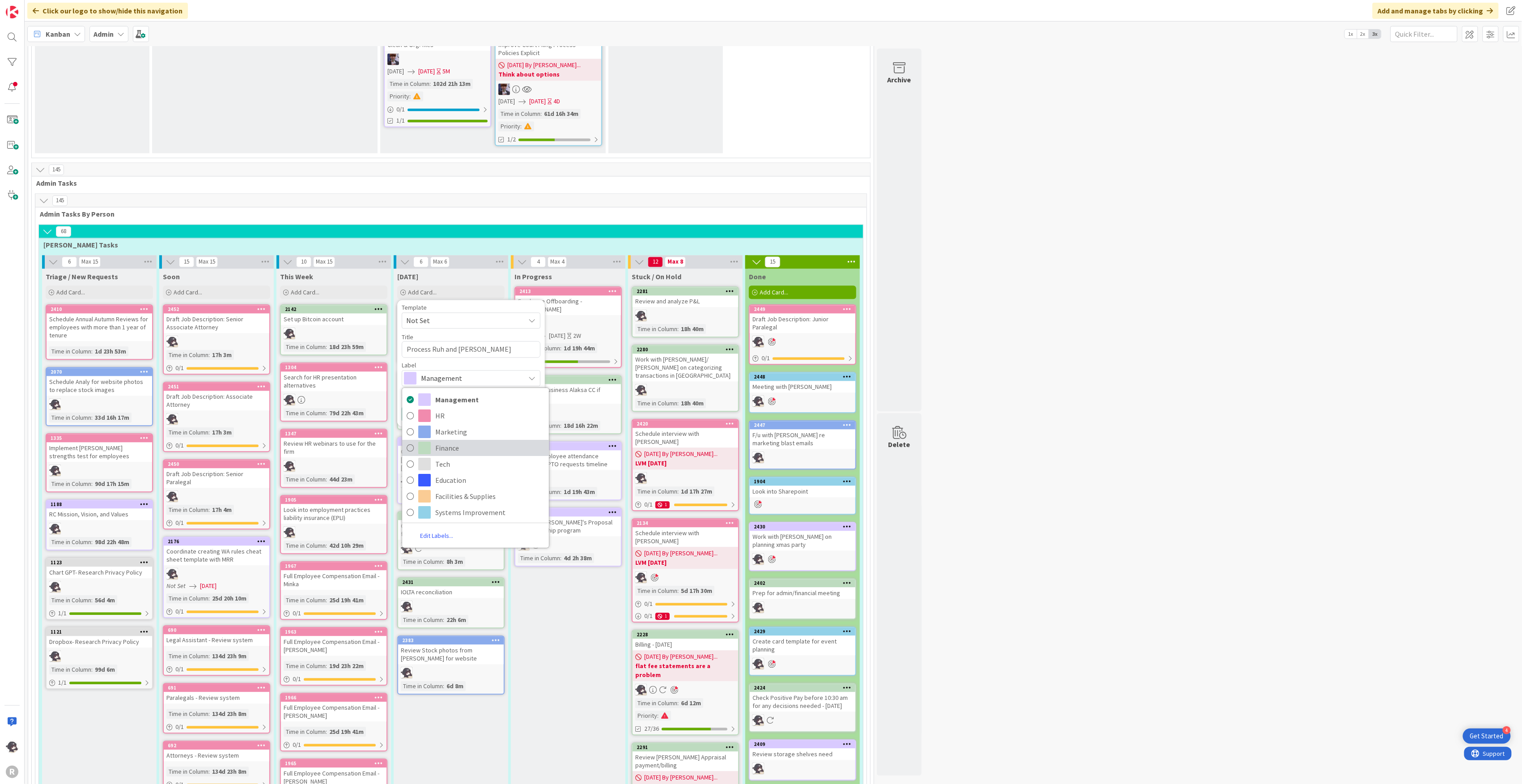
click at [452, 440] on span "Finance" at bounding box center [490, 447] width 109 height 13
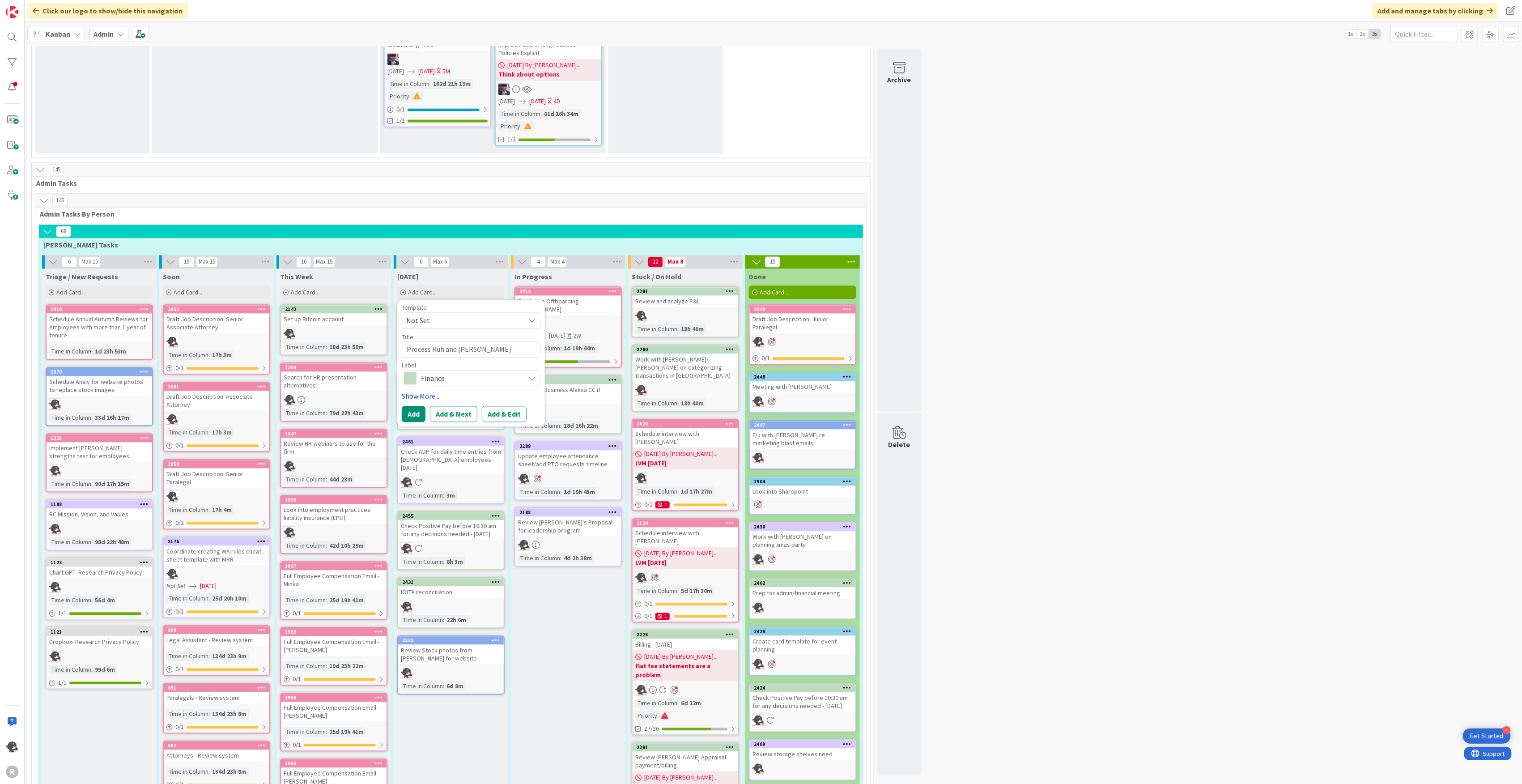
click at [428, 390] on link "Show More..." at bounding box center [471, 395] width 139 height 11
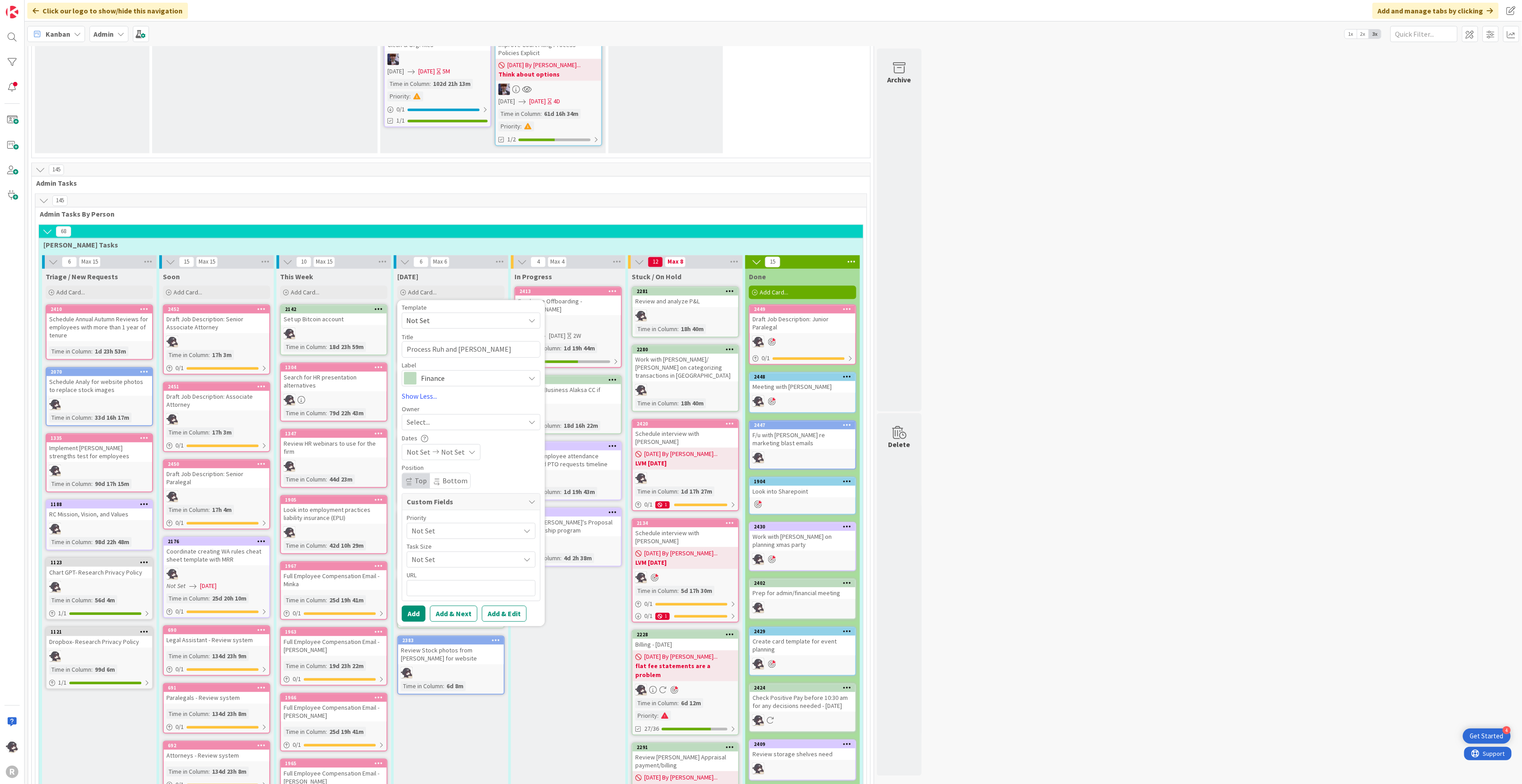
click at [431, 416] on div "Select..." at bounding box center [466, 422] width 118 height 11
click at [446, 473] on span "[PERSON_NAME]" at bounding box center [457, 480] width 43 height 13
click at [415, 605] on button "Add" at bounding box center [414, 613] width 24 height 16
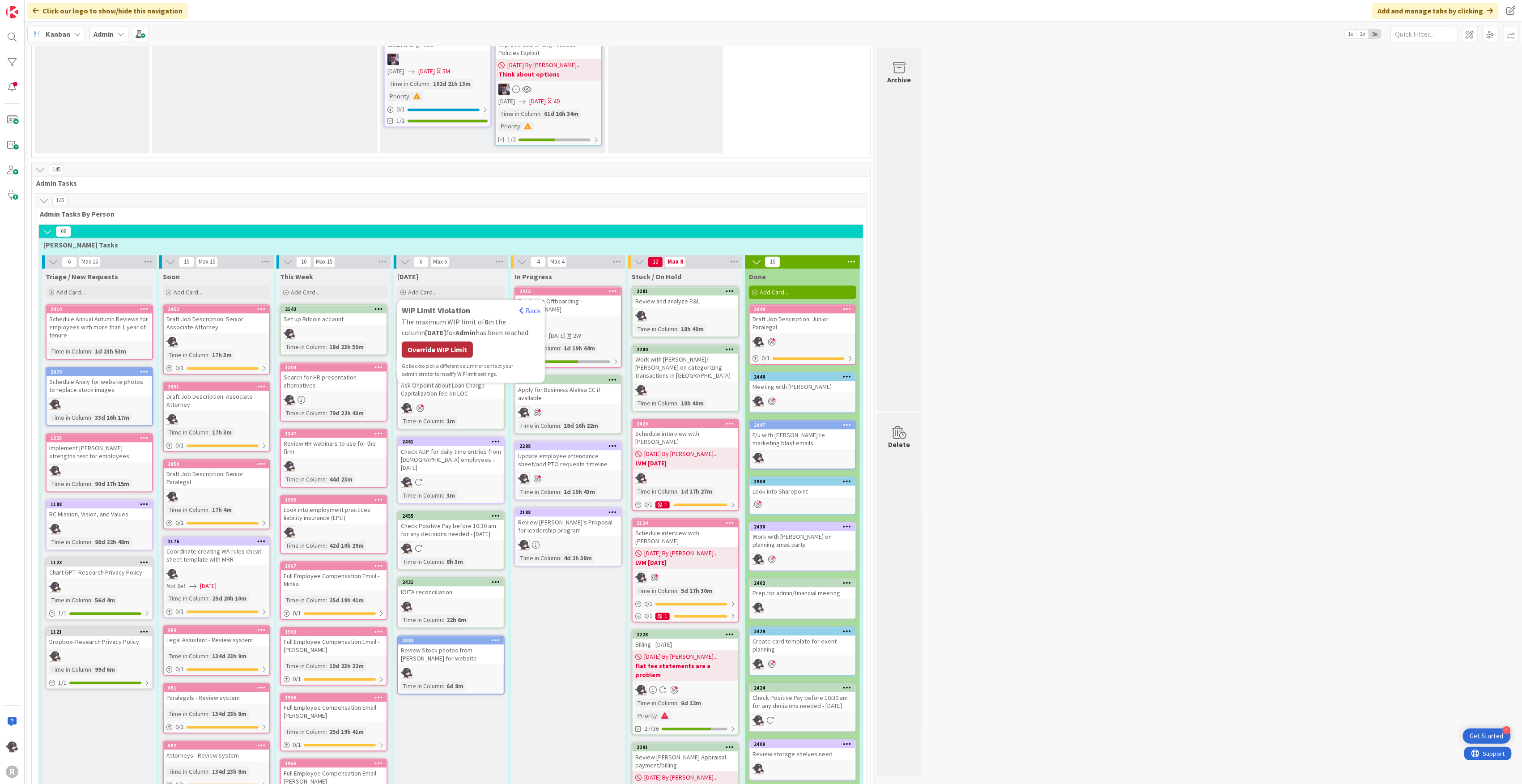
click at [459, 341] on div "Override WIP Limit" at bounding box center [438, 349] width 72 height 16
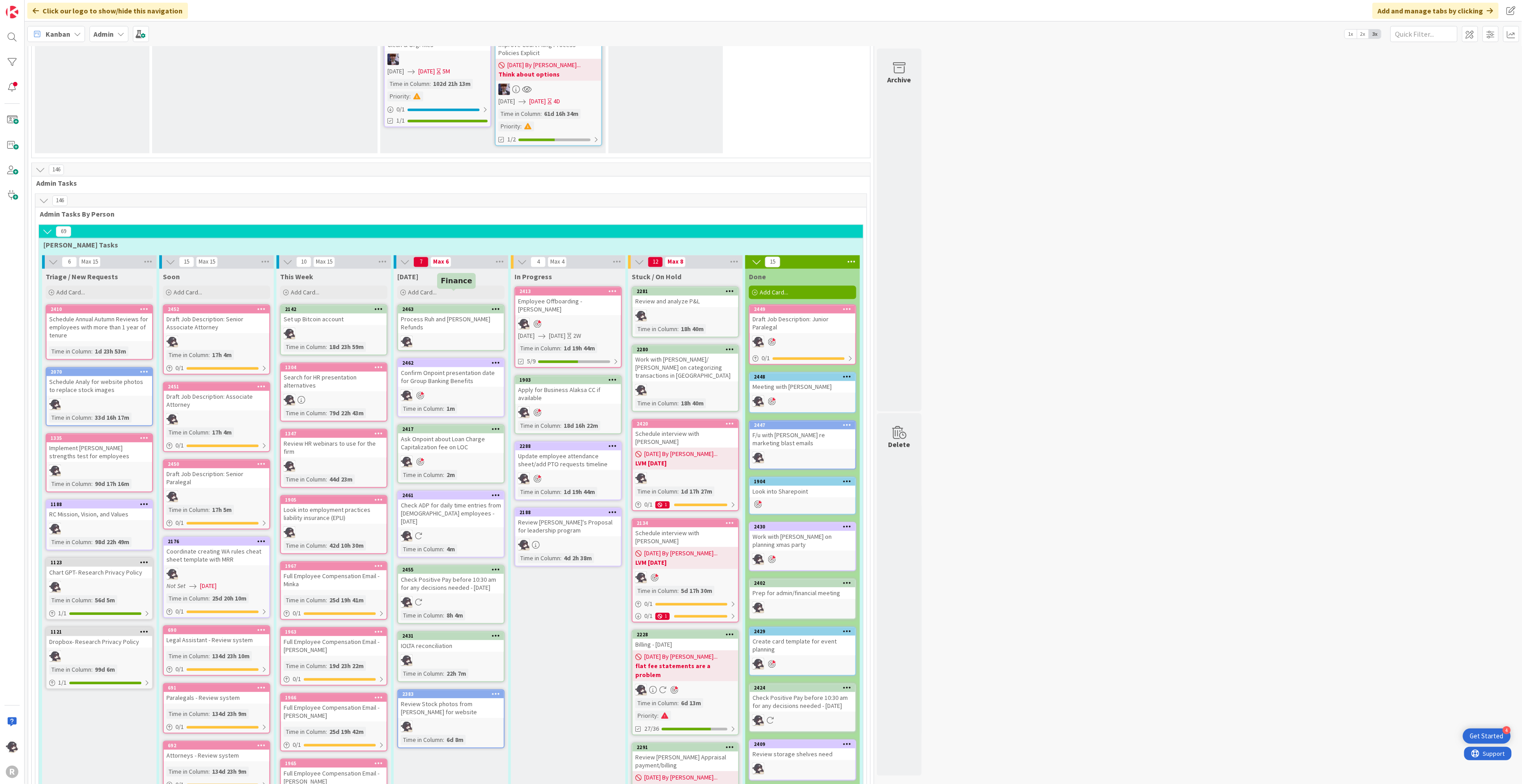
click at [493, 306] on icon at bounding box center [496, 308] width 9 height 7
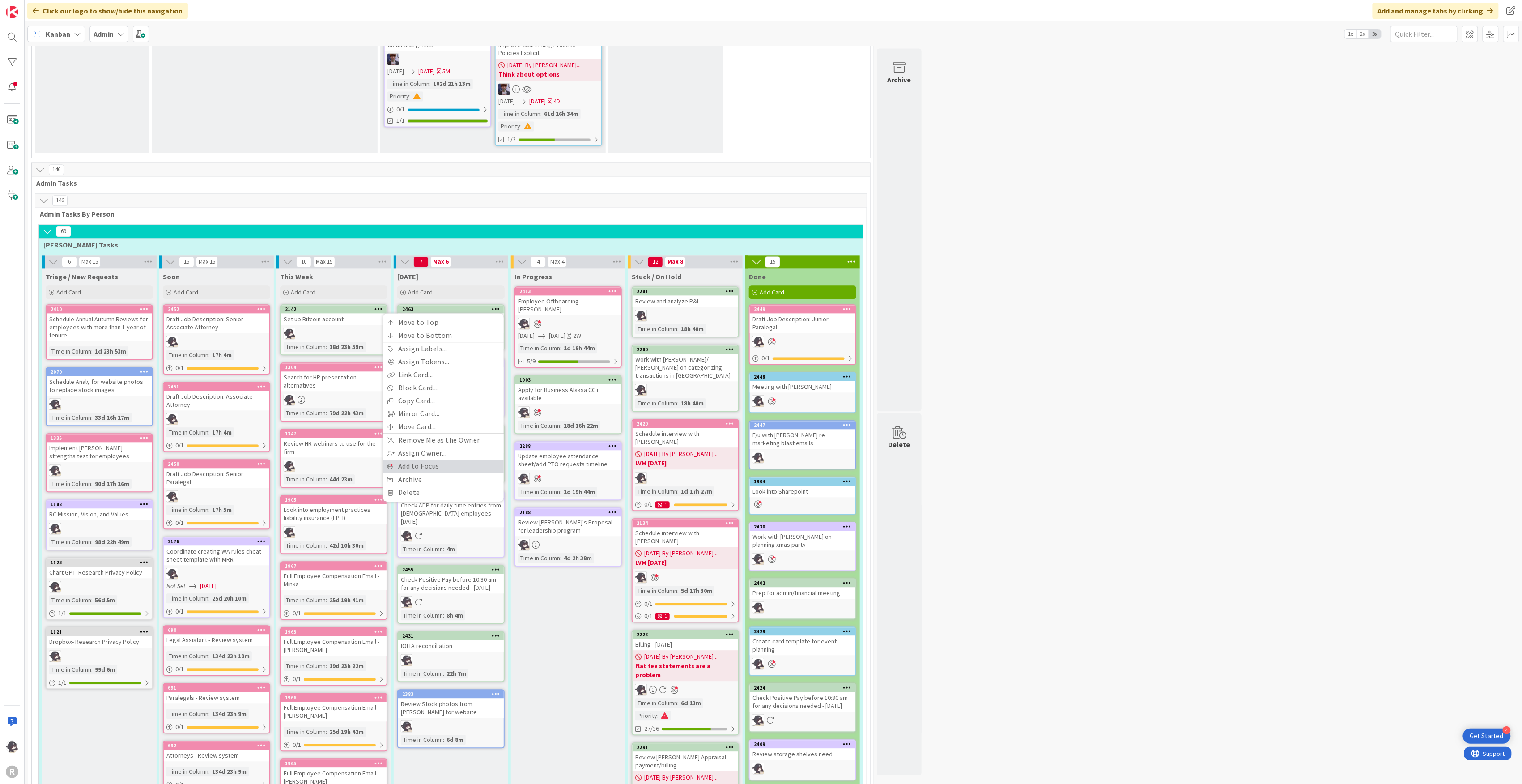
click at [416, 459] on link "Add to Focus" at bounding box center [444, 466] width 121 height 13
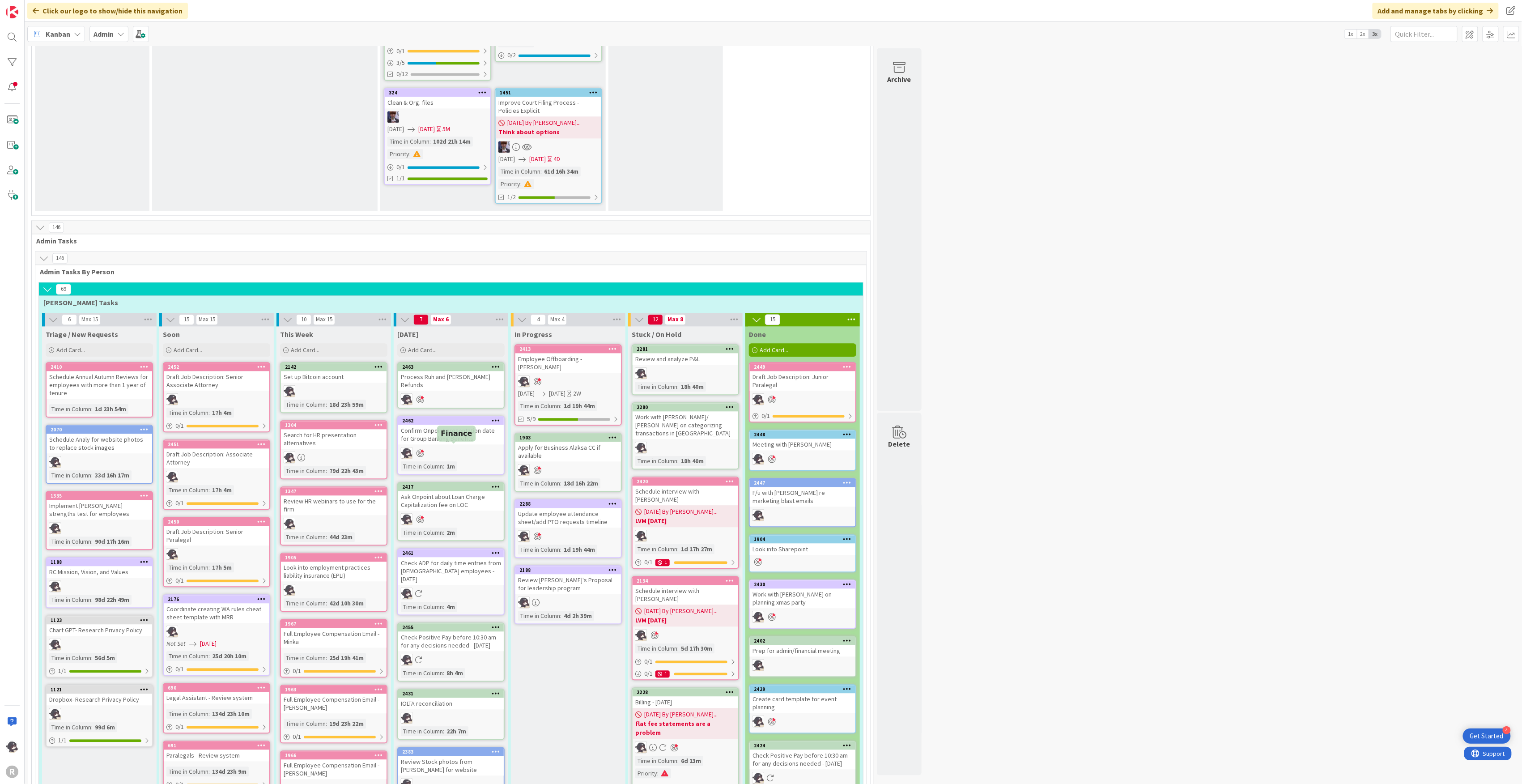
scroll to position [1133, 0]
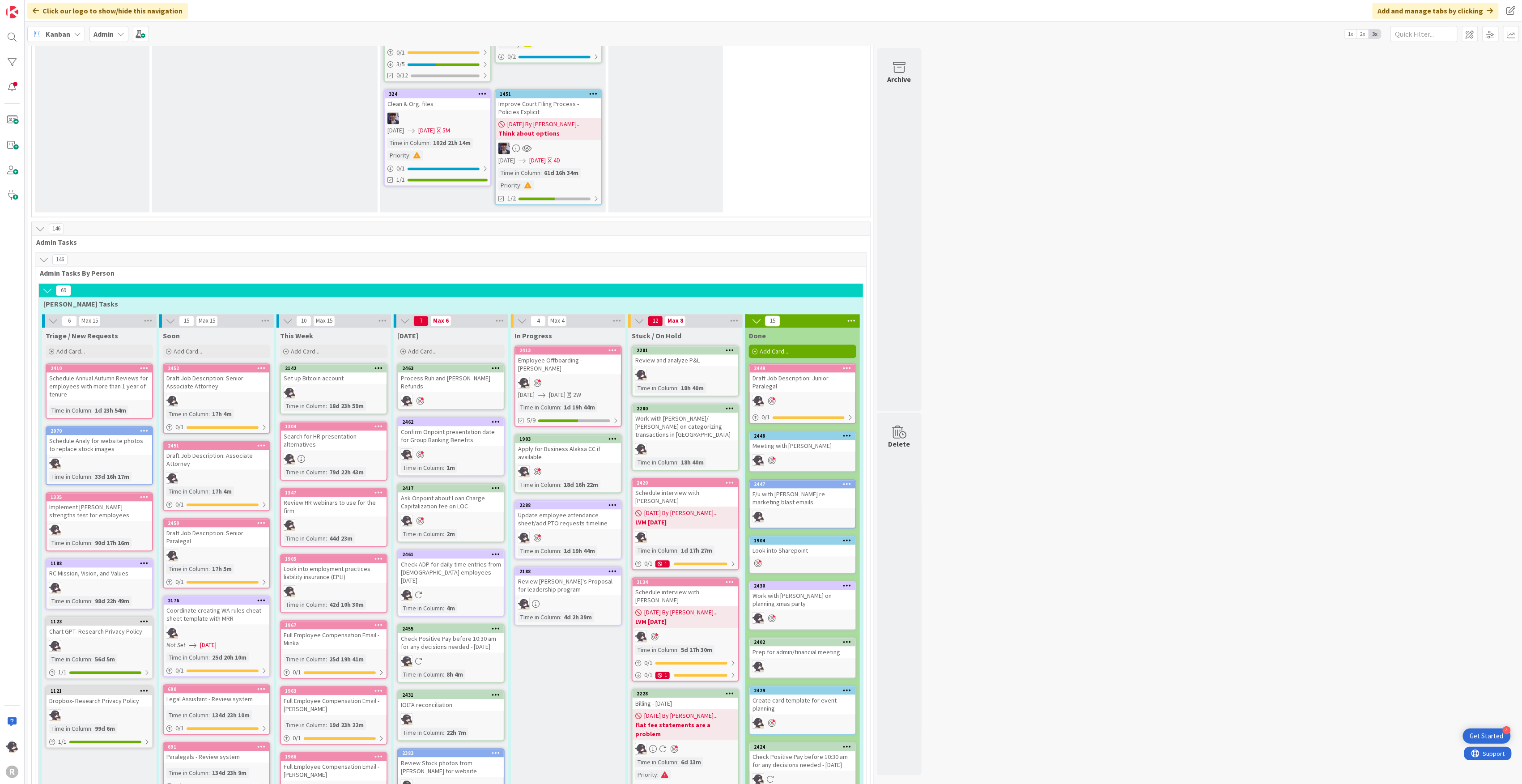
click at [63, 31] on span "Kanban" at bounding box center [58, 34] width 25 height 11
click at [76, 51] on span "My Zone" at bounding box center [79, 53] width 64 height 13
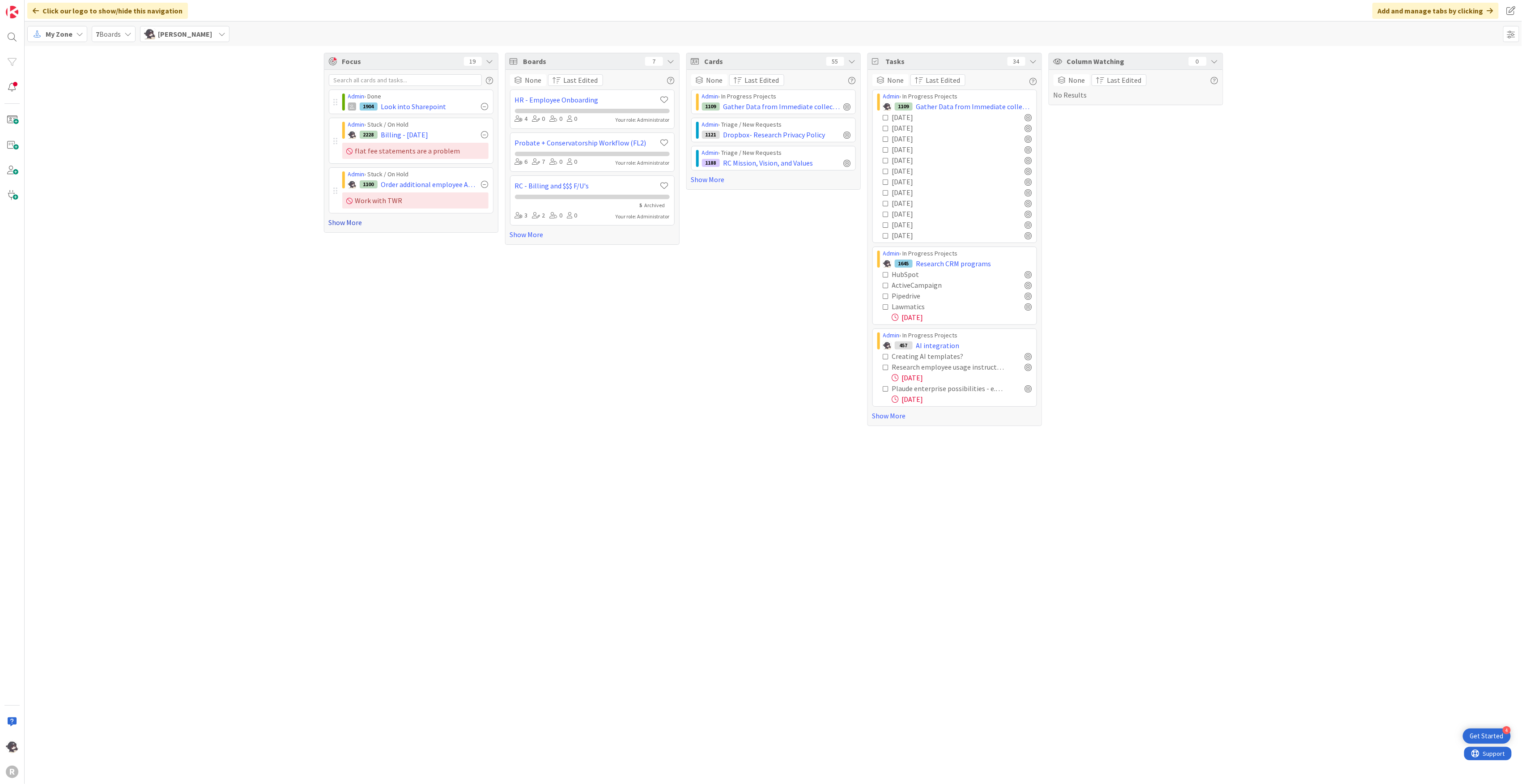
click at [330, 221] on link "Show More" at bounding box center [412, 222] width 165 height 11
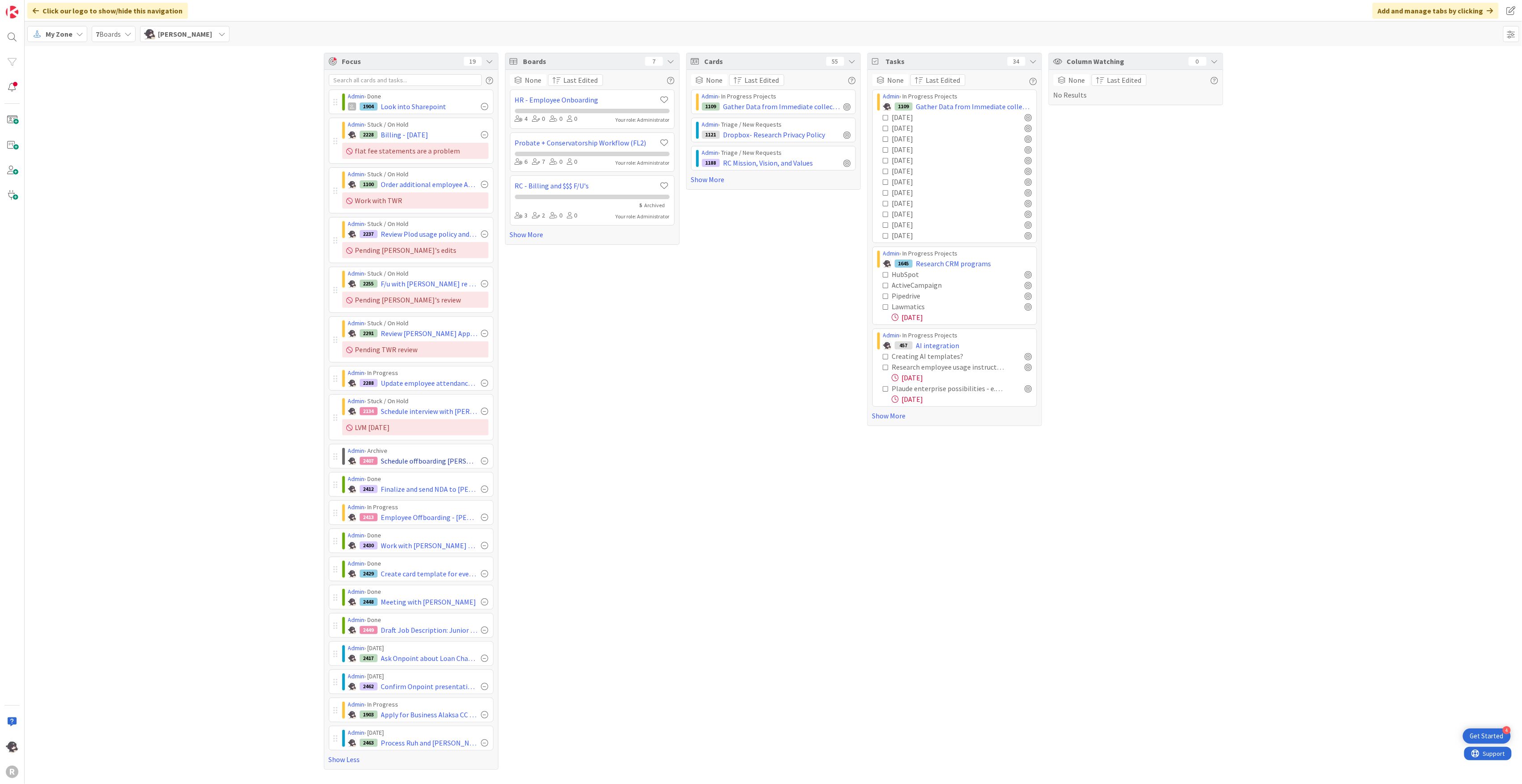
click at [484, 462] on div at bounding box center [485, 461] width 7 height 7
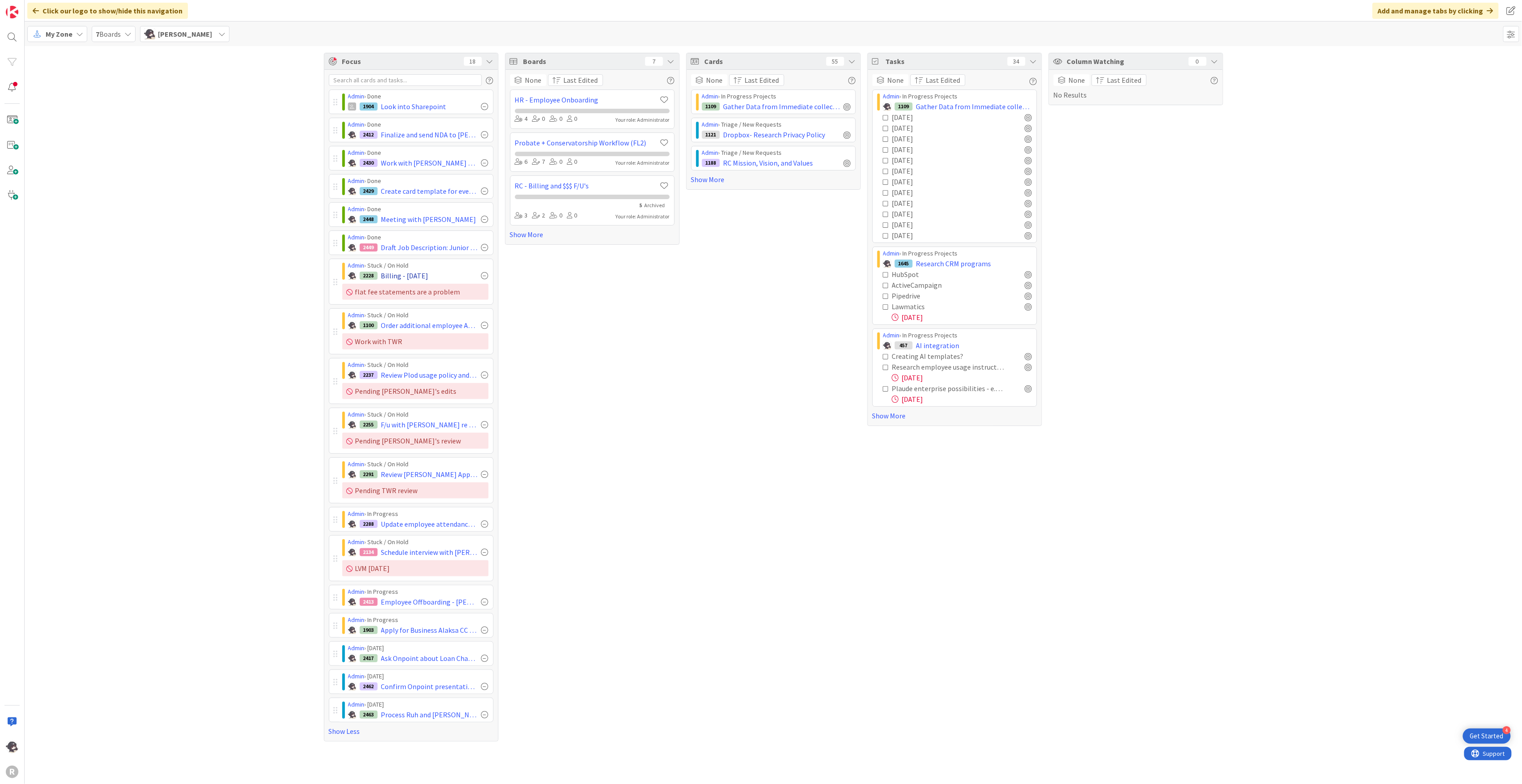
click at [483, 276] on div at bounding box center [485, 276] width 7 height 7
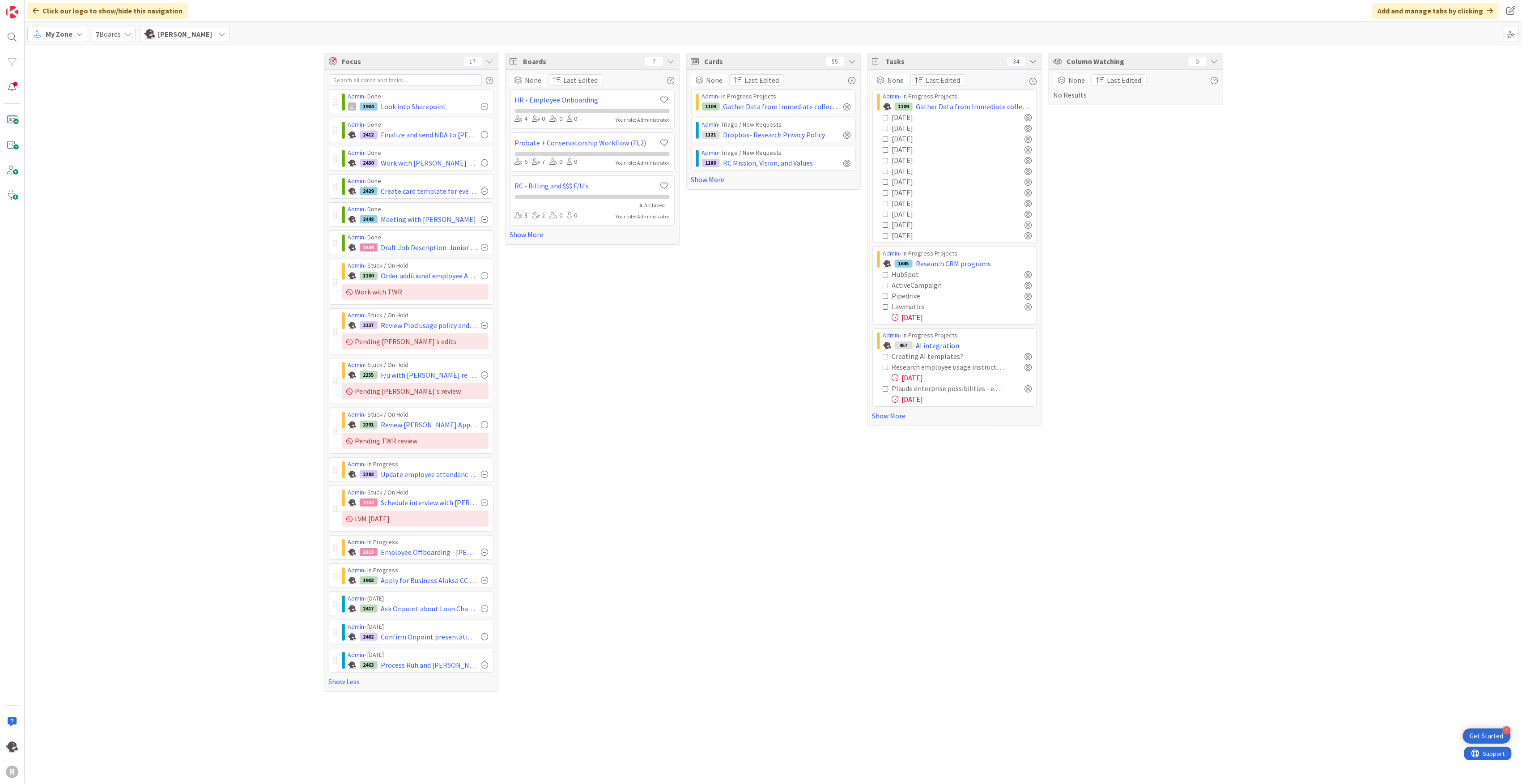
click at [68, 38] on span "My Zone" at bounding box center [59, 34] width 27 height 11
click at [74, 106] on span "Kanban" at bounding box center [79, 99] width 64 height 13
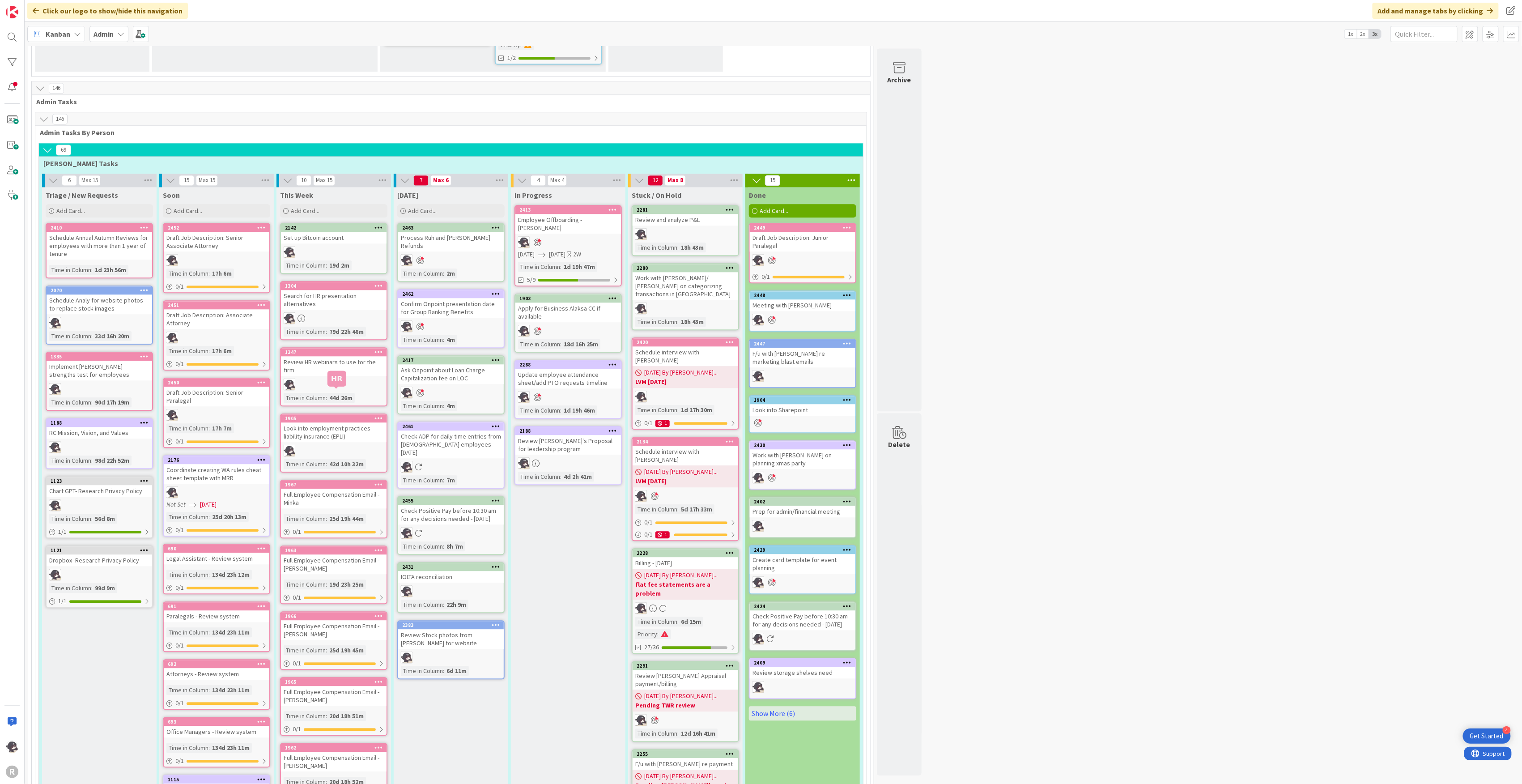
scroll to position [1432, 0]
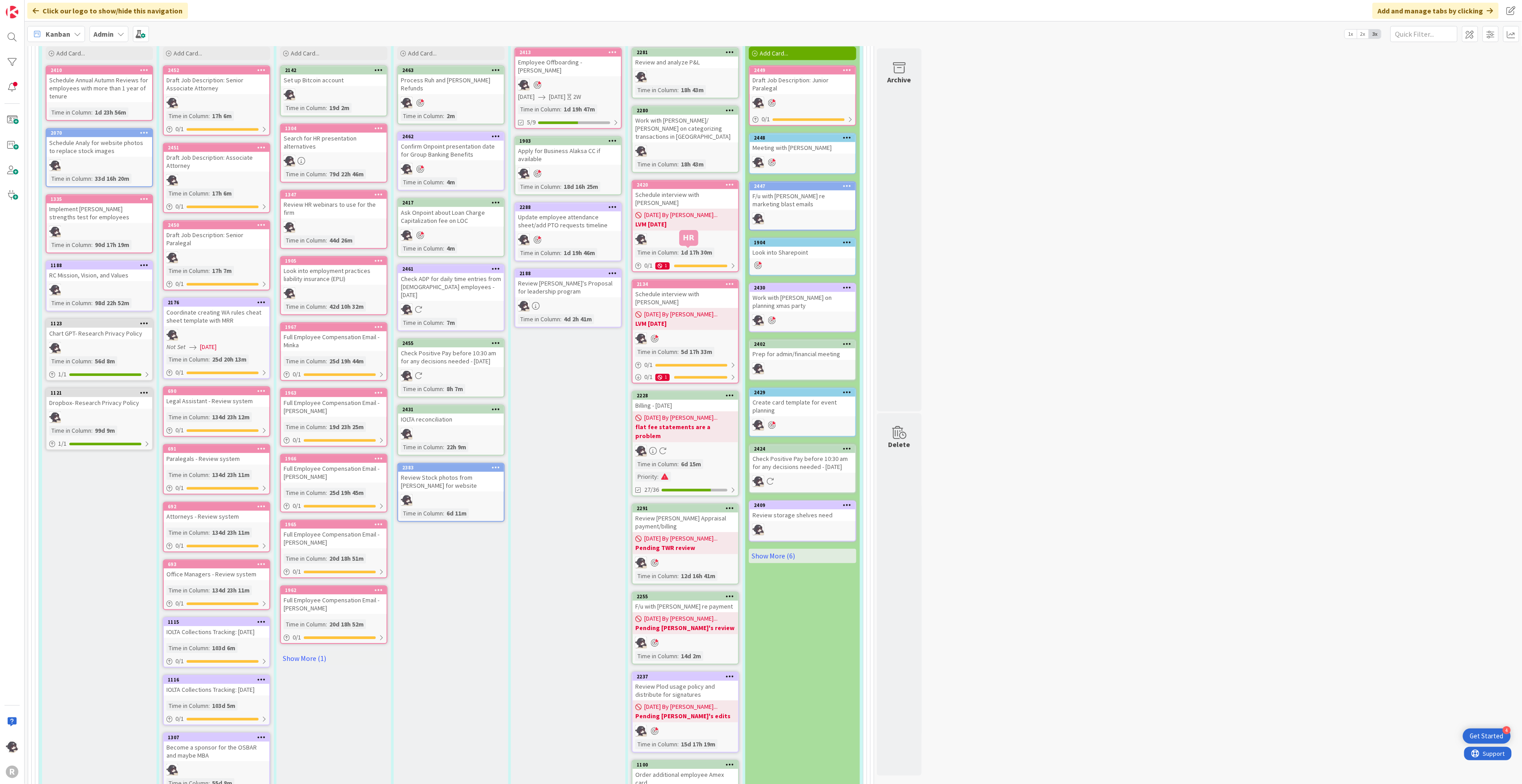
click at [711, 281] on div "2134" at bounding box center [687, 284] width 101 height 7
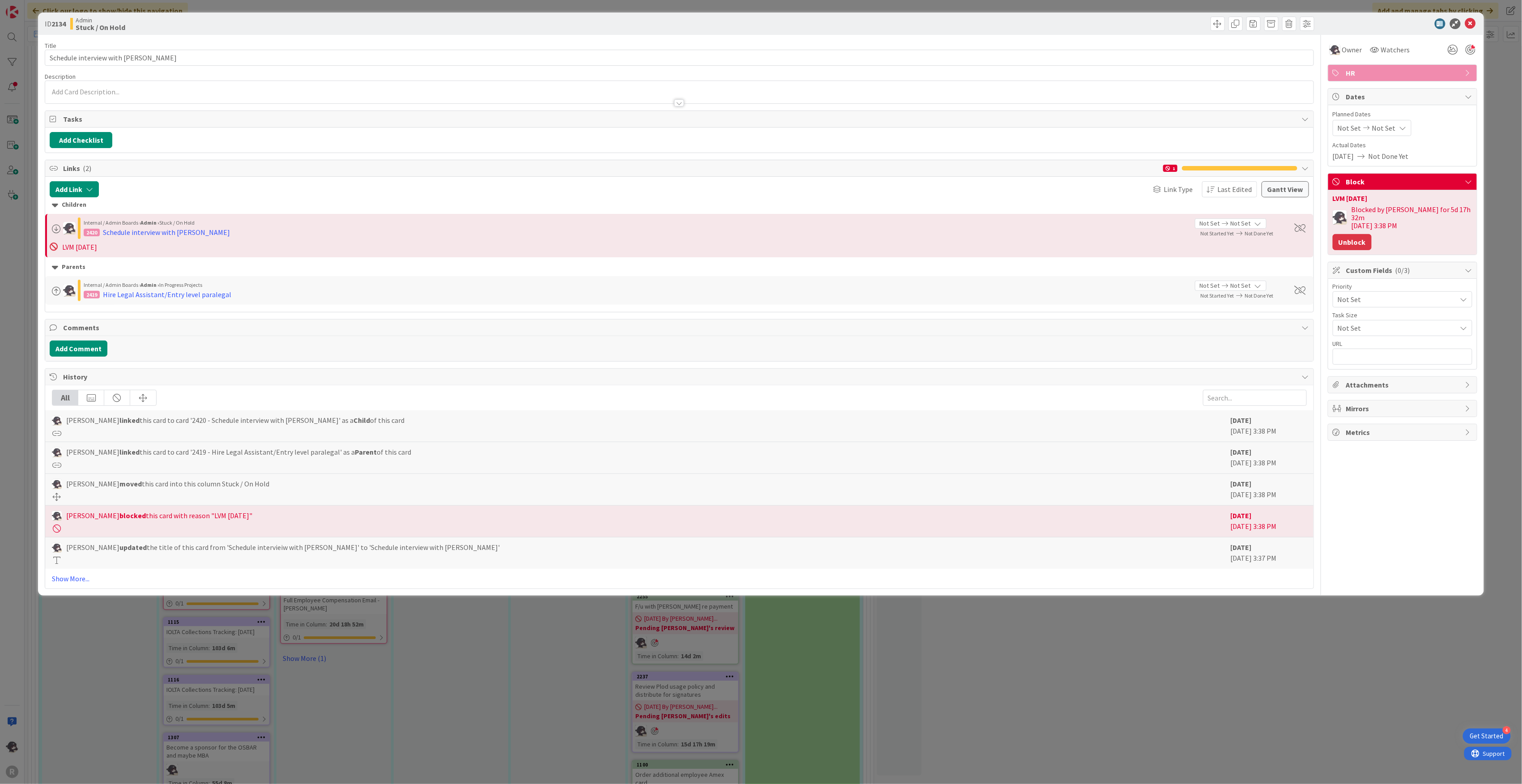
click at [1347, 234] on button "Unblock" at bounding box center [1352, 242] width 39 height 16
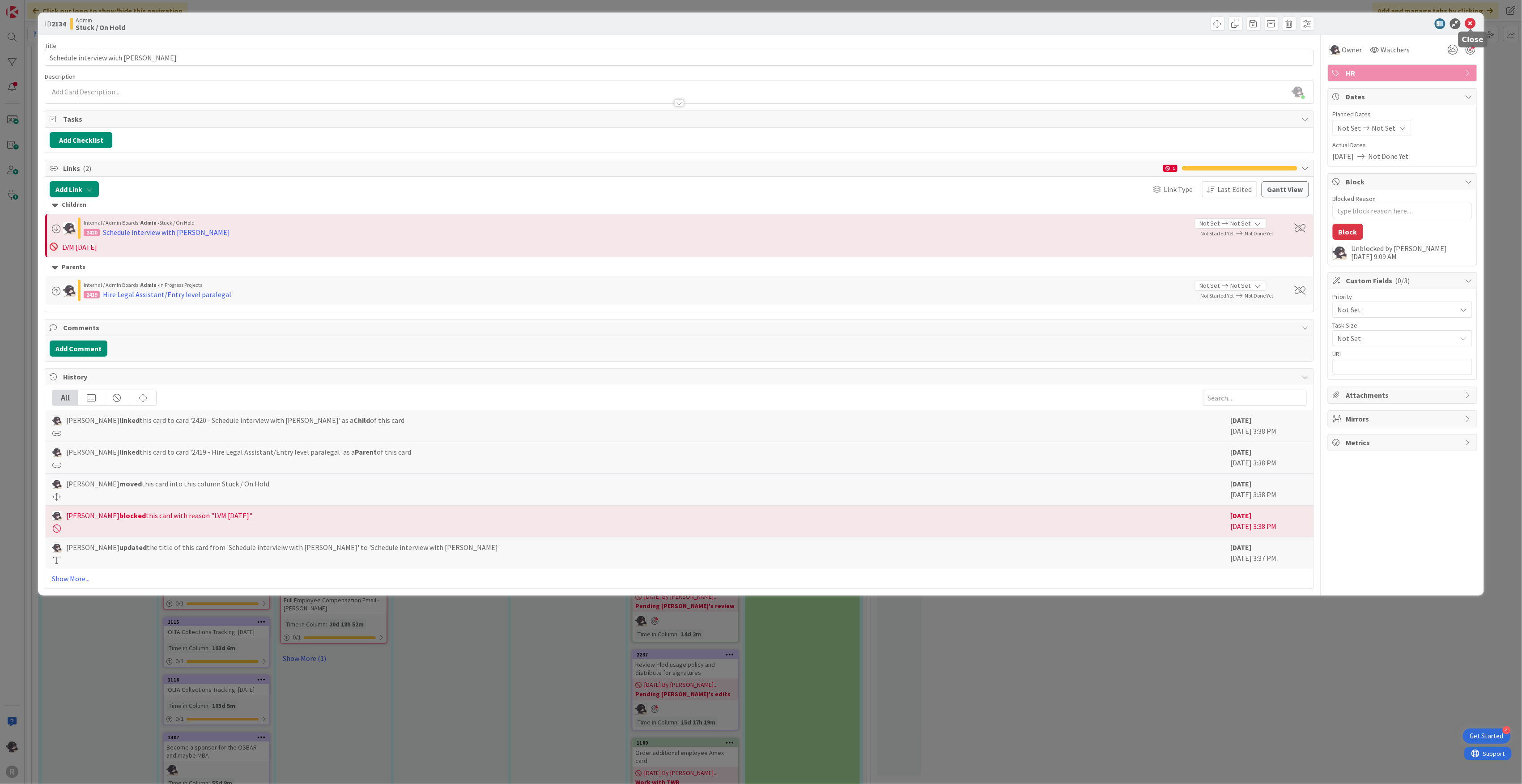
click at [1474, 26] on icon at bounding box center [1471, 23] width 11 height 11
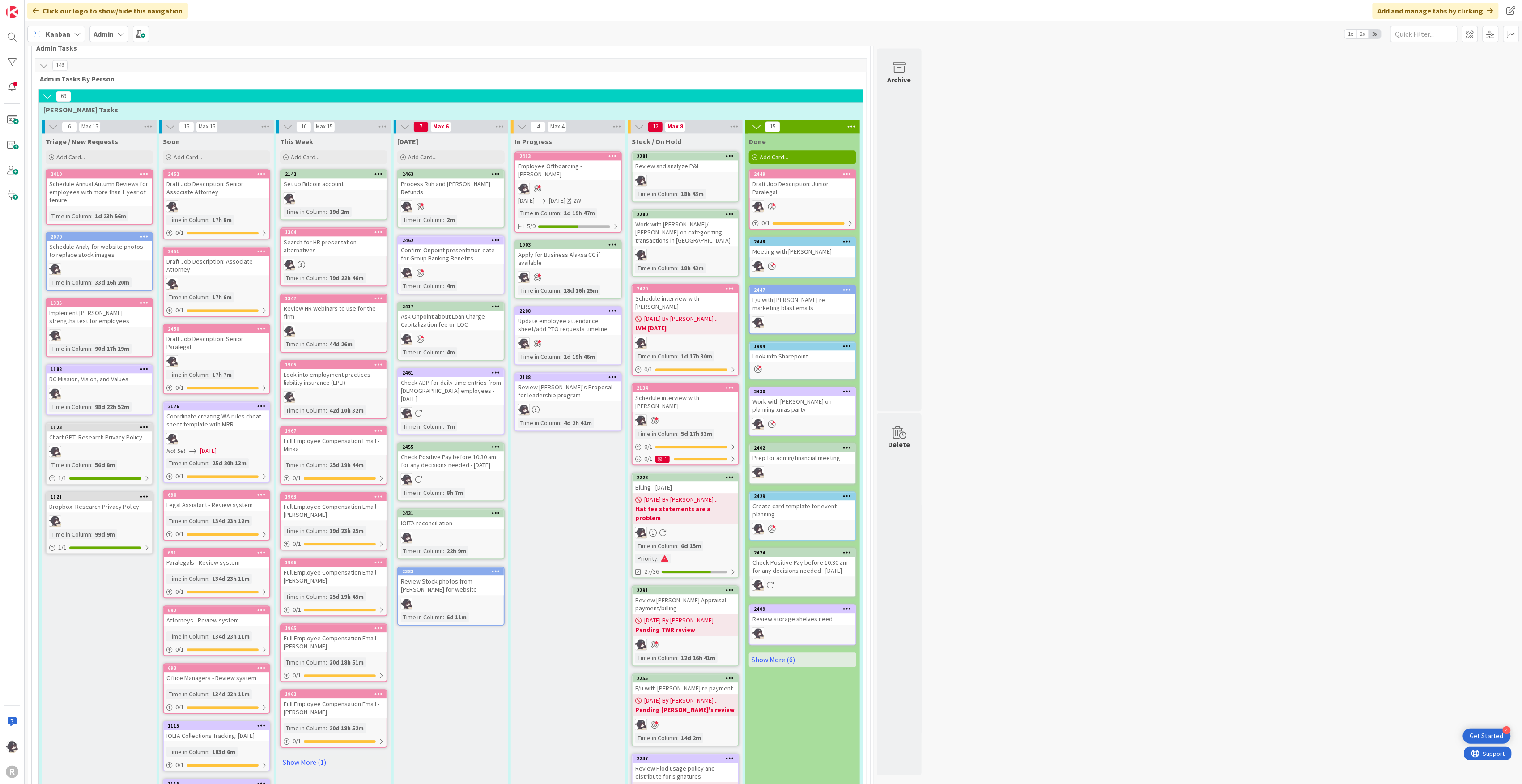
scroll to position [1312, 0]
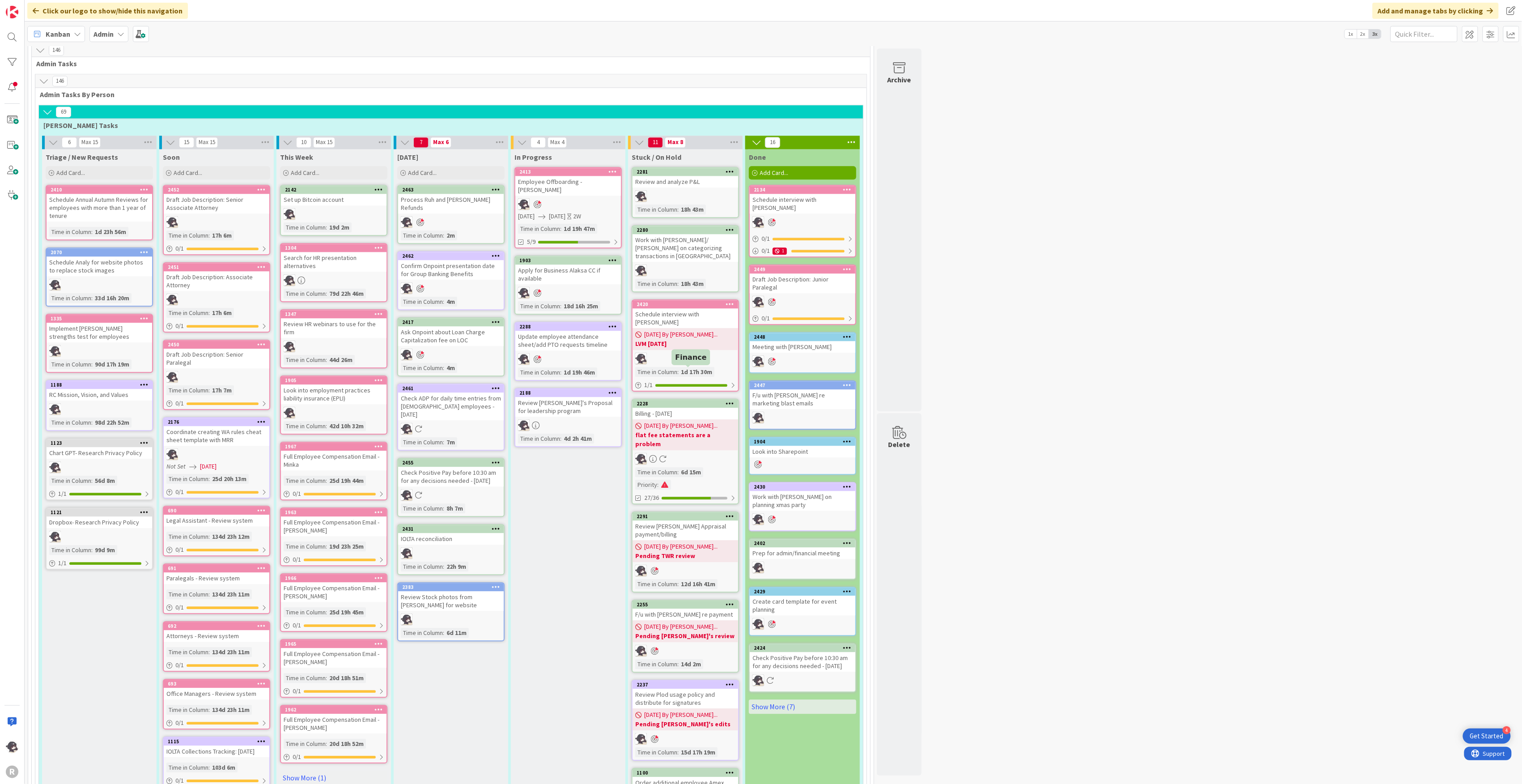
click at [681, 400] on div "2228" at bounding box center [687, 403] width 101 height 7
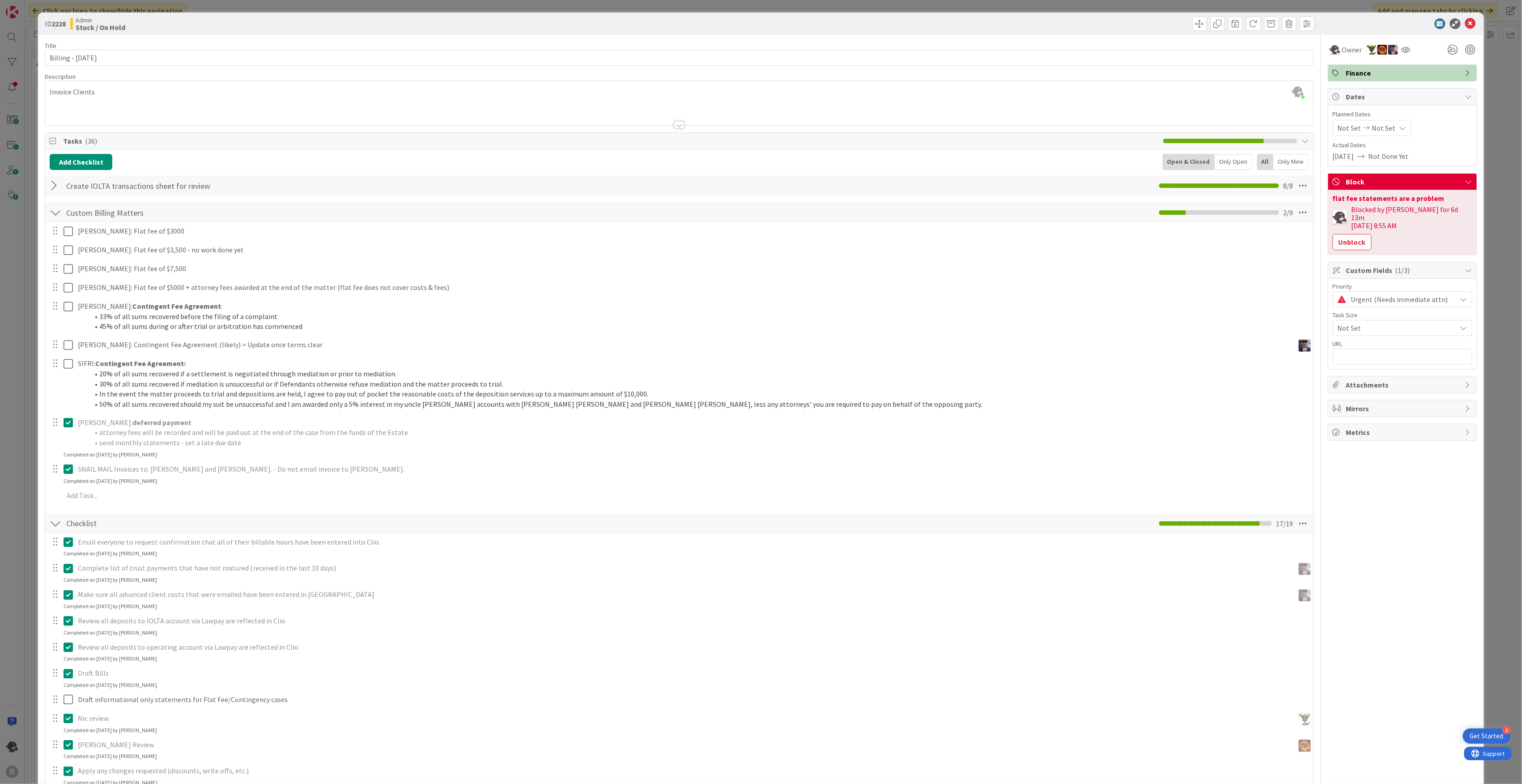
click at [149, 95] on div "[PERSON_NAME] just joined Invoice Clients" at bounding box center [679, 103] width 1269 height 44
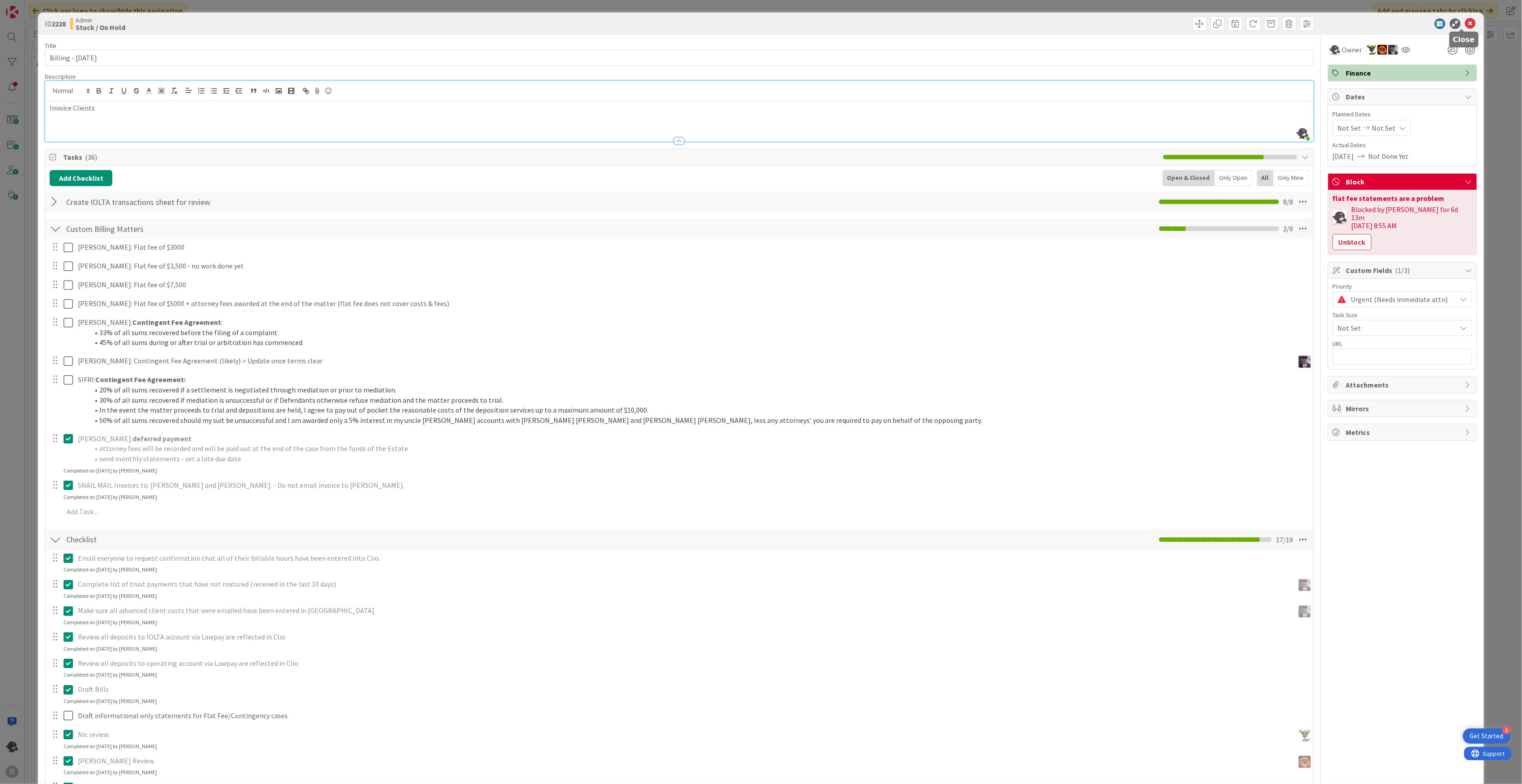
click at [1466, 25] on icon at bounding box center [1471, 23] width 11 height 11
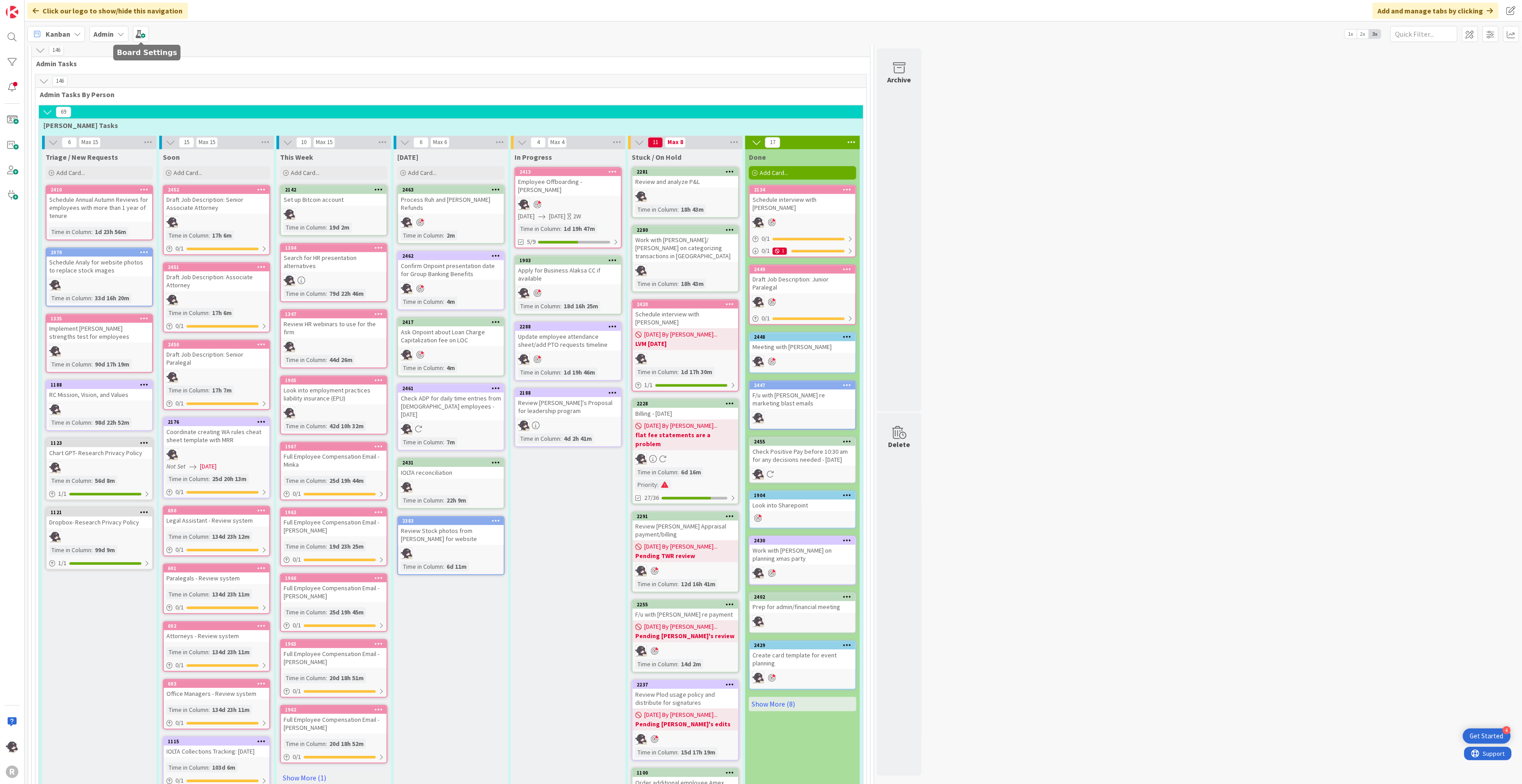
click at [71, 32] on div "Kanban" at bounding box center [55, 34] width 58 height 16
click at [74, 50] on span "My Zone" at bounding box center [79, 53] width 64 height 13
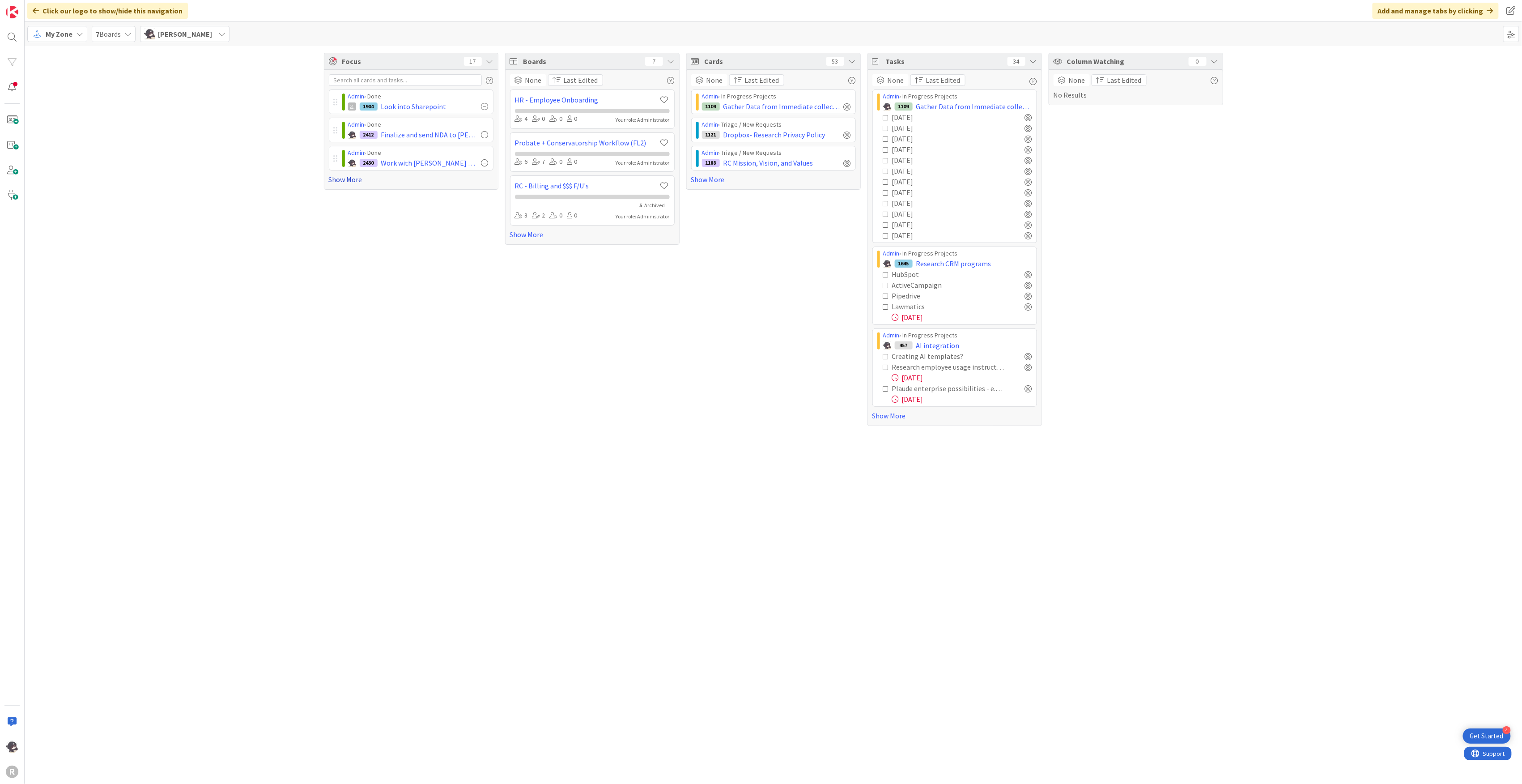
click at [356, 177] on link "Show More" at bounding box center [412, 179] width 165 height 11
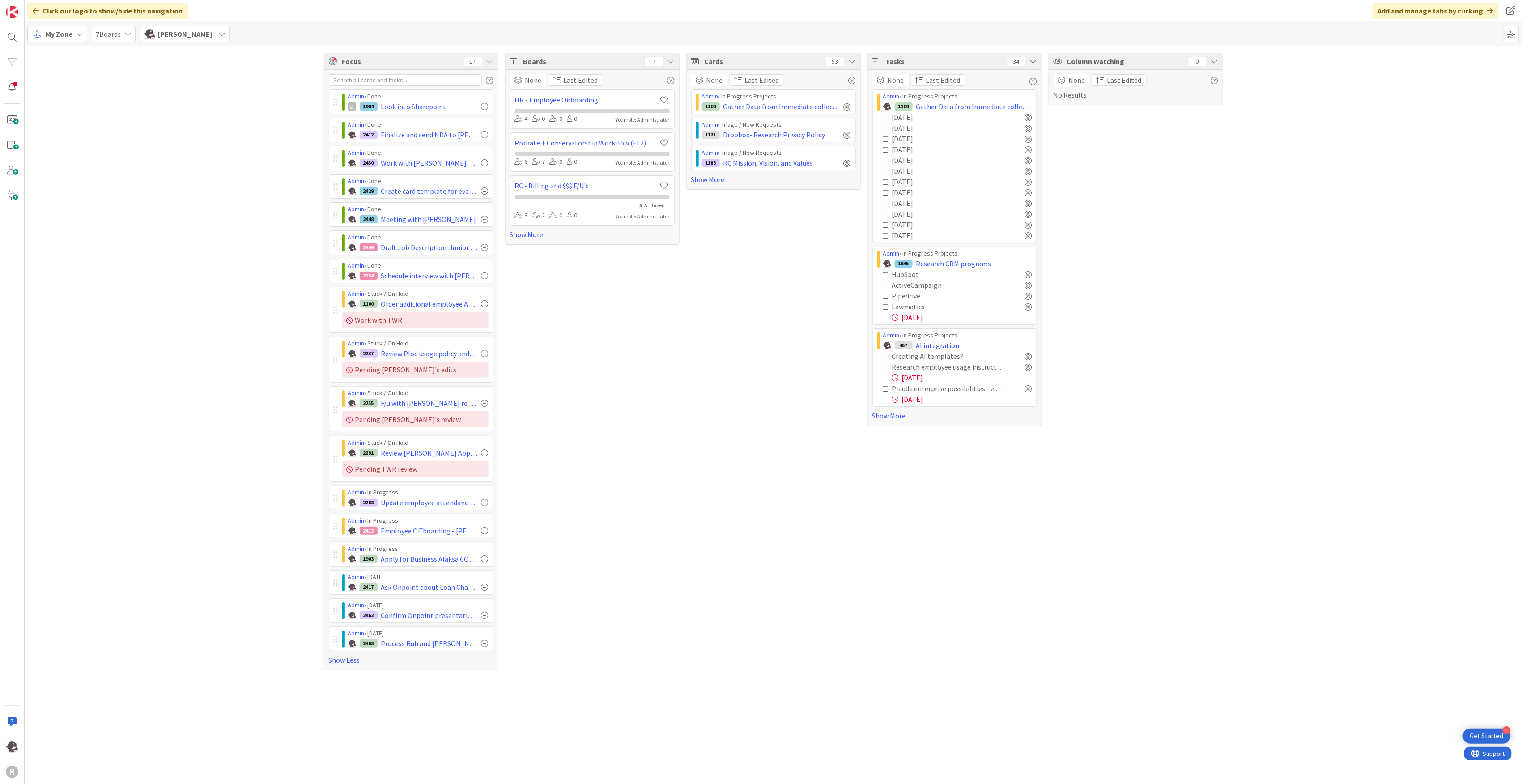
click at [158, 91] on div "Focus 17 Admin › Done 1904 Look into Sharepoint Admin › Done 2412 Finalize and …" at bounding box center [773, 361] width 1498 height 631
click at [61, 36] on span "My Zone" at bounding box center [59, 34] width 27 height 11
click at [66, 96] on span "Kanban" at bounding box center [79, 99] width 64 height 13
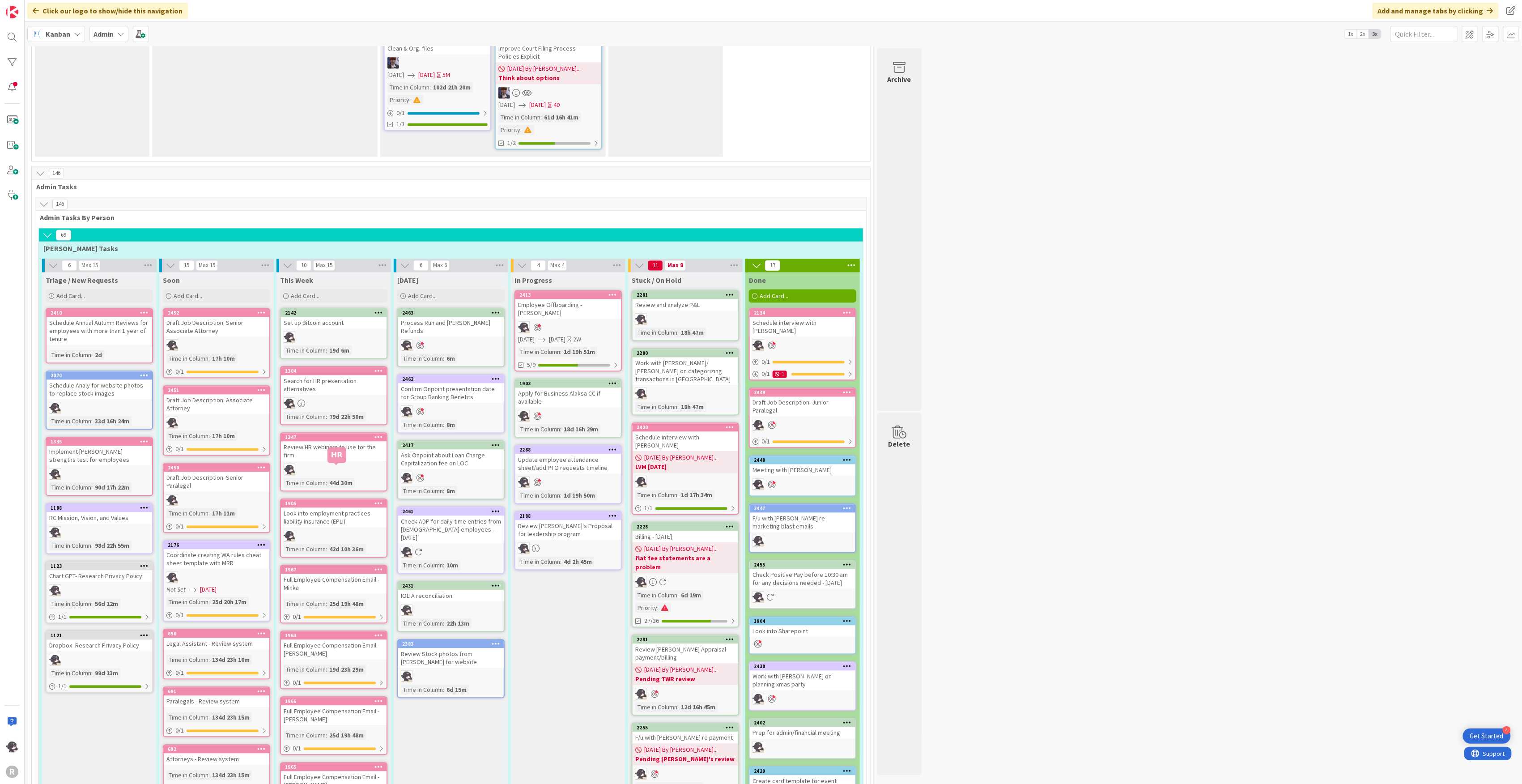
scroll to position [1252, 0]
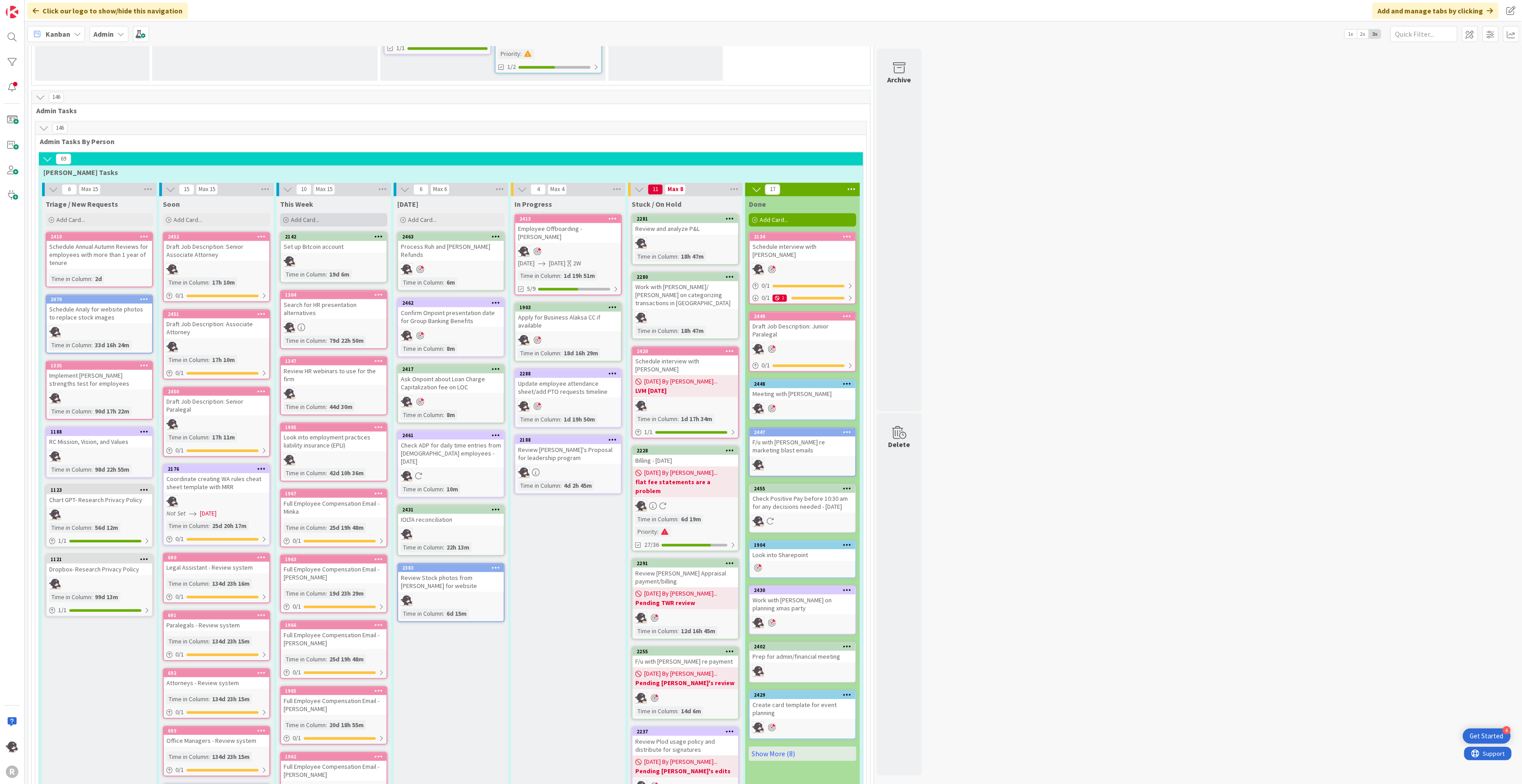
click at [317, 216] on span "Add Card..." at bounding box center [305, 220] width 28 height 8
type textarea "x"
type textarea "L"
type textarea "x"
type textarea "Lo"
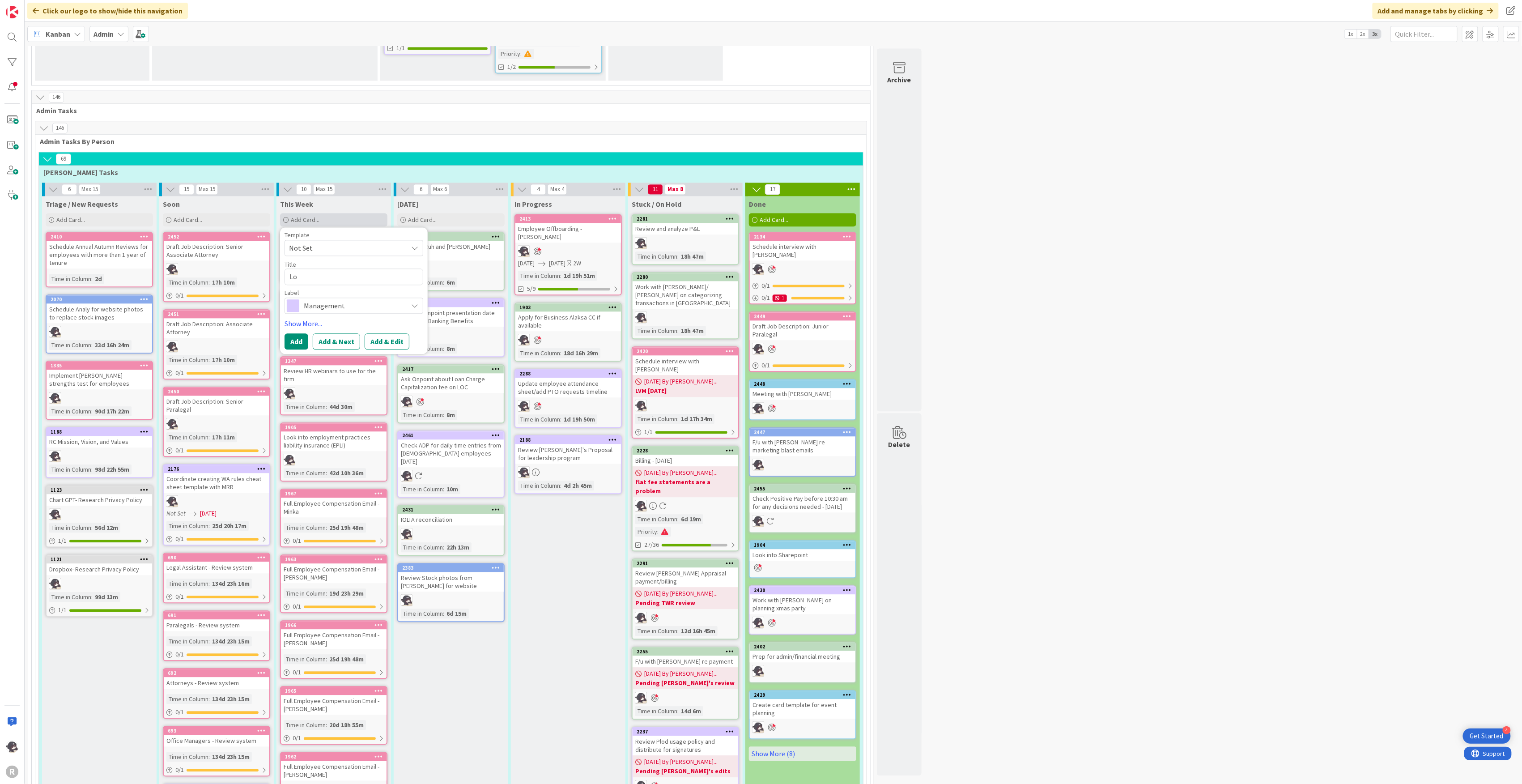
type textarea "x"
type textarea "Loo"
type textarea "x"
type textarea "Look"
type textarea "x"
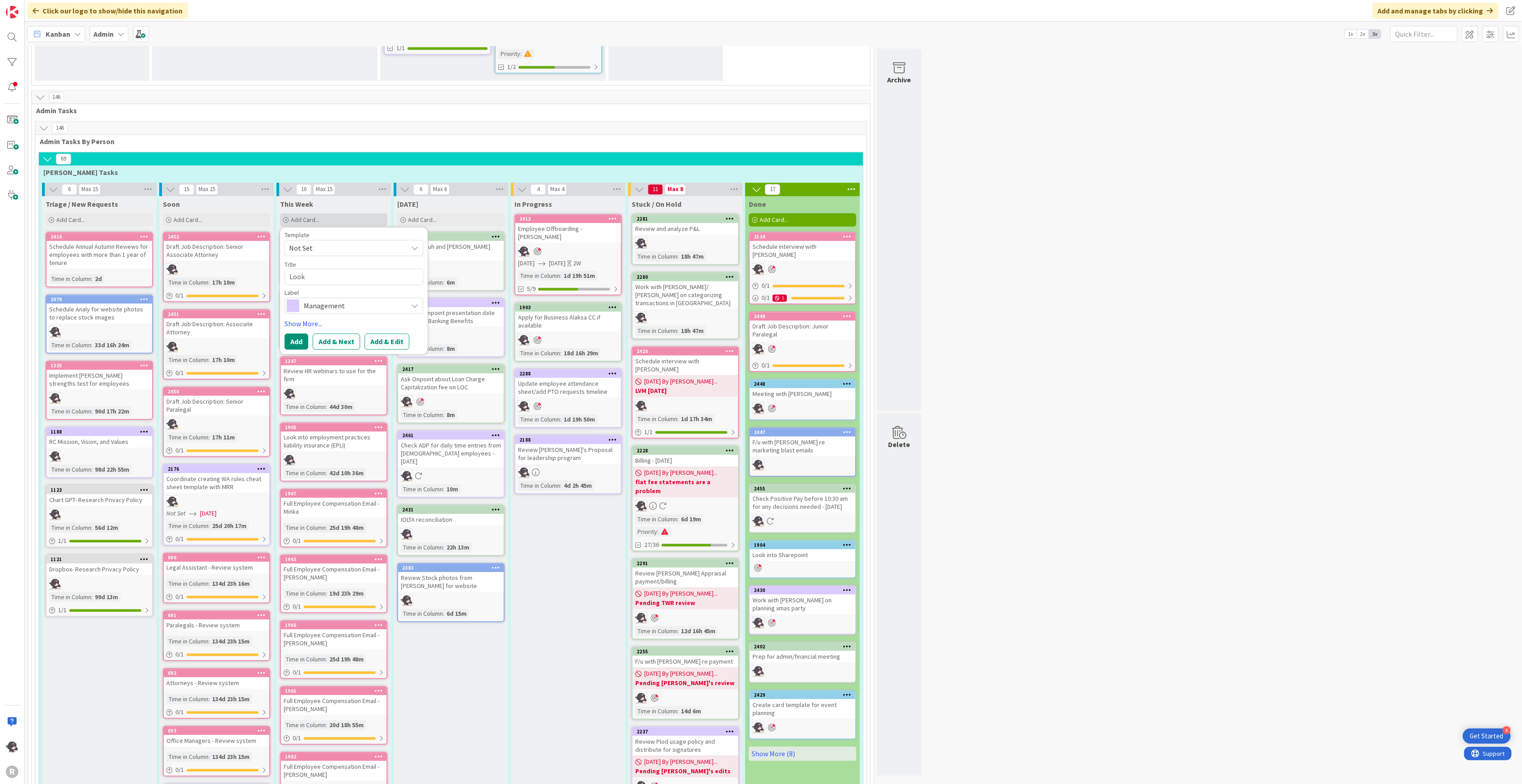
type textarea "Look i"
type textarea "x"
type textarea "Look in"
type textarea "x"
type textarea "Look int"
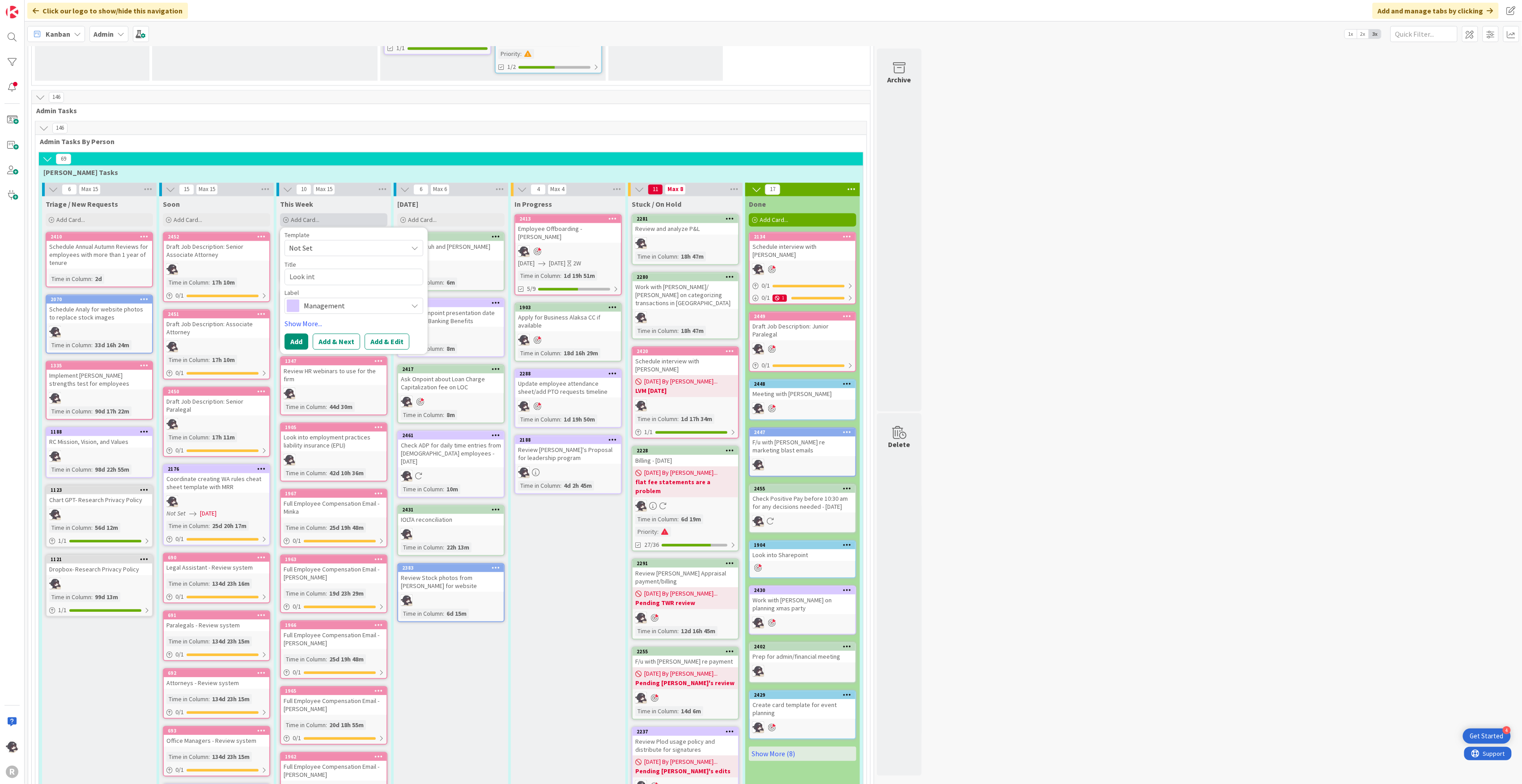
type textarea "x"
type textarea "Look into"
type textarea "x"
type textarea "Look into"
type textarea "x"
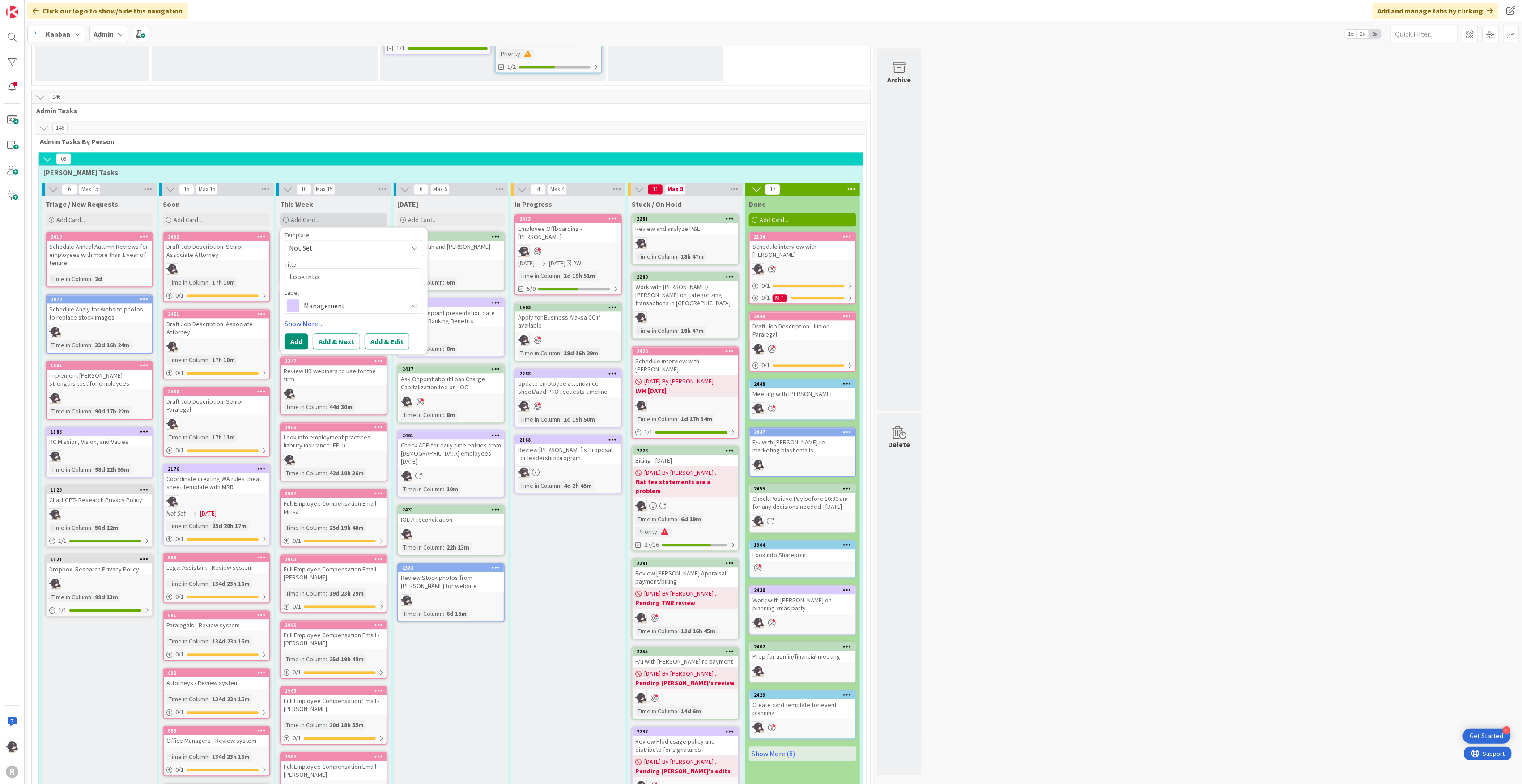
type textarea "Look into f"
type textarea "x"
type textarea "Look into fl"
type textarea "x"
type textarea "Look into fla"
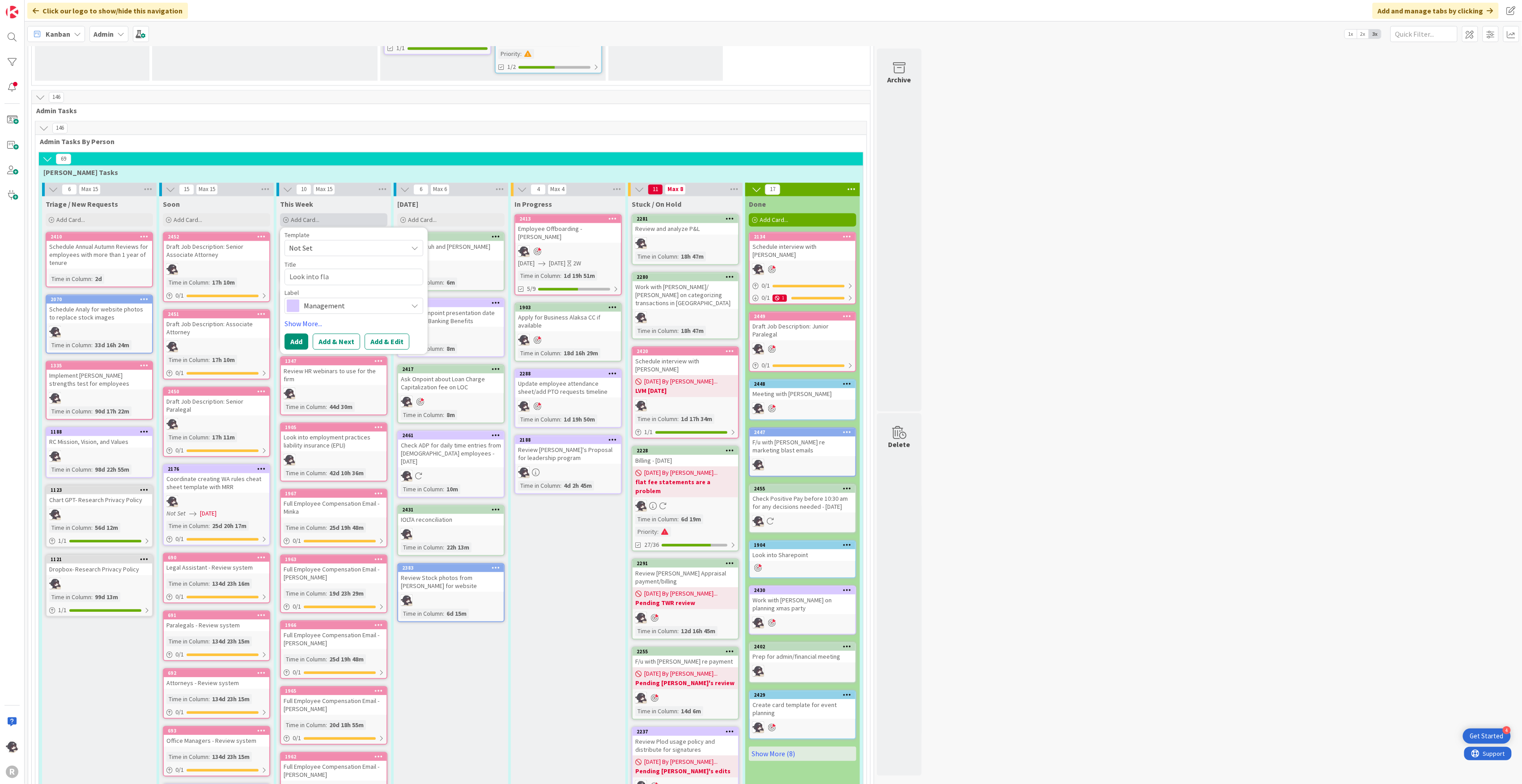
type textarea "x"
type textarea "Look into flat"
type textarea "x"
type textarea "Look into flat"
